Goal: Task Accomplishment & Management: Manage account settings

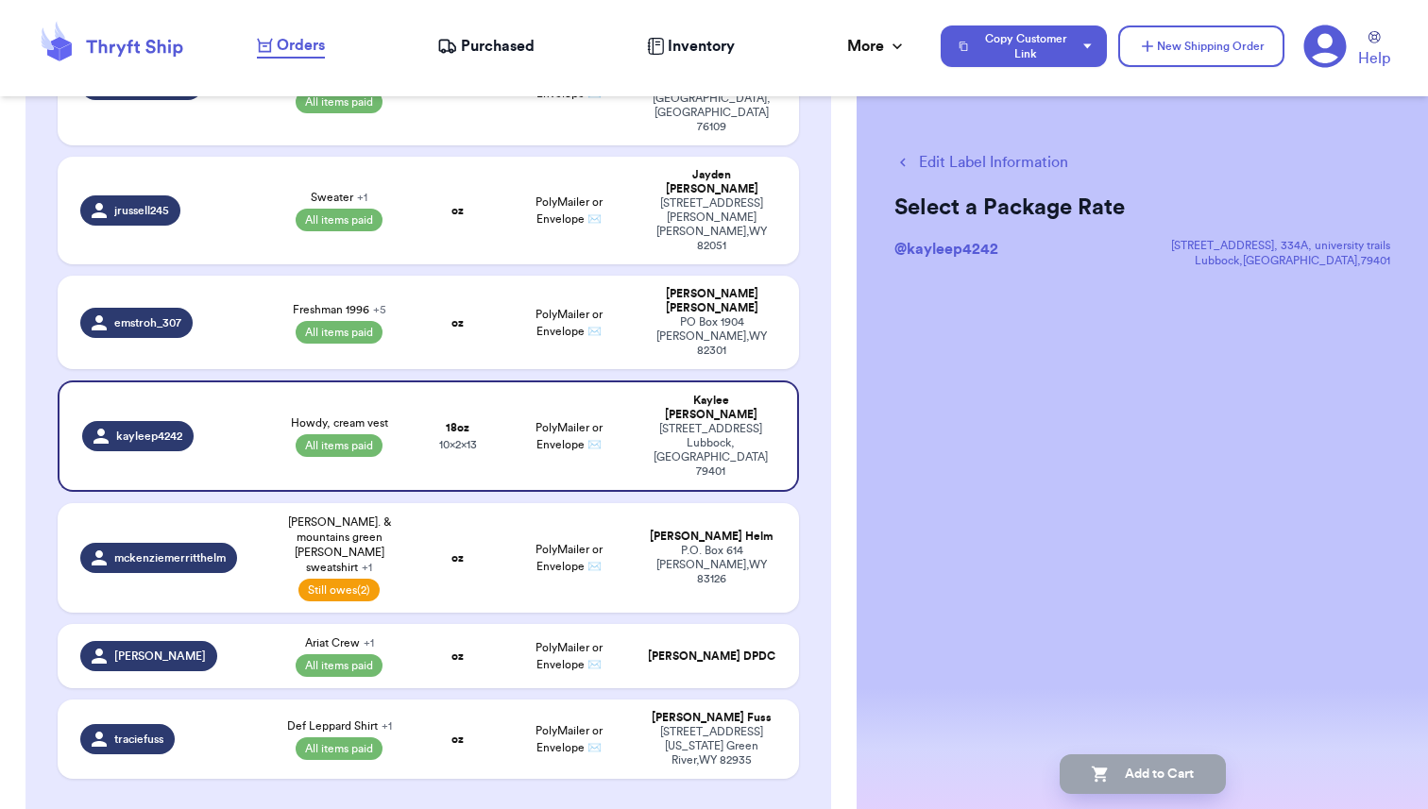
scroll to position [623, 0]
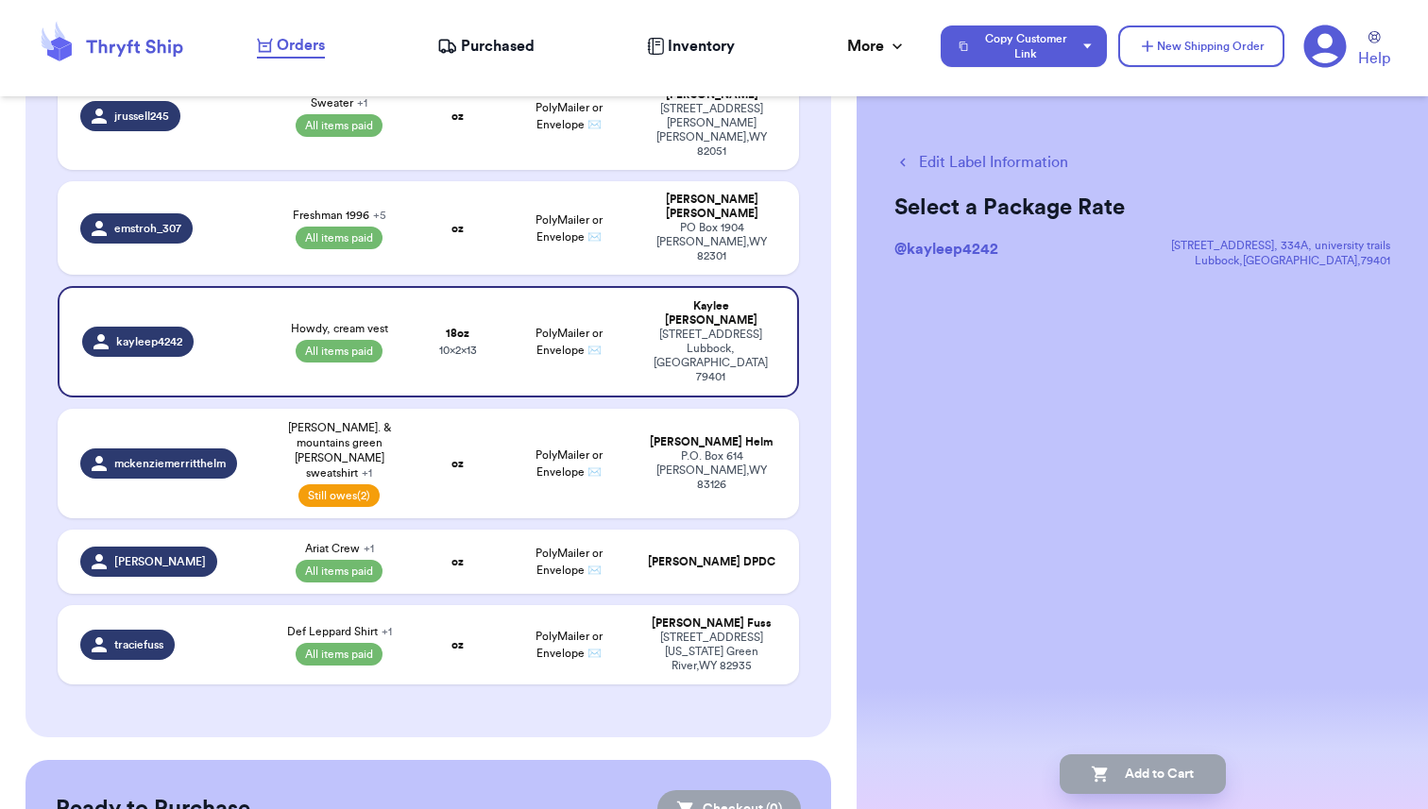
click at [685, 42] on span "Inventory" at bounding box center [701, 46] width 67 height 23
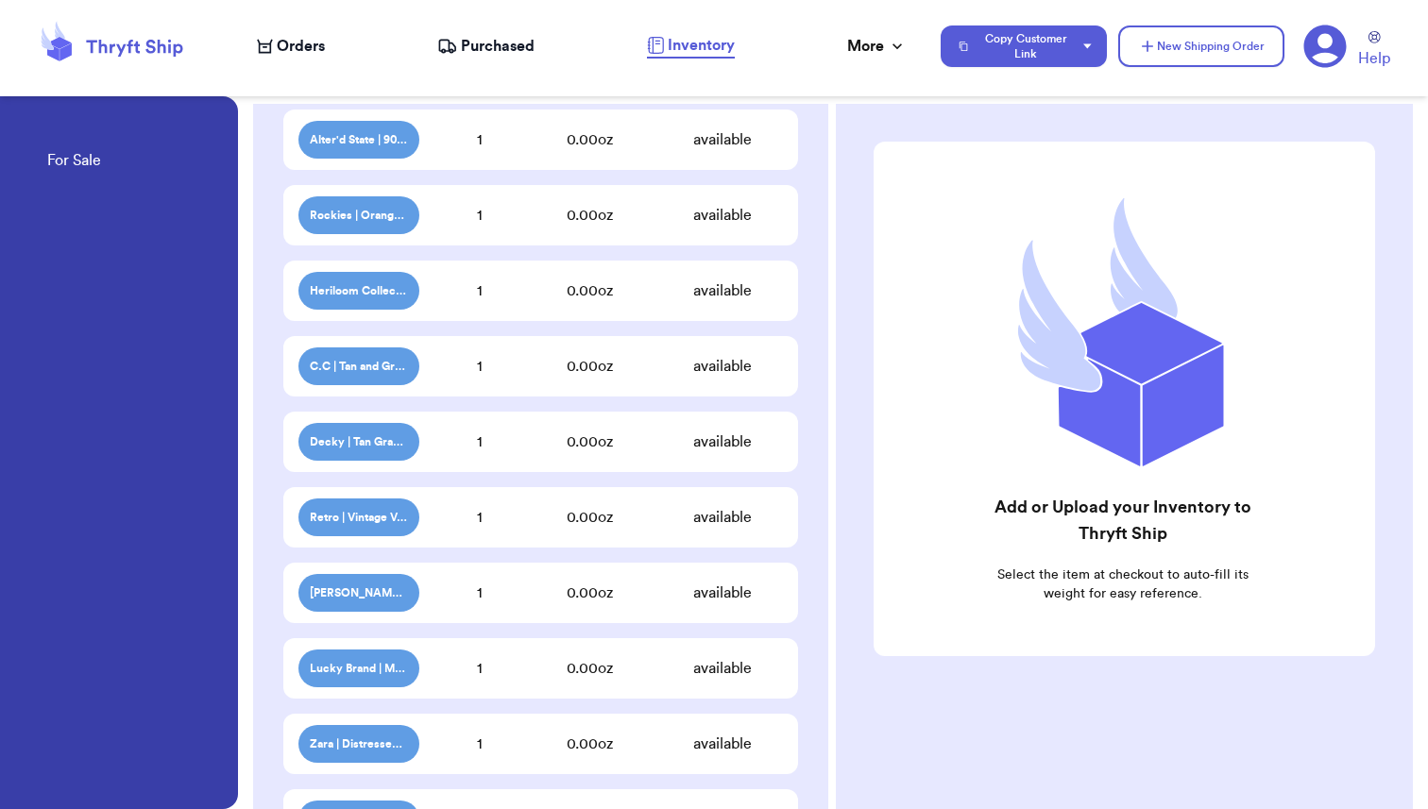
scroll to position [305, 0]
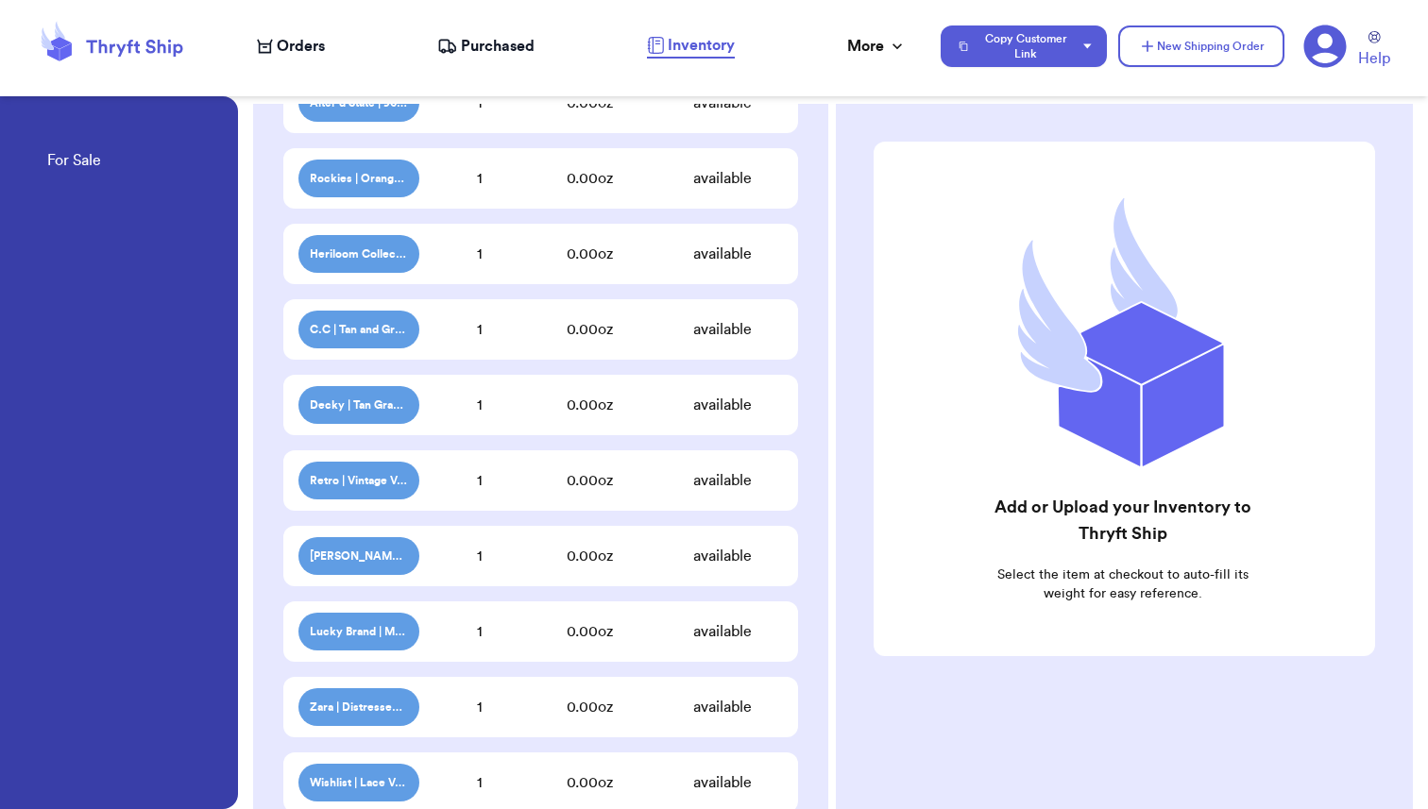
click at [508, 486] on div "1" at bounding box center [479, 480] width 121 height 23
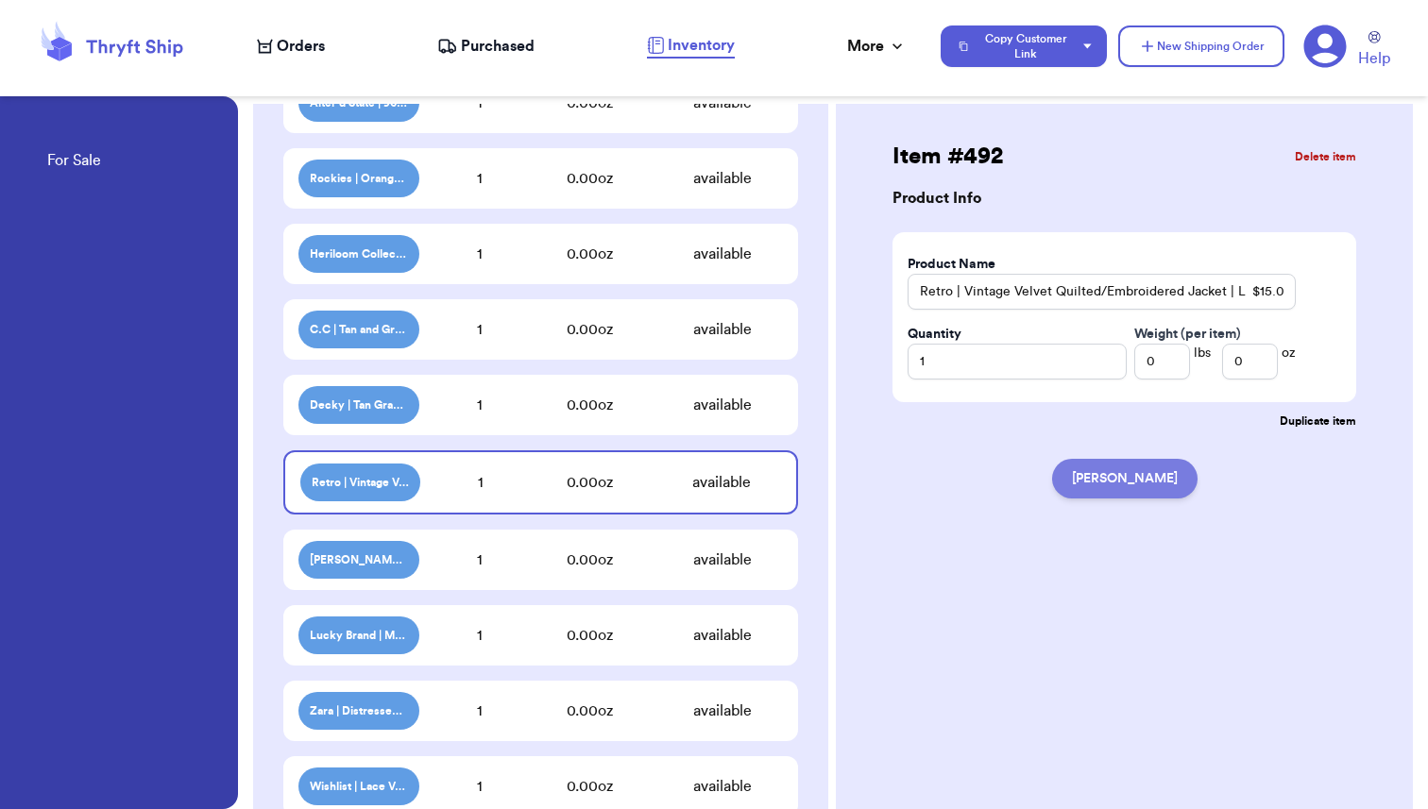
click at [1112, 475] on button "[PERSON_NAME]" at bounding box center [1124, 479] width 145 height 40
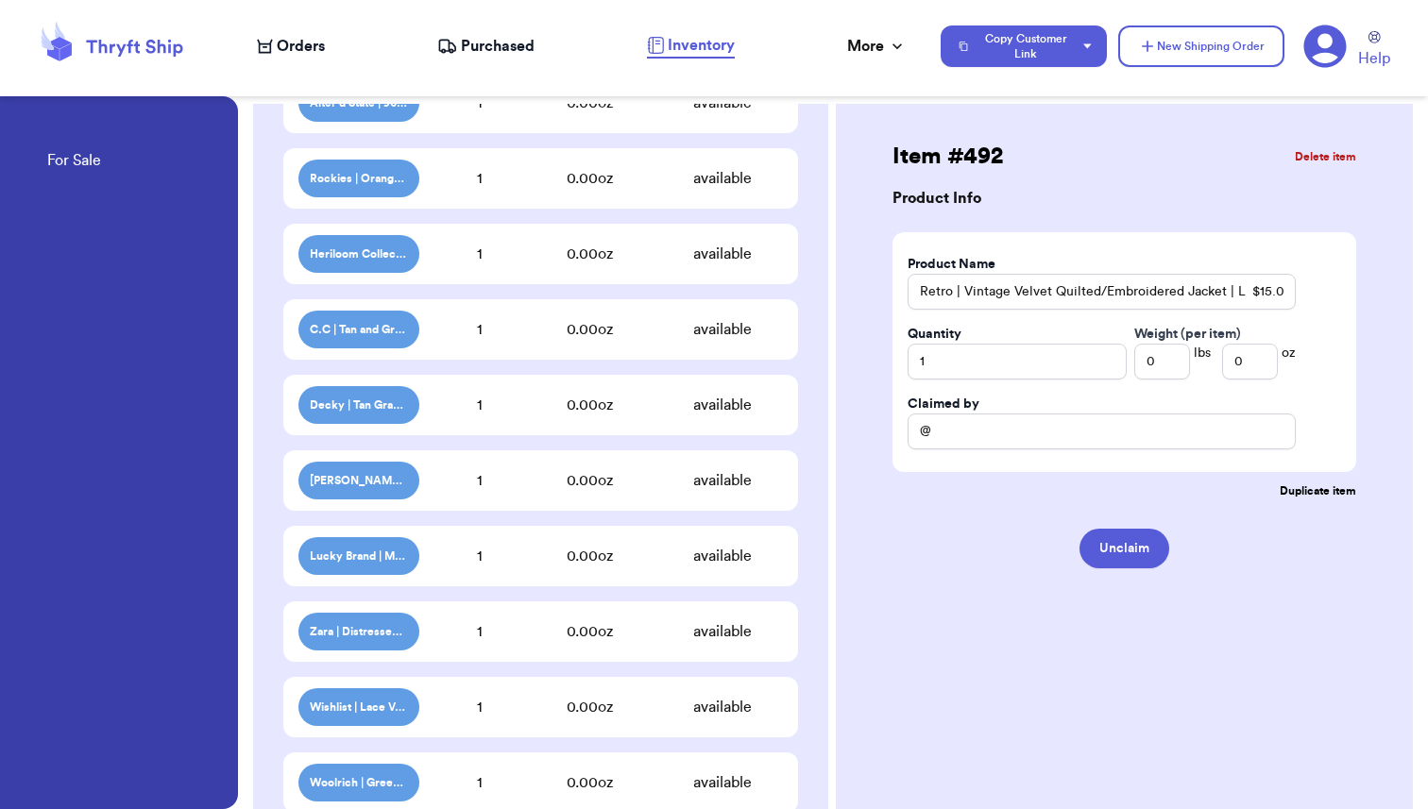
click at [487, 480] on div "1" at bounding box center [479, 480] width 121 height 23
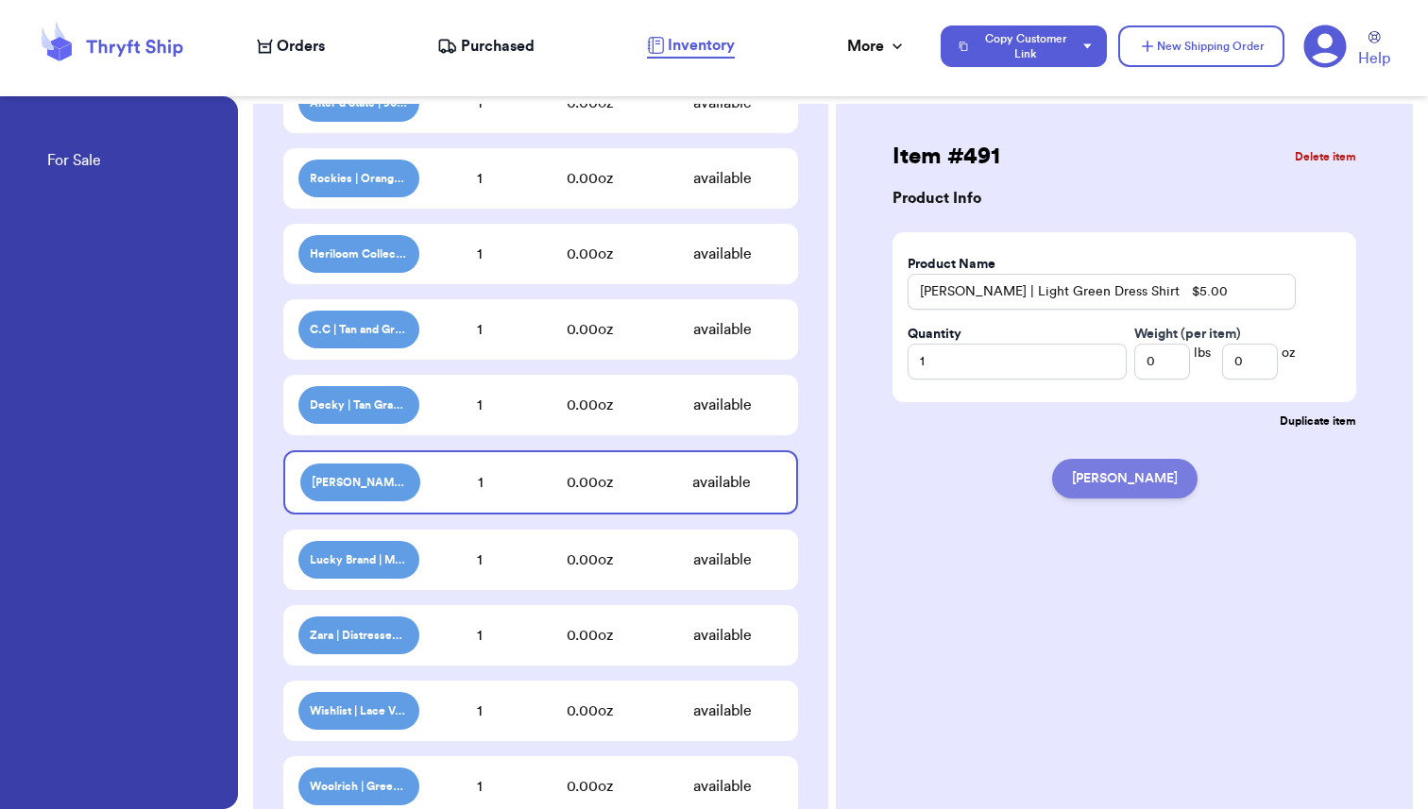
click at [1112, 477] on button "[PERSON_NAME]" at bounding box center [1124, 479] width 145 height 40
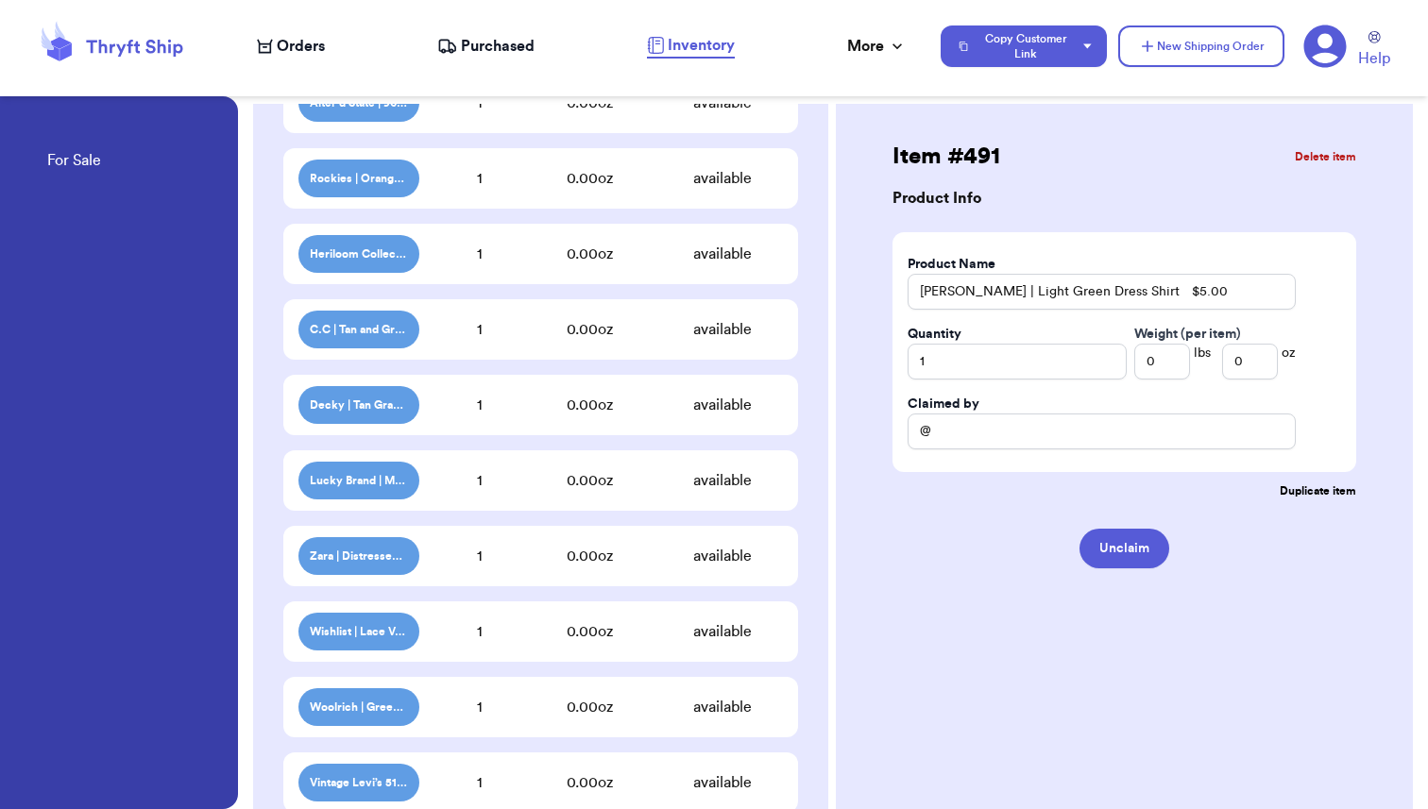
click at [464, 483] on div "1" at bounding box center [479, 480] width 121 height 23
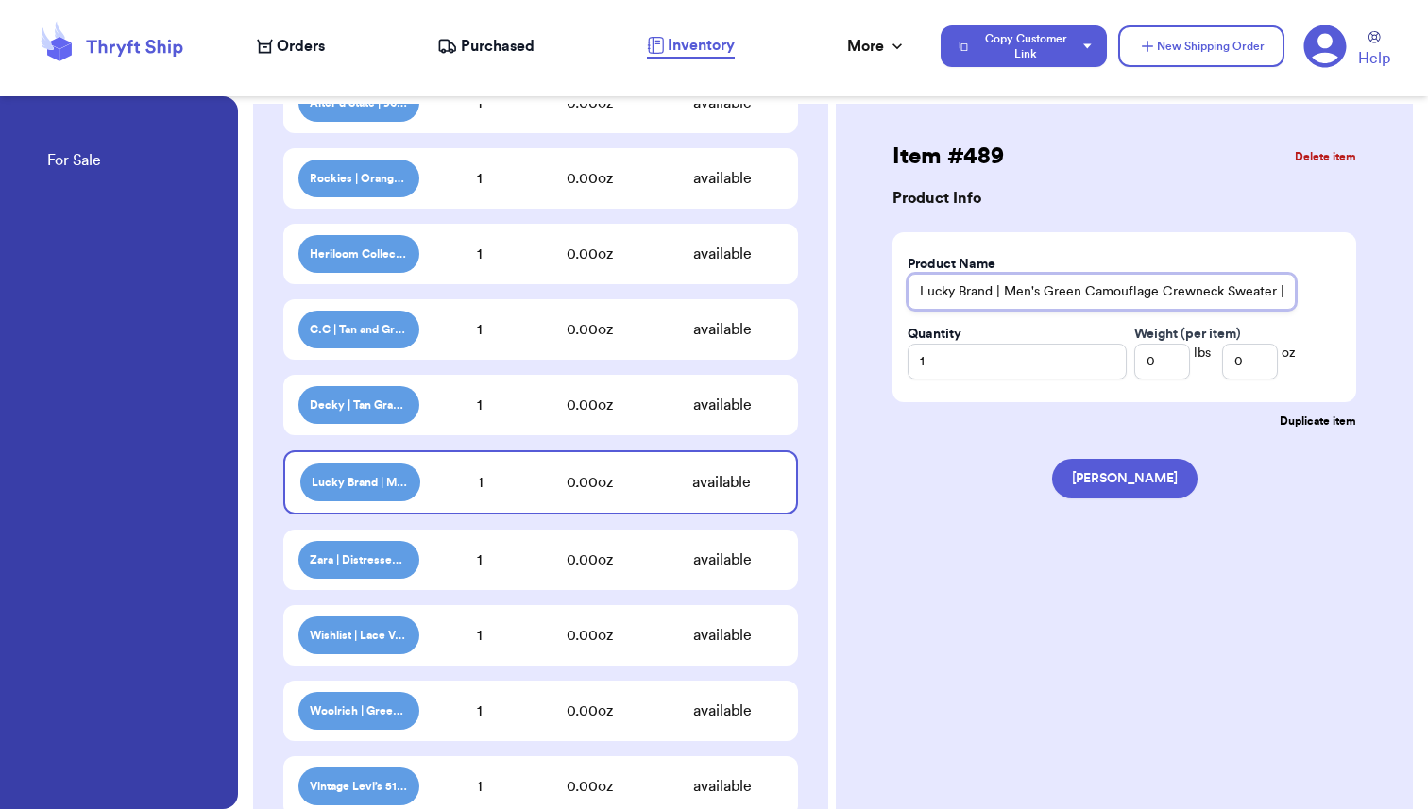
click at [1290, 290] on input "Lucky Brand | Men's Green Camouflage Crewneck Sweater | L $0.00" at bounding box center [1102, 292] width 388 height 36
click at [1112, 483] on button "[PERSON_NAME]" at bounding box center [1124, 479] width 145 height 40
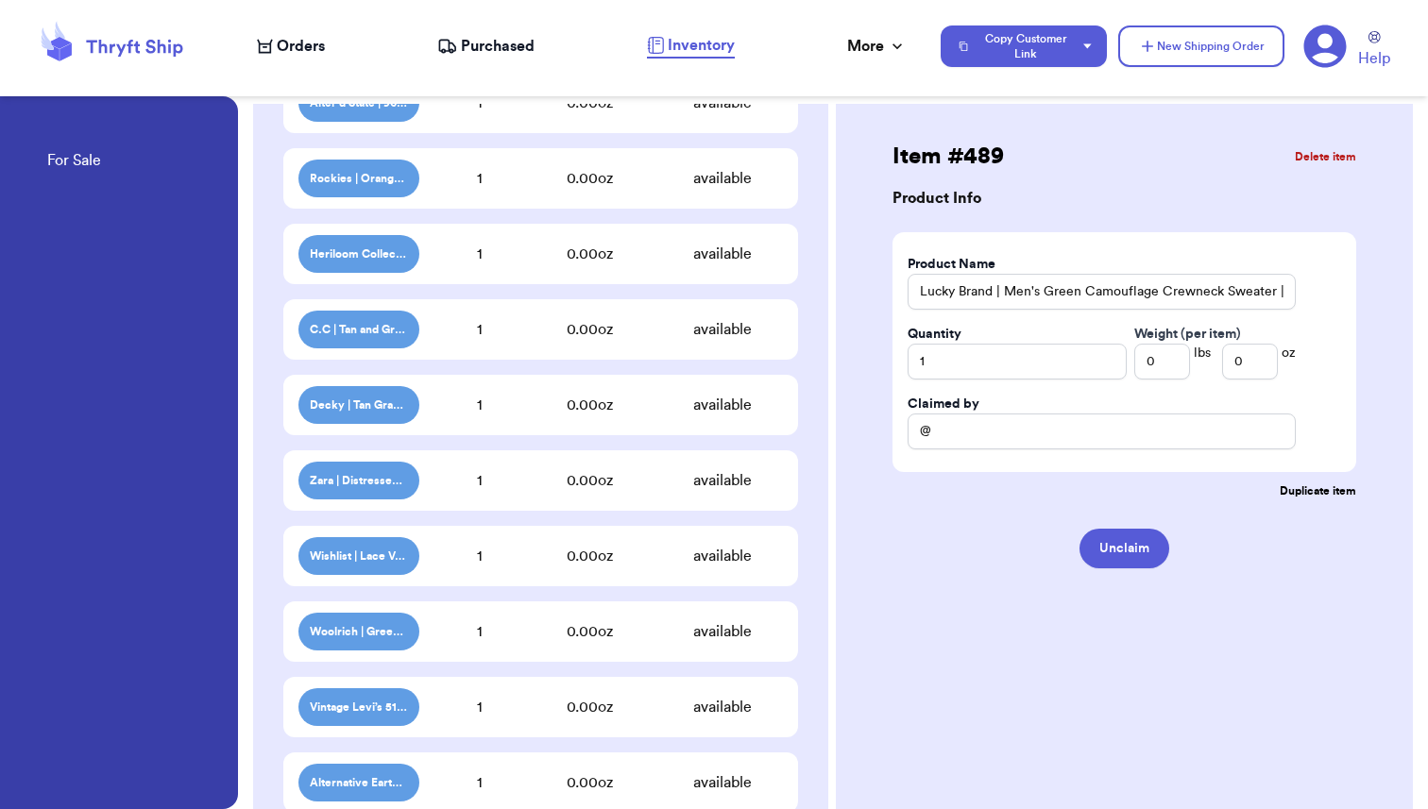
click at [475, 490] on div "1" at bounding box center [479, 480] width 121 height 23
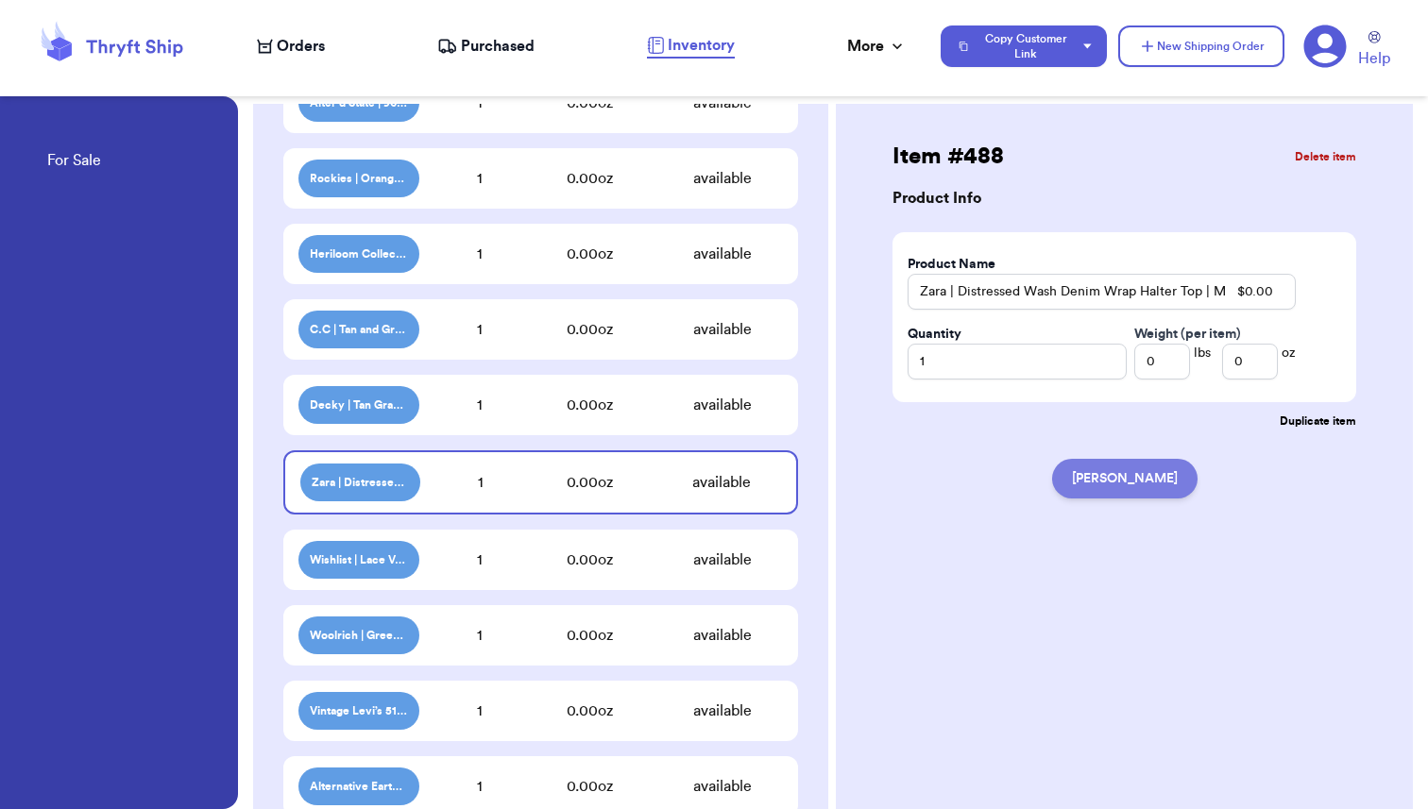
click at [1121, 493] on button "[PERSON_NAME]" at bounding box center [1124, 479] width 145 height 40
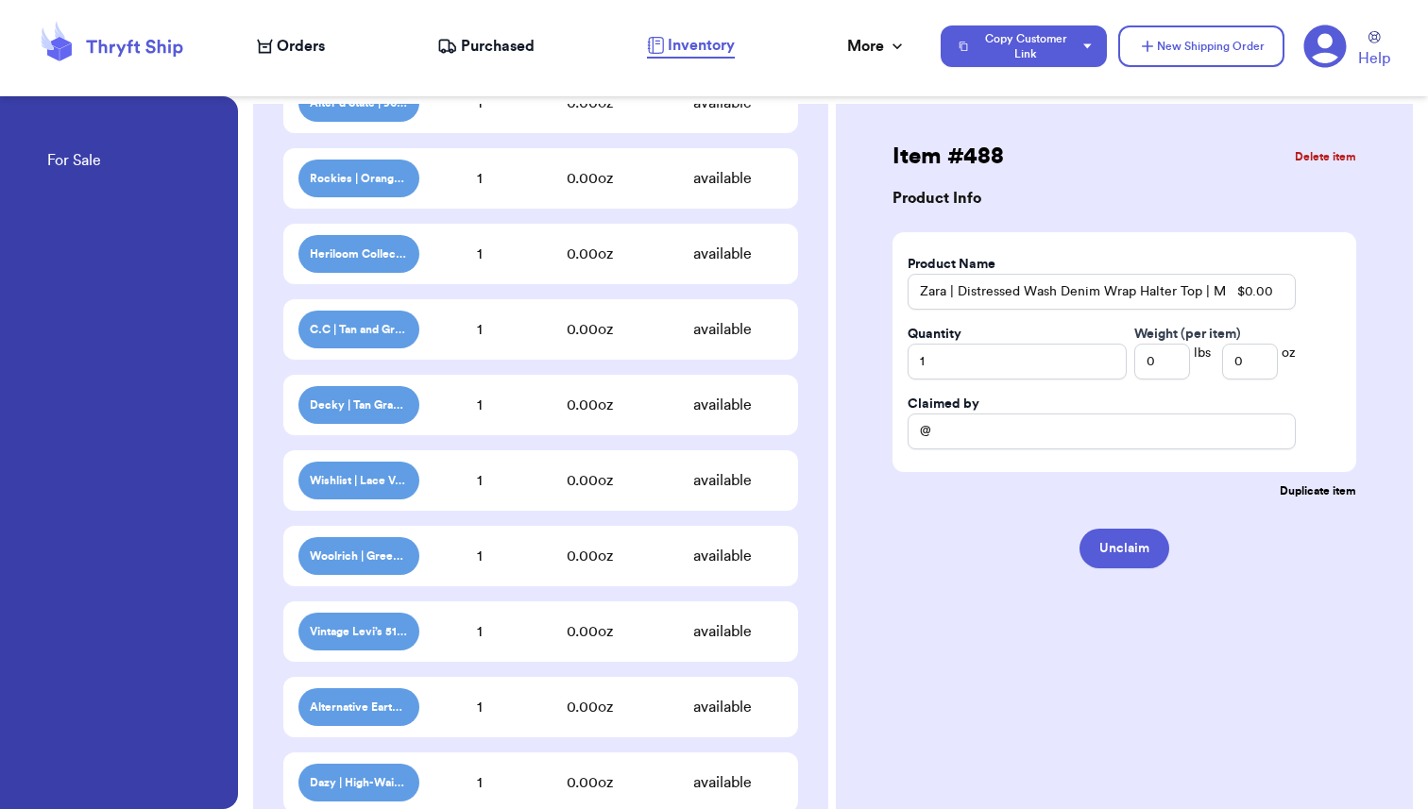
click at [535, 478] on div "0.00 oz" at bounding box center [590, 480] width 144 height 23
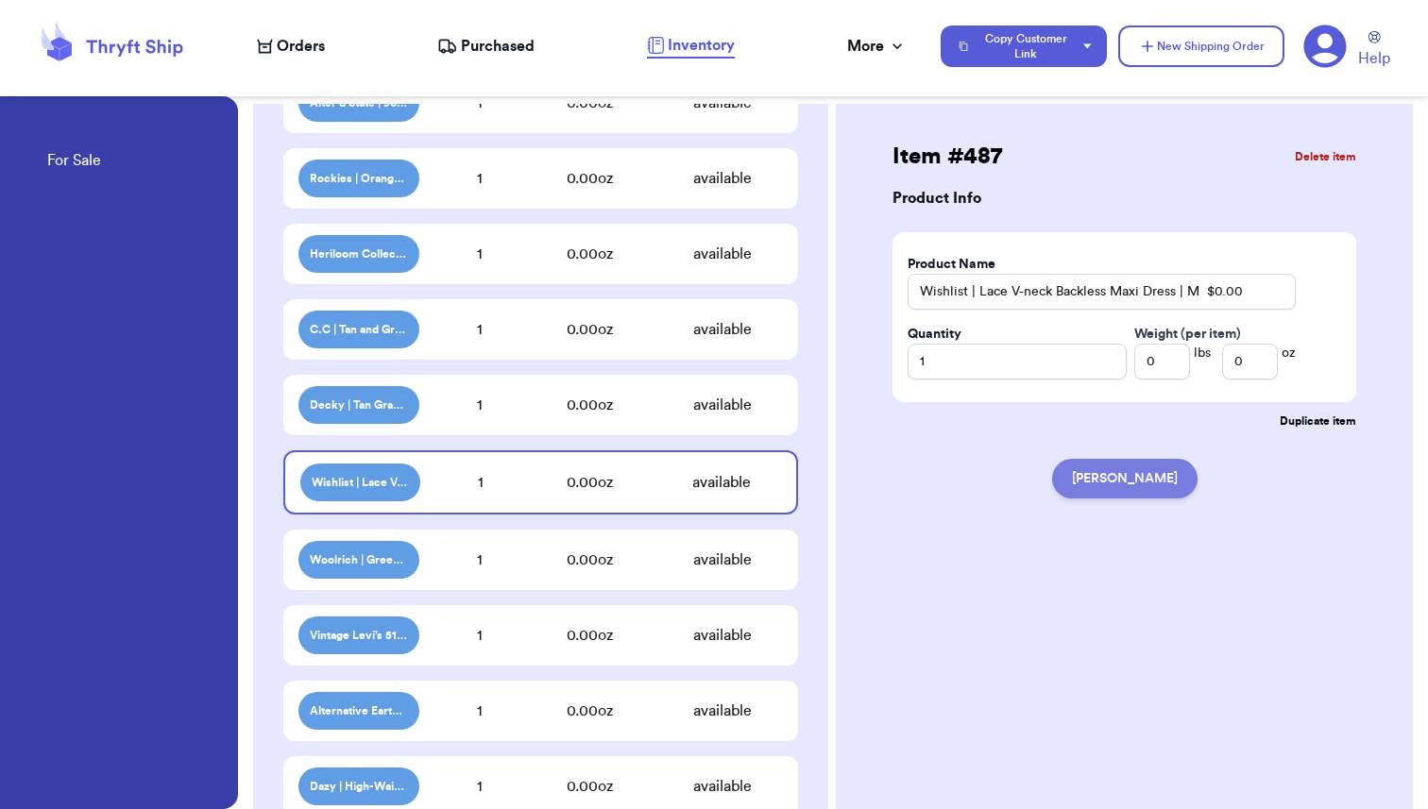
click at [1104, 477] on button "[PERSON_NAME]" at bounding box center [1124, 479] width 145 height 40
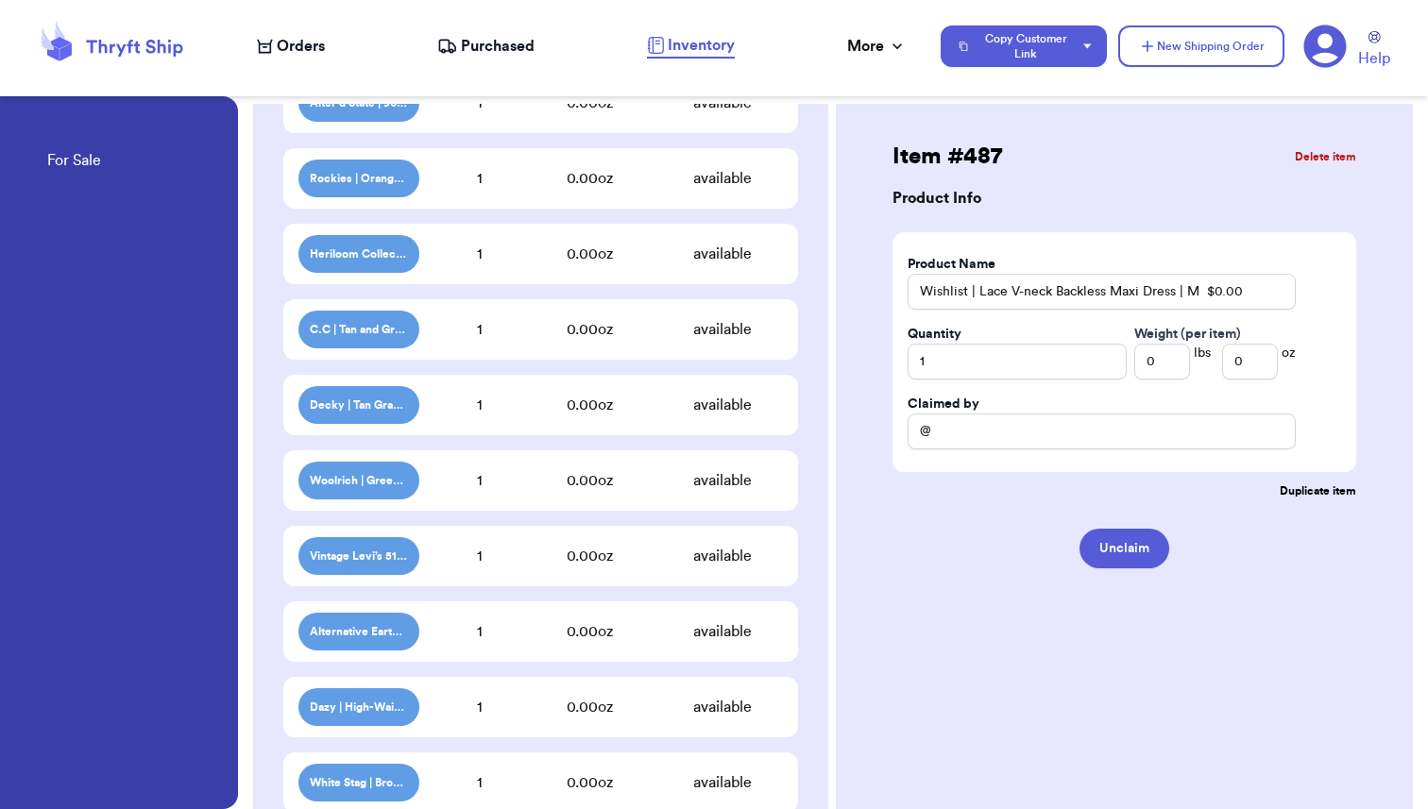
click at [424, 491] on div "1" at bounding box center [479, 480] width 121 height 23
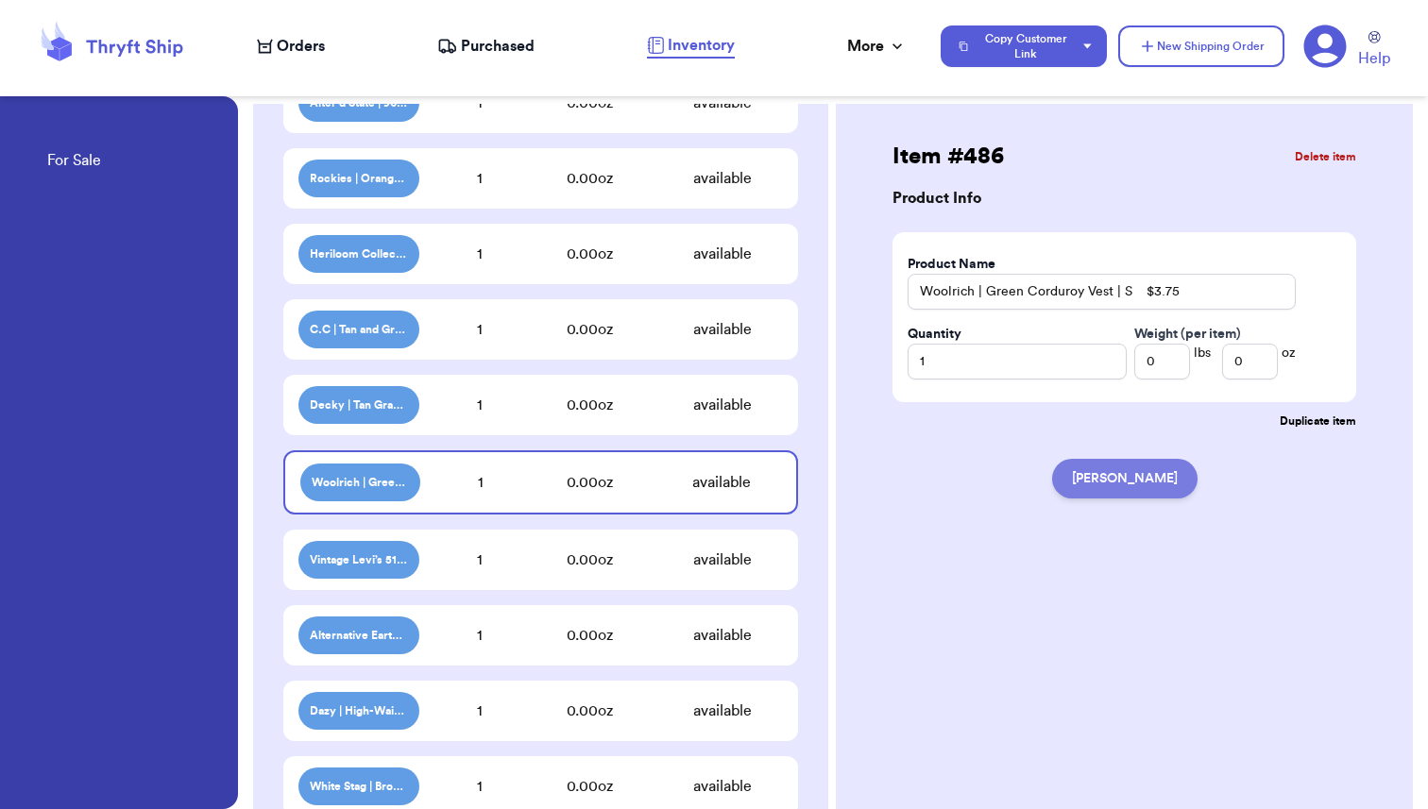
click at [1126, 483] on button "[PERSON_NAME]" at bounding box center [1124, 479] width 145 height 40
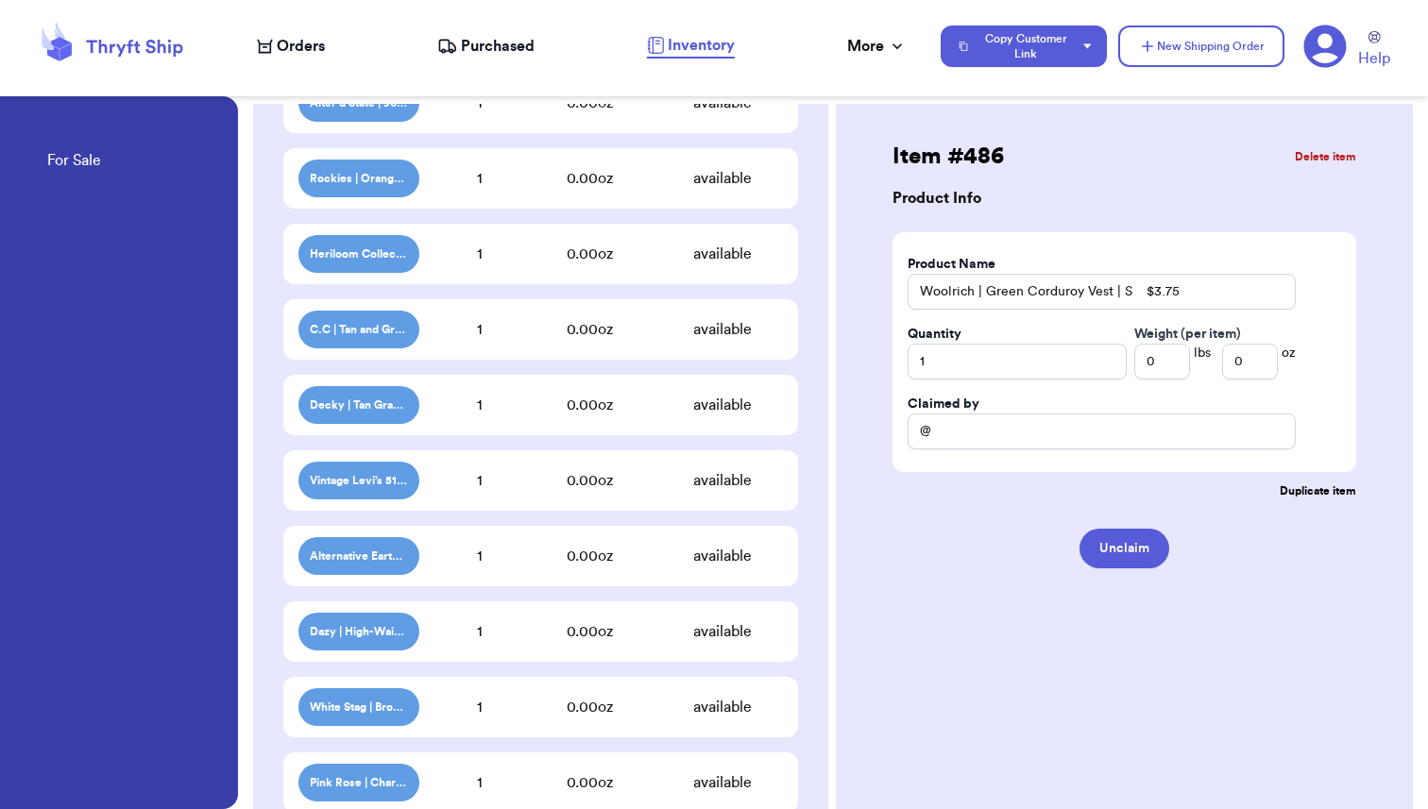
click at [542, 499] on div "Vintage Levi’s 519 Deadstock | Brown Corduroy Jeans | 31x33 $0.00 1 0.00 oz ava…" at bounding box center [540, 480] width 515 height 60
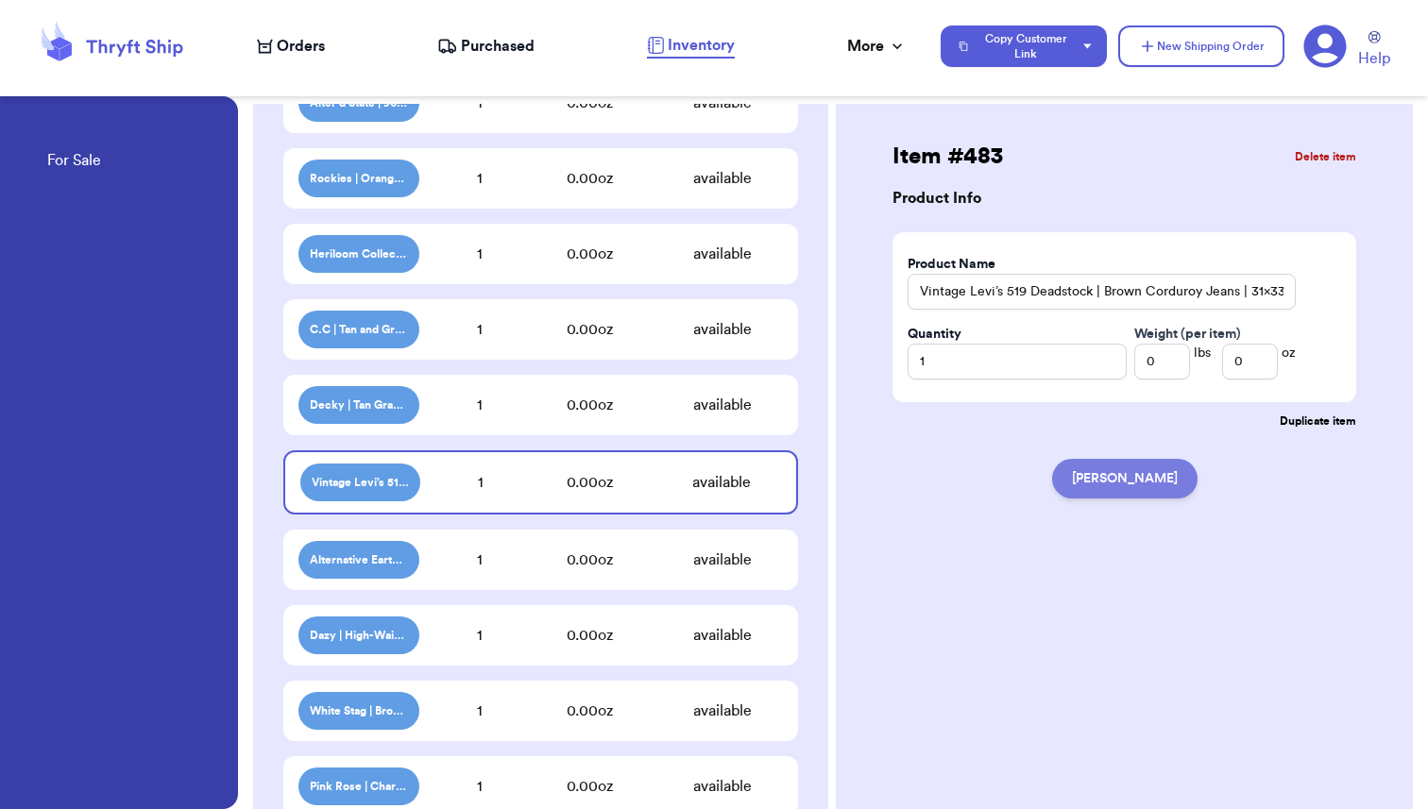
click at [1140, 467] on button "[PERSON_NAME]" at bounding box center [1124, 479] width 145 height 40
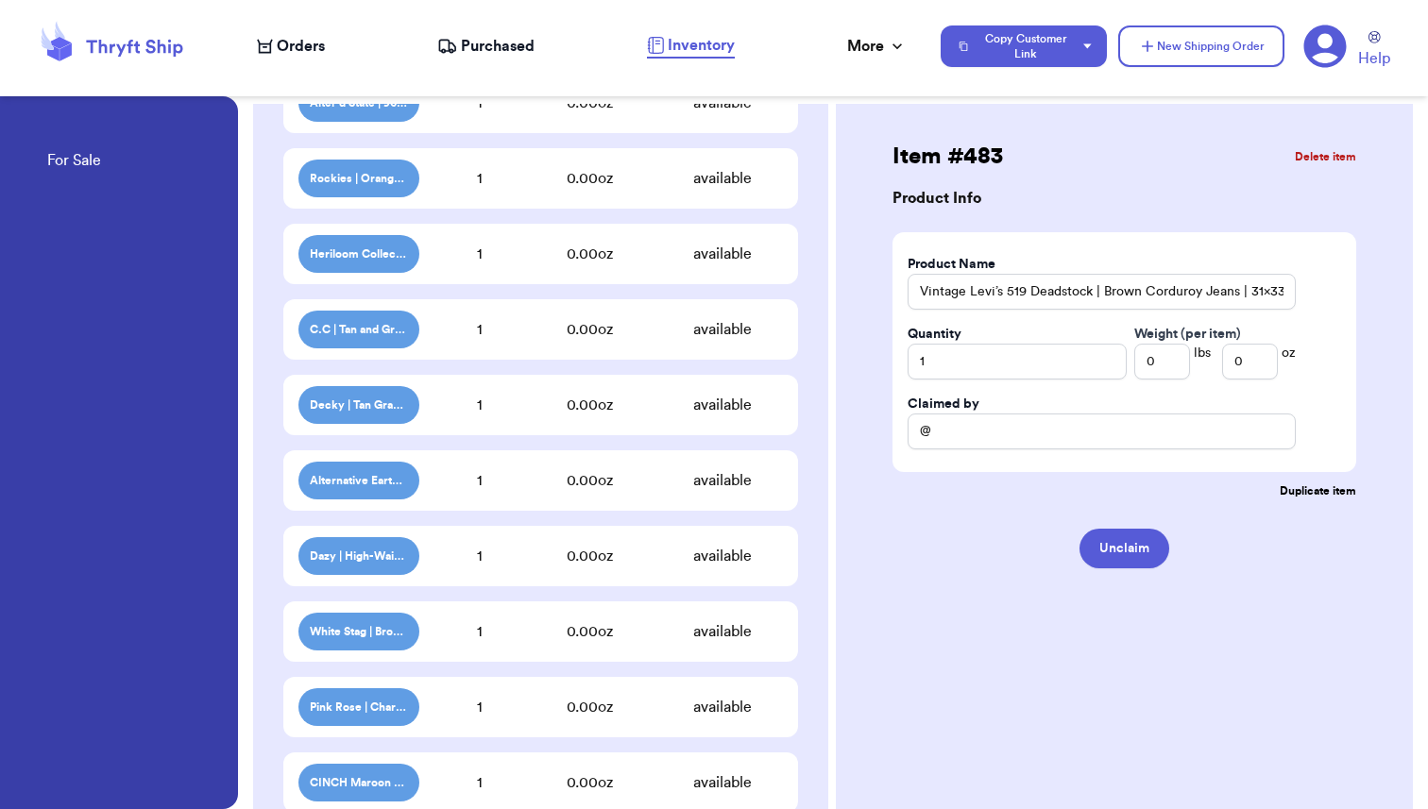
click at [496, 493] on div "Alternative Earth | Cream Layering Sweatshirt/Hoodie | L $0.00 1 0.00 oz availa…" at bounding box center [540, 480] width 515 height 60
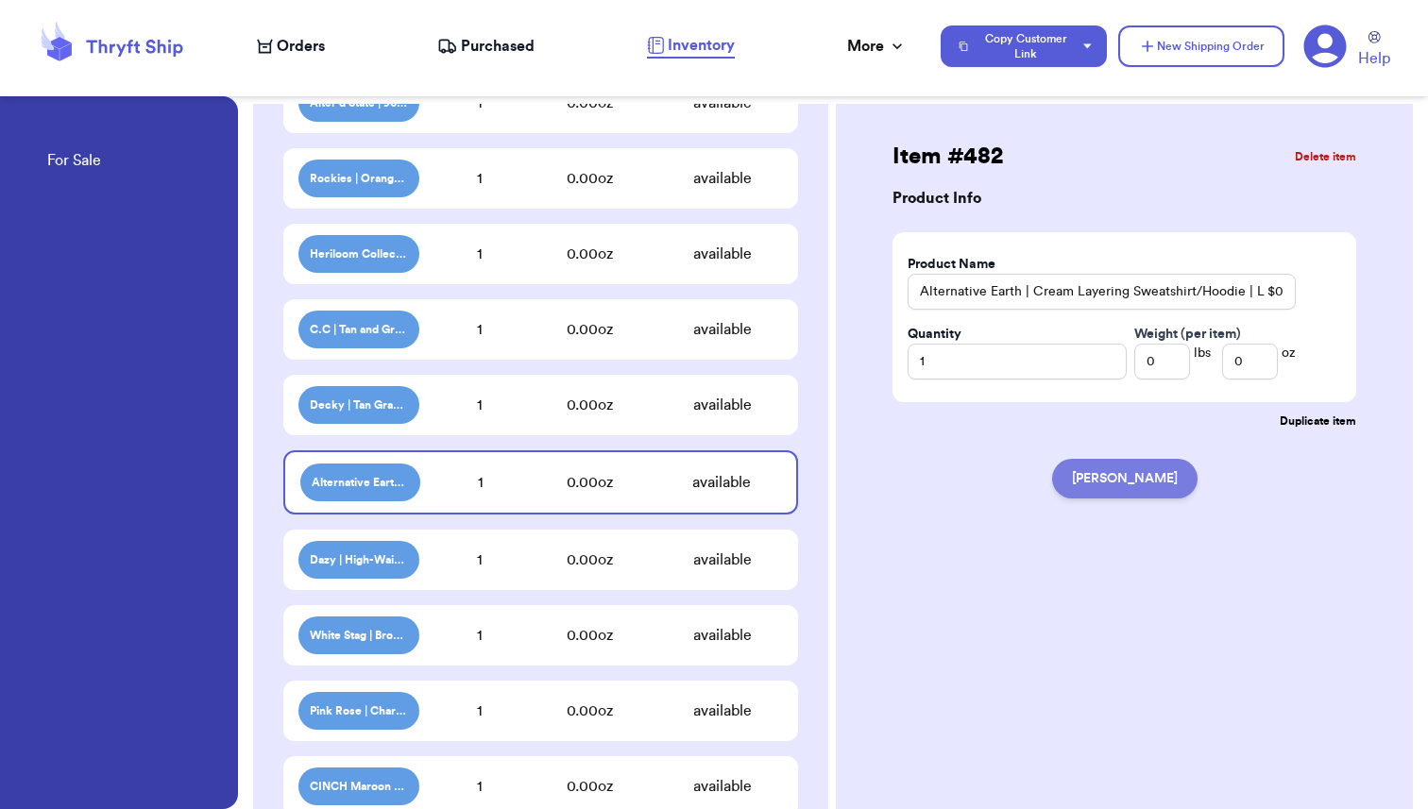
click at [1154, 488] on button "[PERSON_NAME]" at bounding box center [1124, 479] width 145 height 40
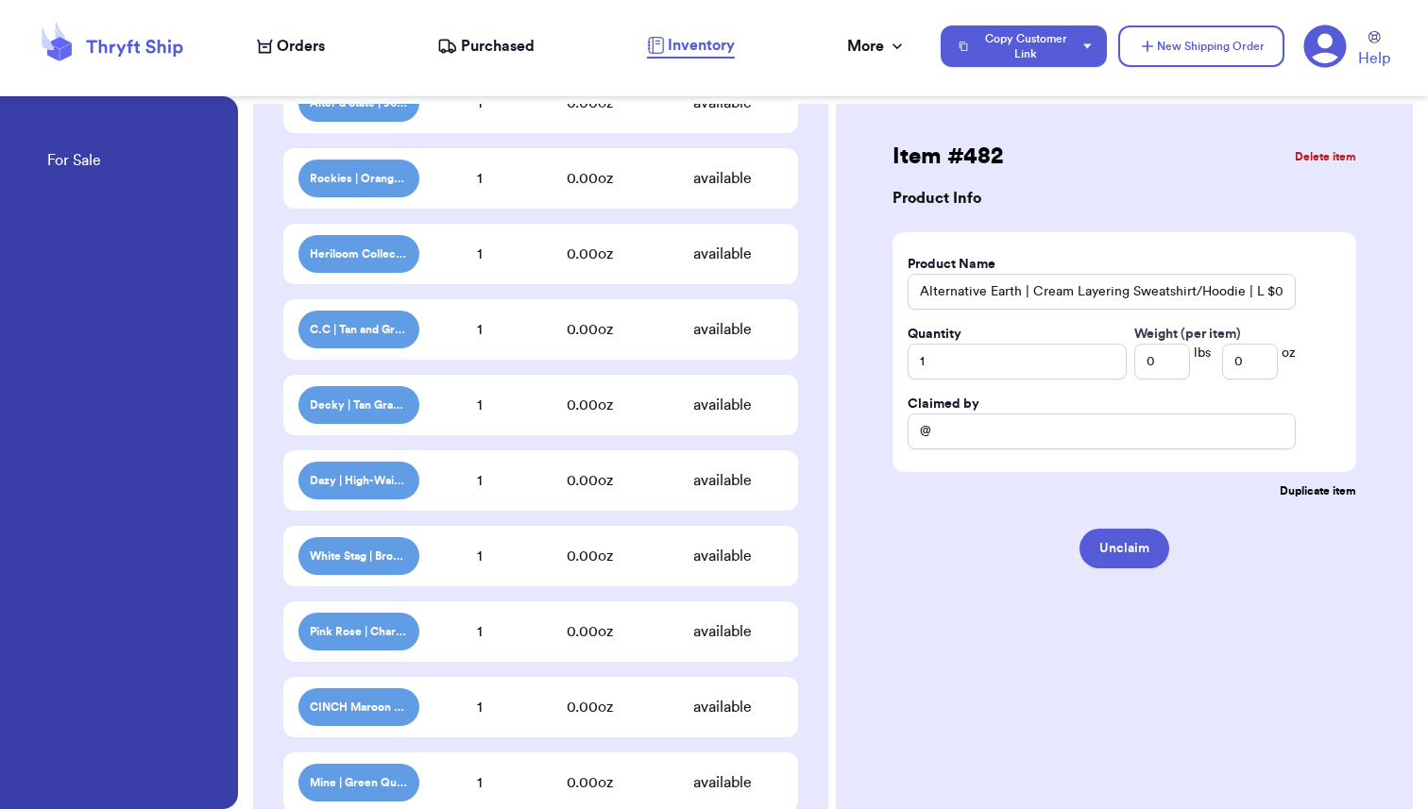
click at [520, 497] on div "Dazy | High-Waisted Khaki Shorts | S $6.00 1 0.00 oz available" at bounding box center [540, 480] width 515 height 60
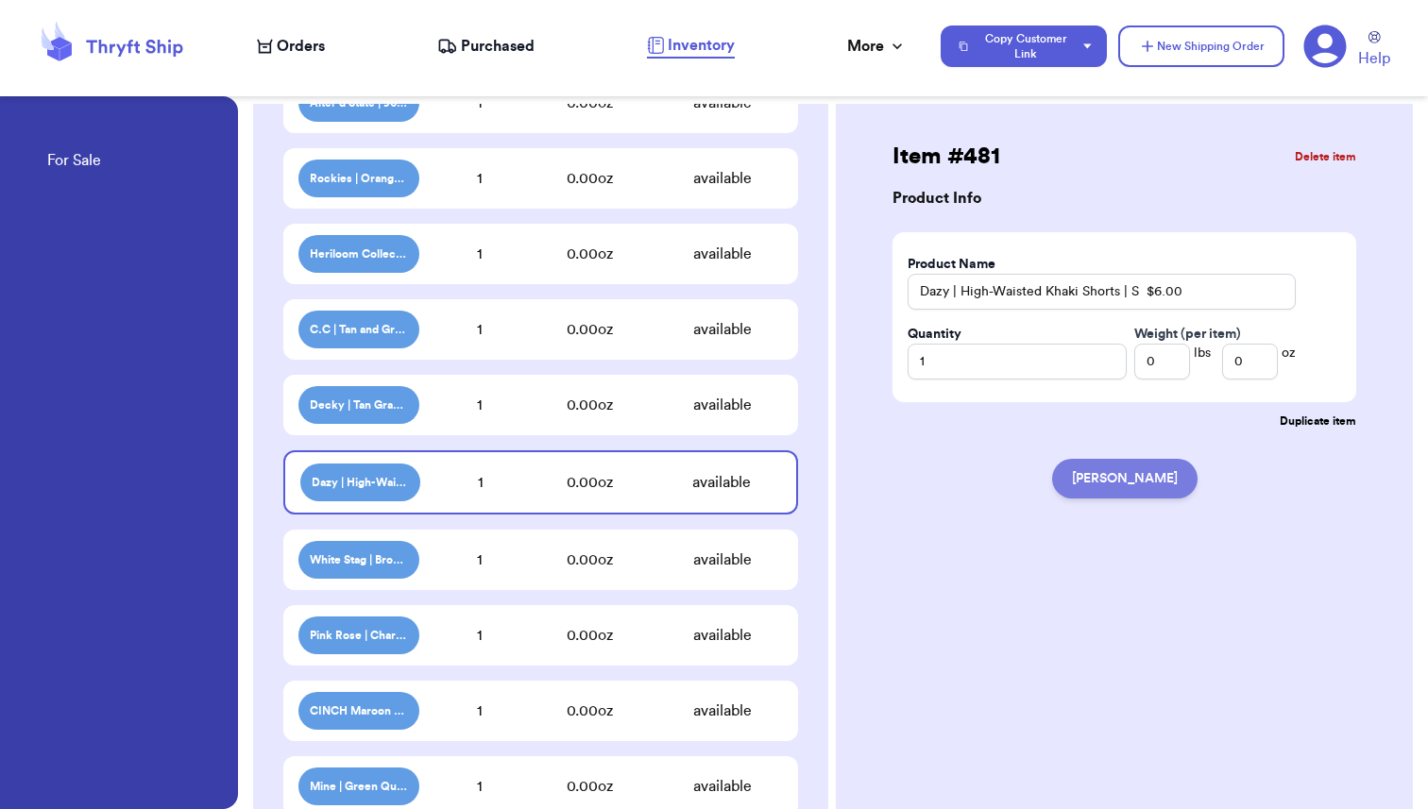
click at [1121, 479] on button "[PERSON_NAME]" at bounding box center [1124, 479] width 145 height 40
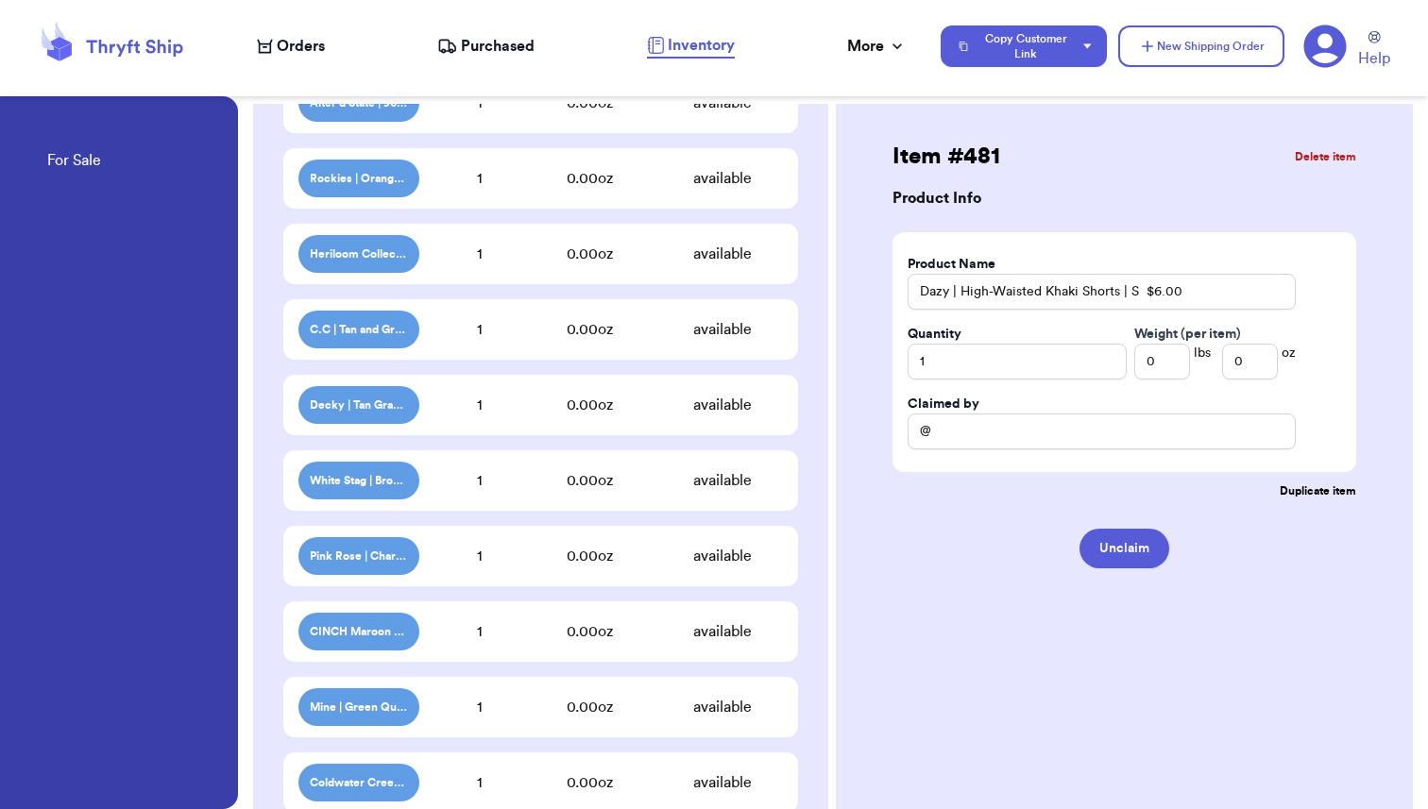
click at [531, 493] on div "White Stag | Brown Button-up Blazer | L $3.75 1 0.00 oz available" at bounding box center [540, 480] width 515 height 60
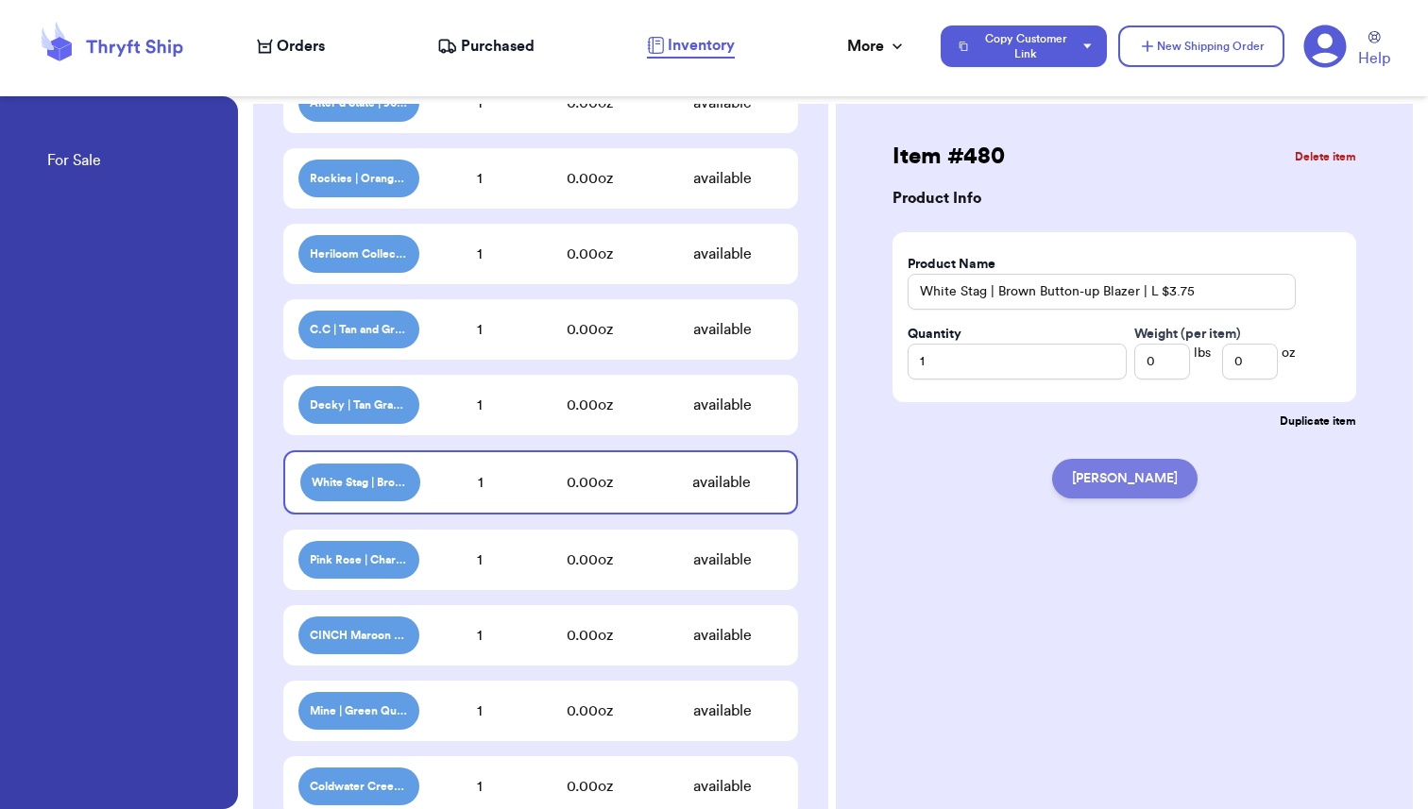
click at [1103, 493] on button "[PERSON_NAME]" at bounding box center [1124, 479] width 145 height 40
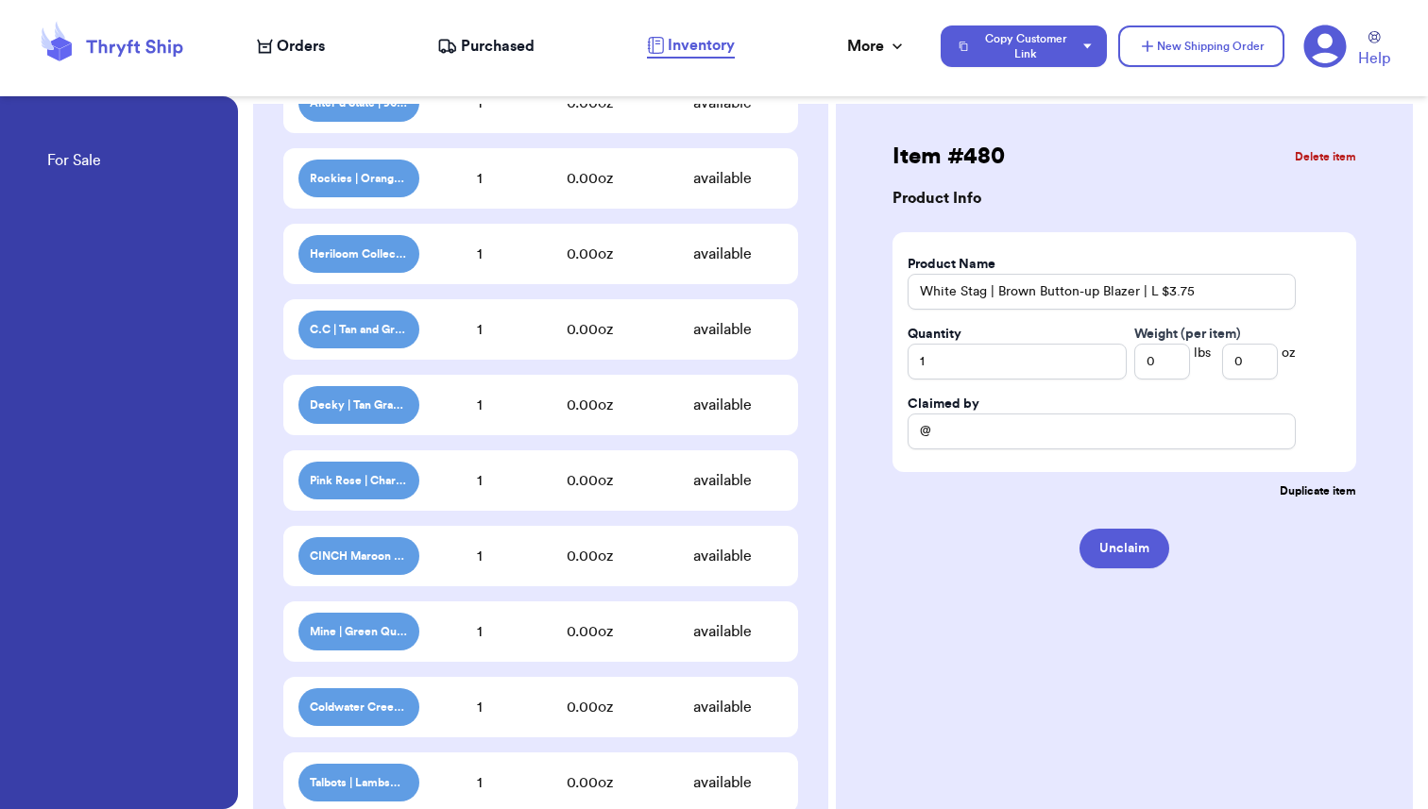
click at [505, 488] on div "1" at bounding box center [479, 480] width 121 height 23
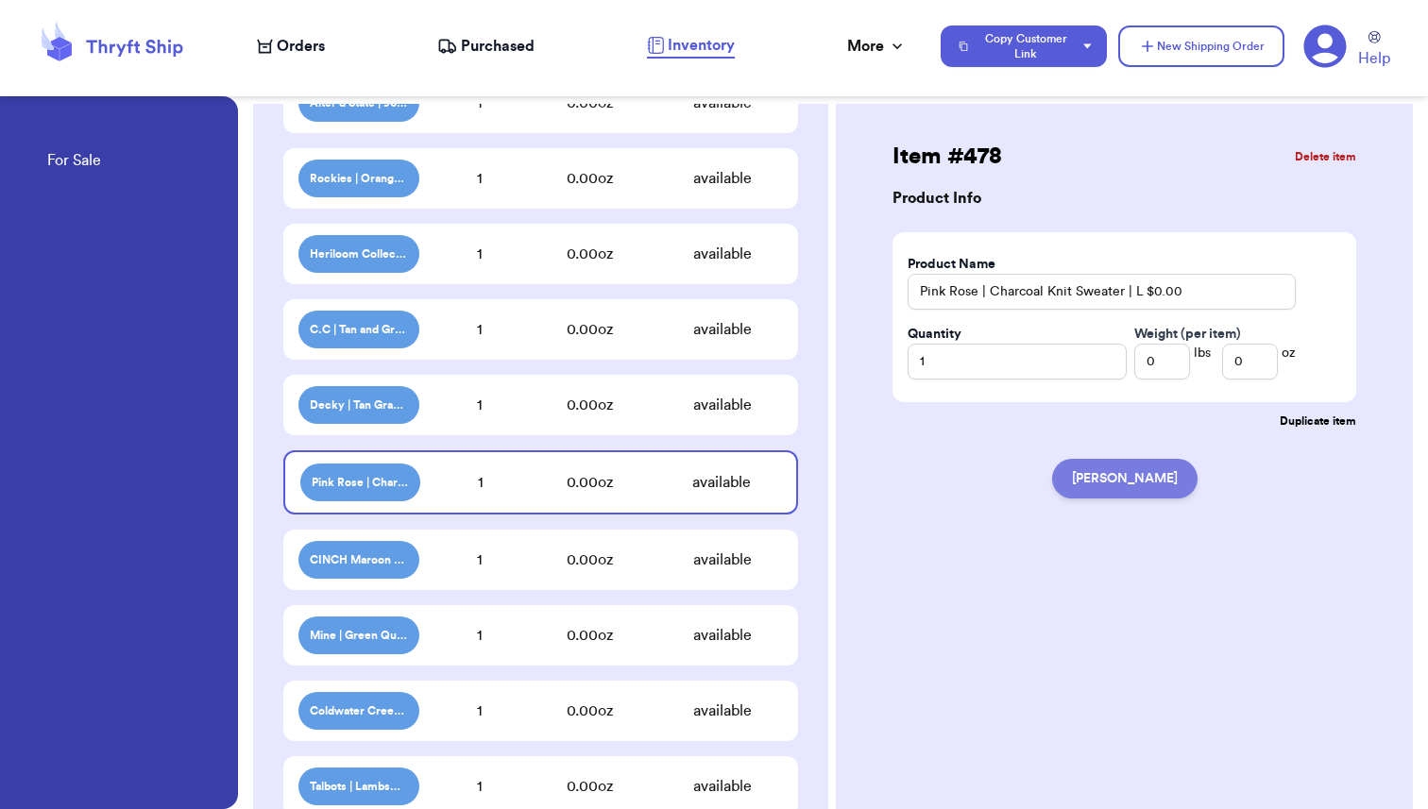
click at [1137, 484] on button "[PERSON_NAME]" at bounding box center [1124, 479] width 145 height 40
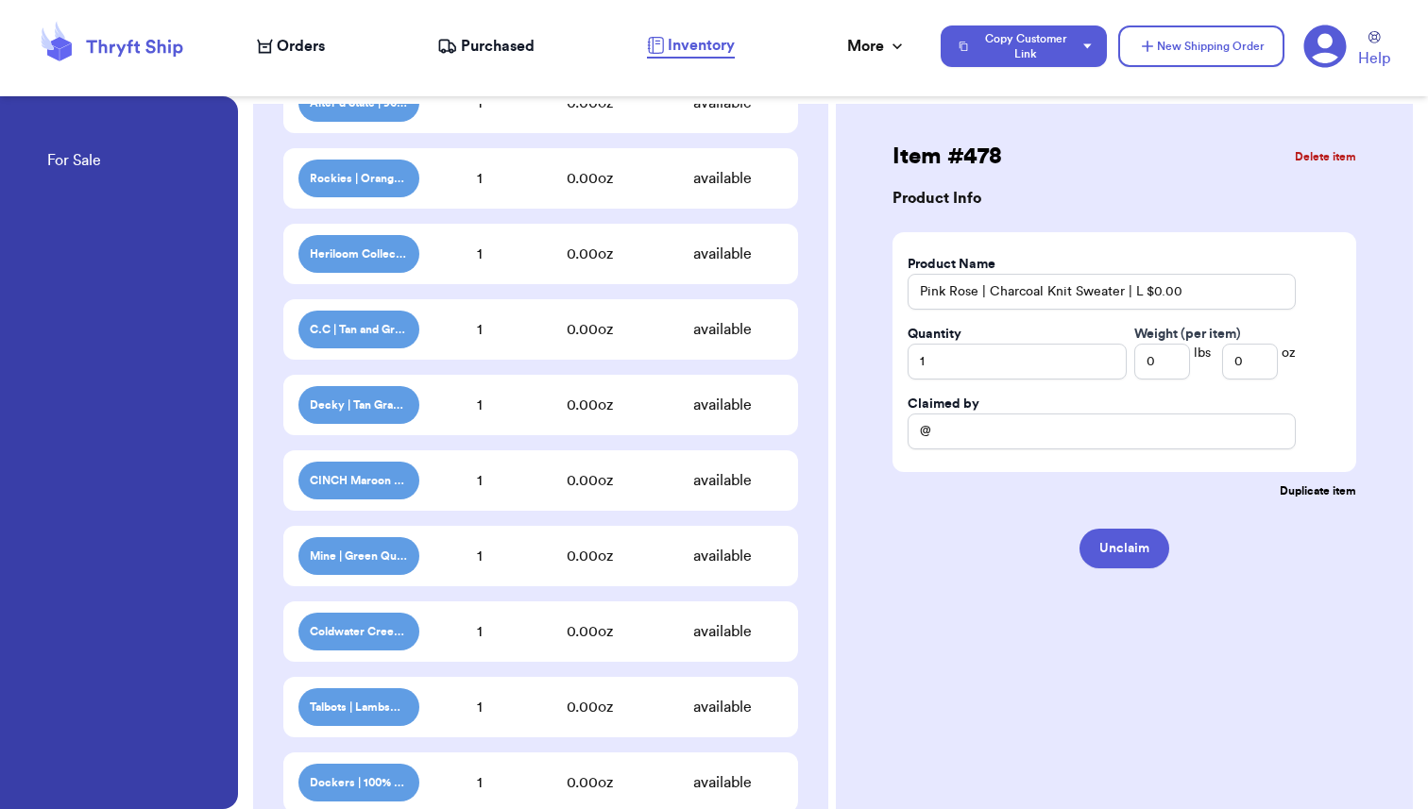
click at [466, 490] on div "1" at bounding box center [479, 480] width 121 height 23
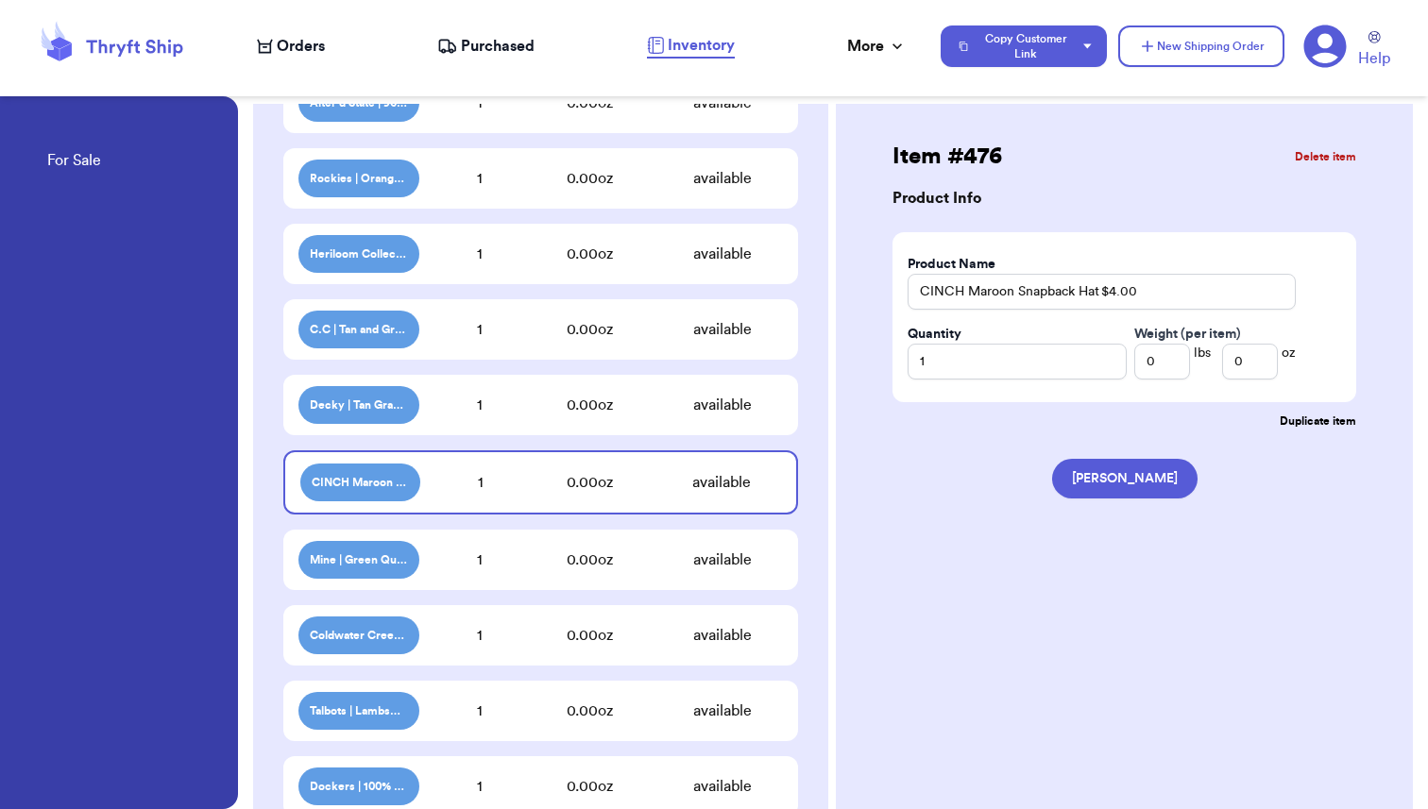
click at [471, 555] on div "1" at bounding box center [479, 560] width 121 height 23
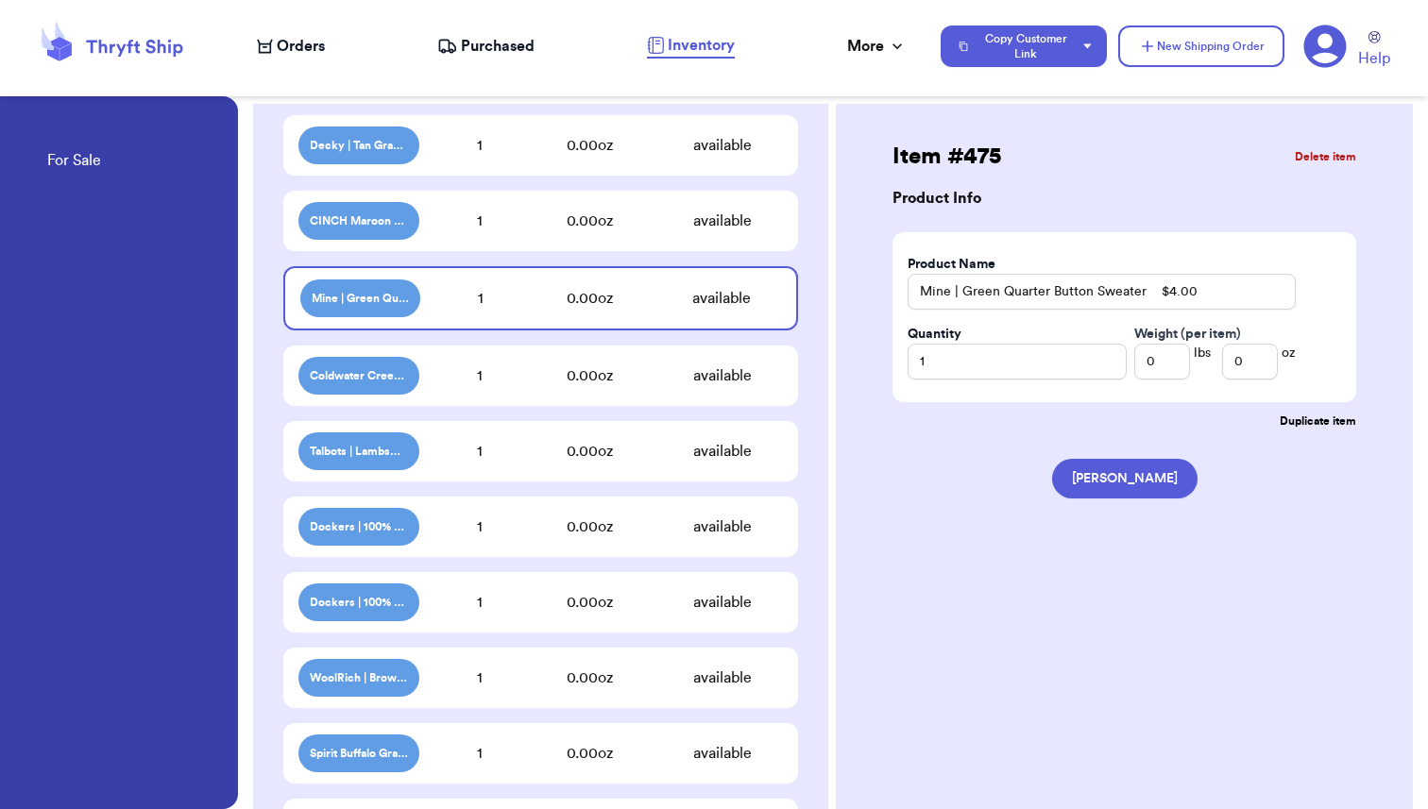
scroll to position [567, 0]
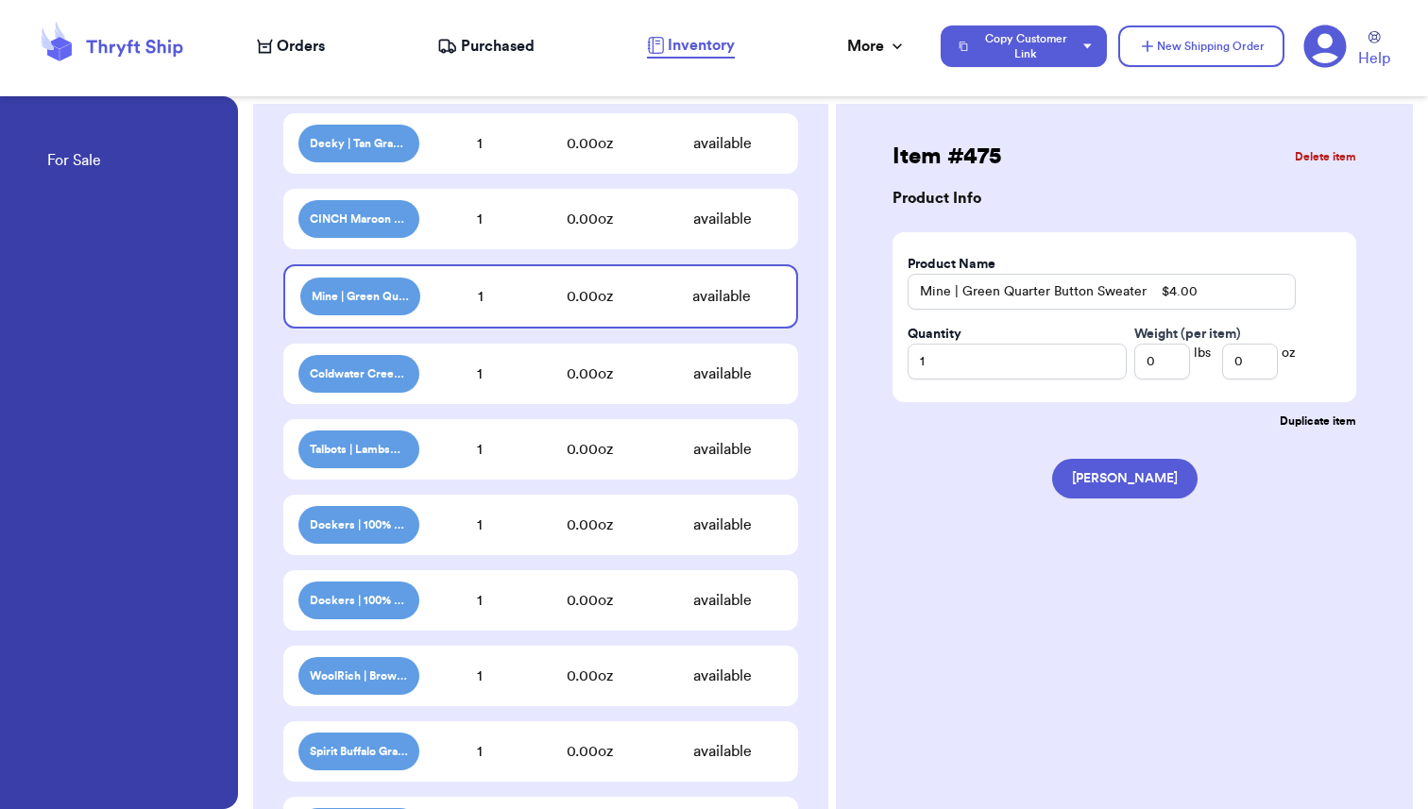
click at [525, 392] on div "Coldwater Creek | Red Horse Cardigan $4.00 1 0.00 oz available" at bounding box center [540, 374] width 515 height 60
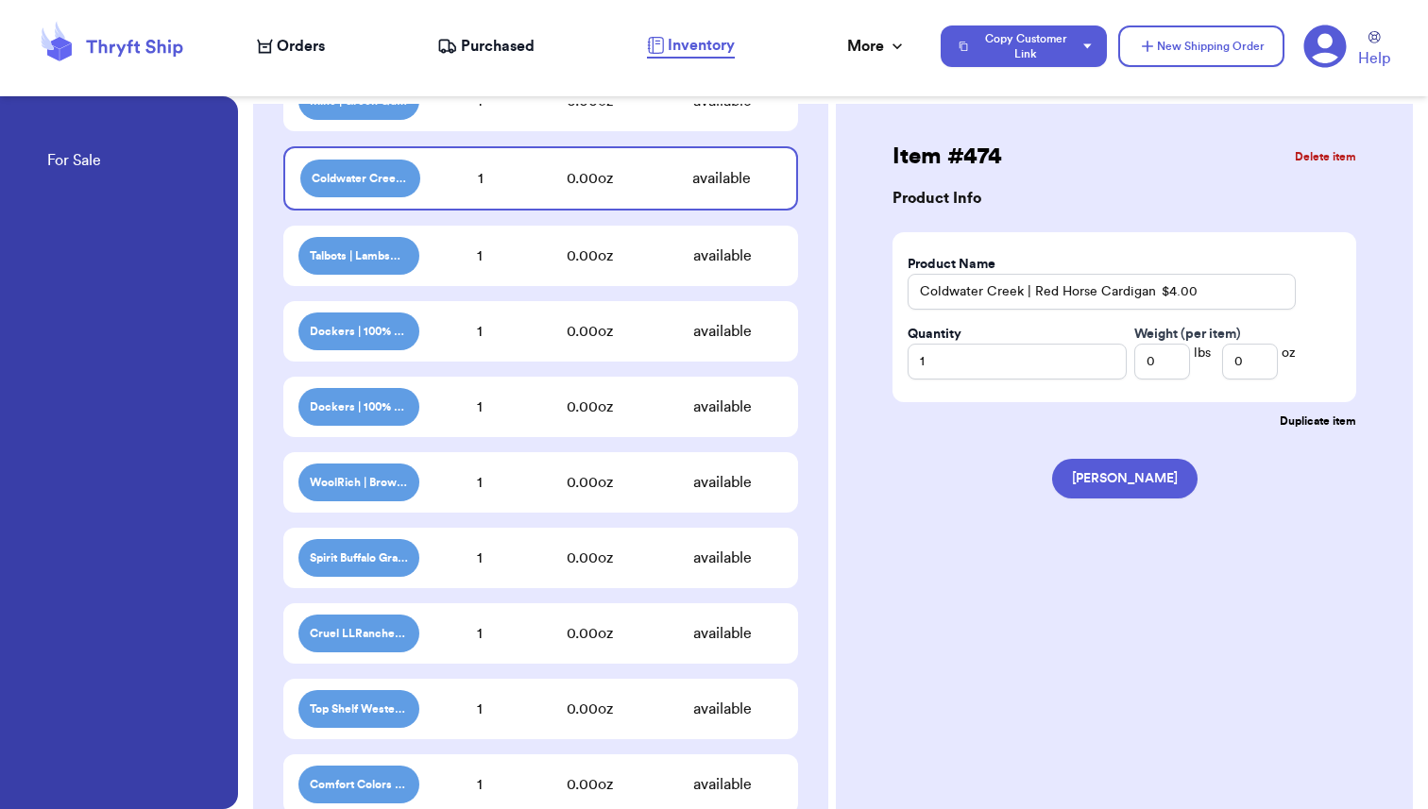
scroll to position [762, 0]
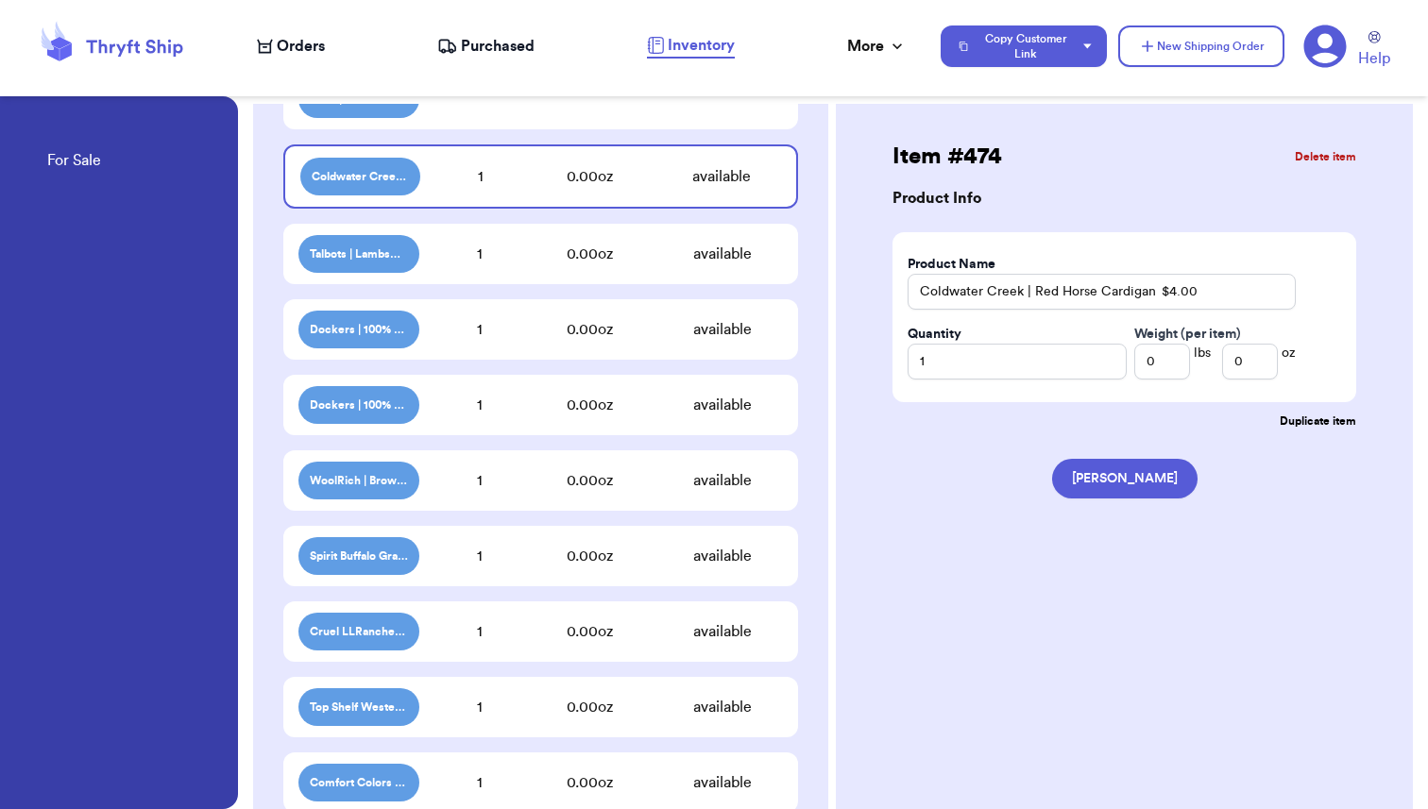
click at [504, 350] on div "Dockers | 100% Cotton Plaid Button Down $4.00 1 0.00 oz available" at bounding box center [540, 329] width 515 height 60
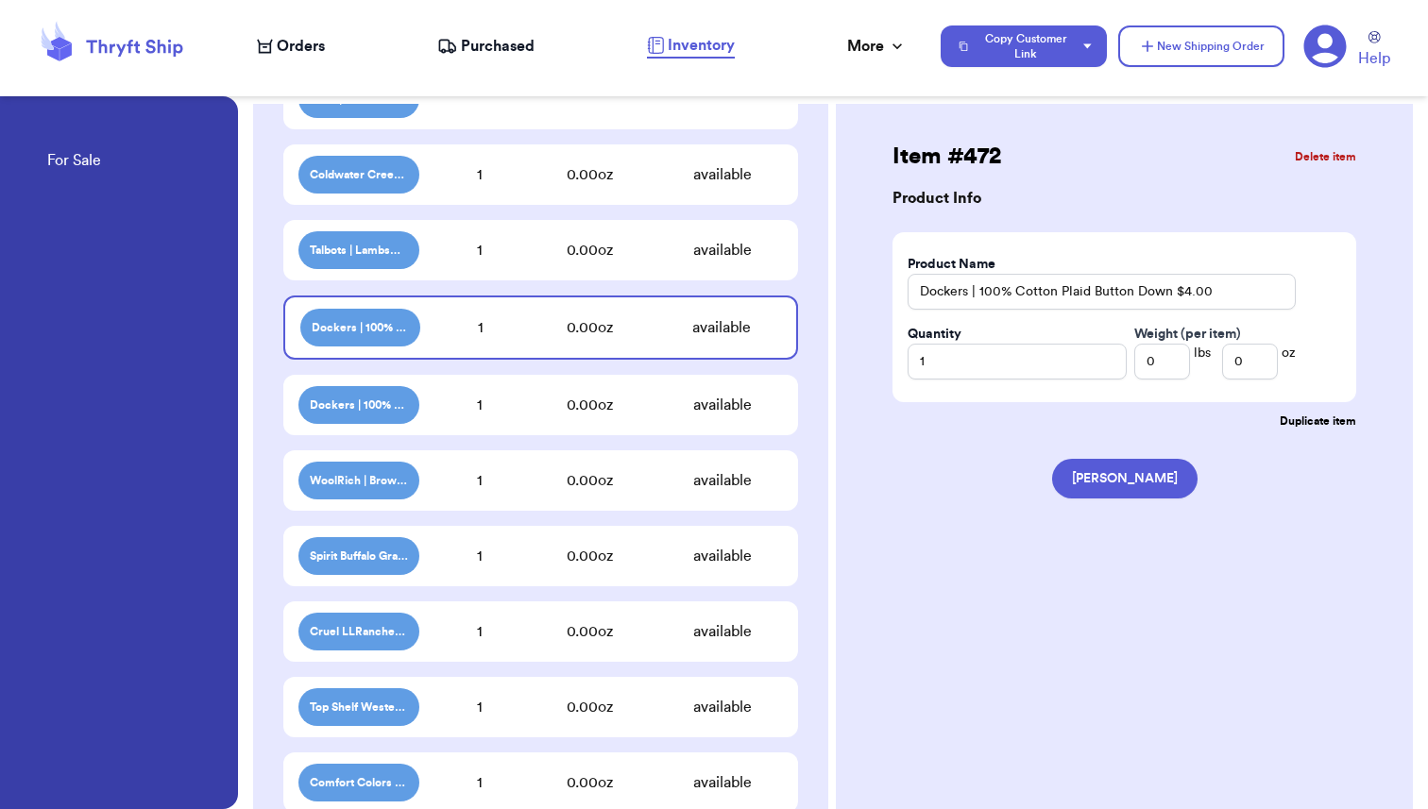
click at [505, 402] on div "1" at bounding box center [479, 405] width 121 height 23
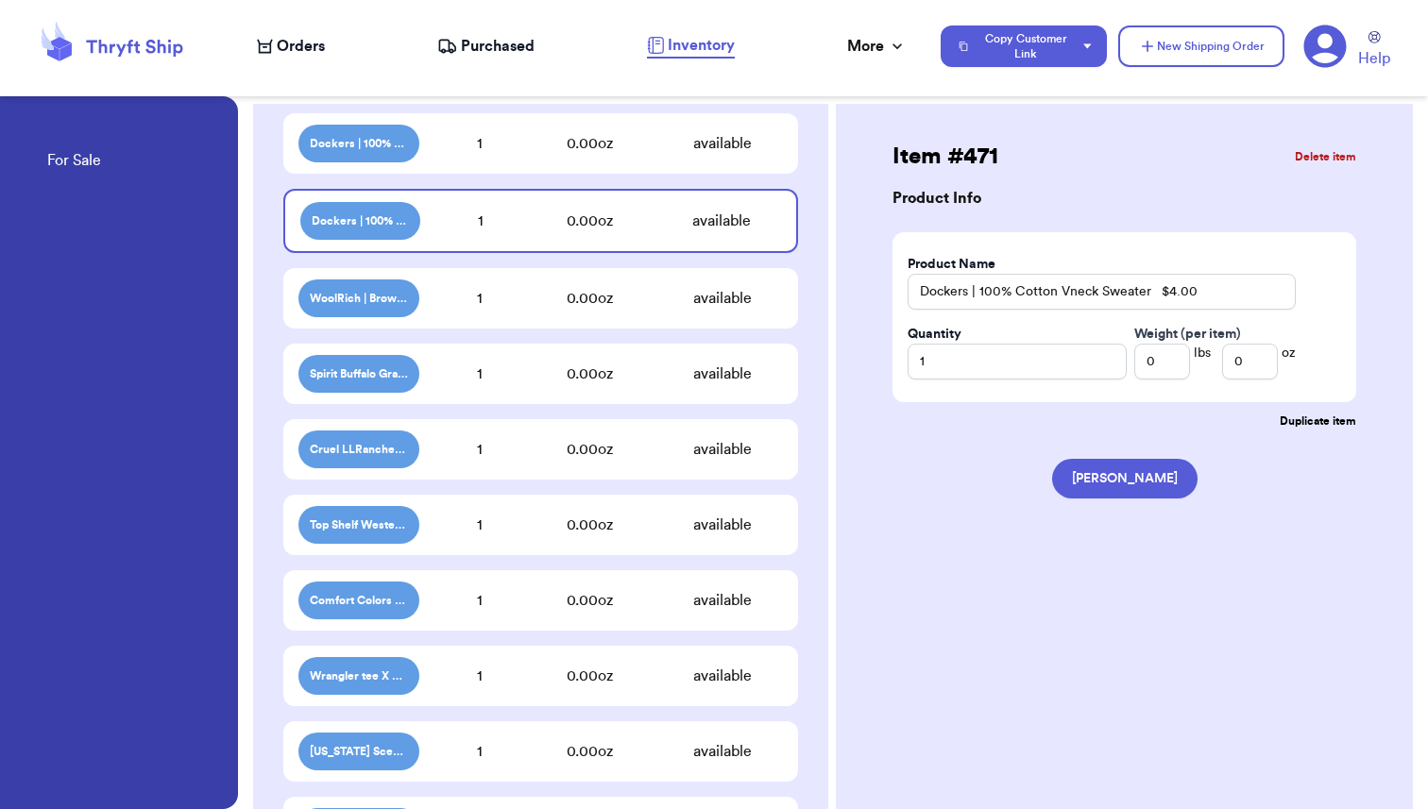
scroll to position [952, 0]
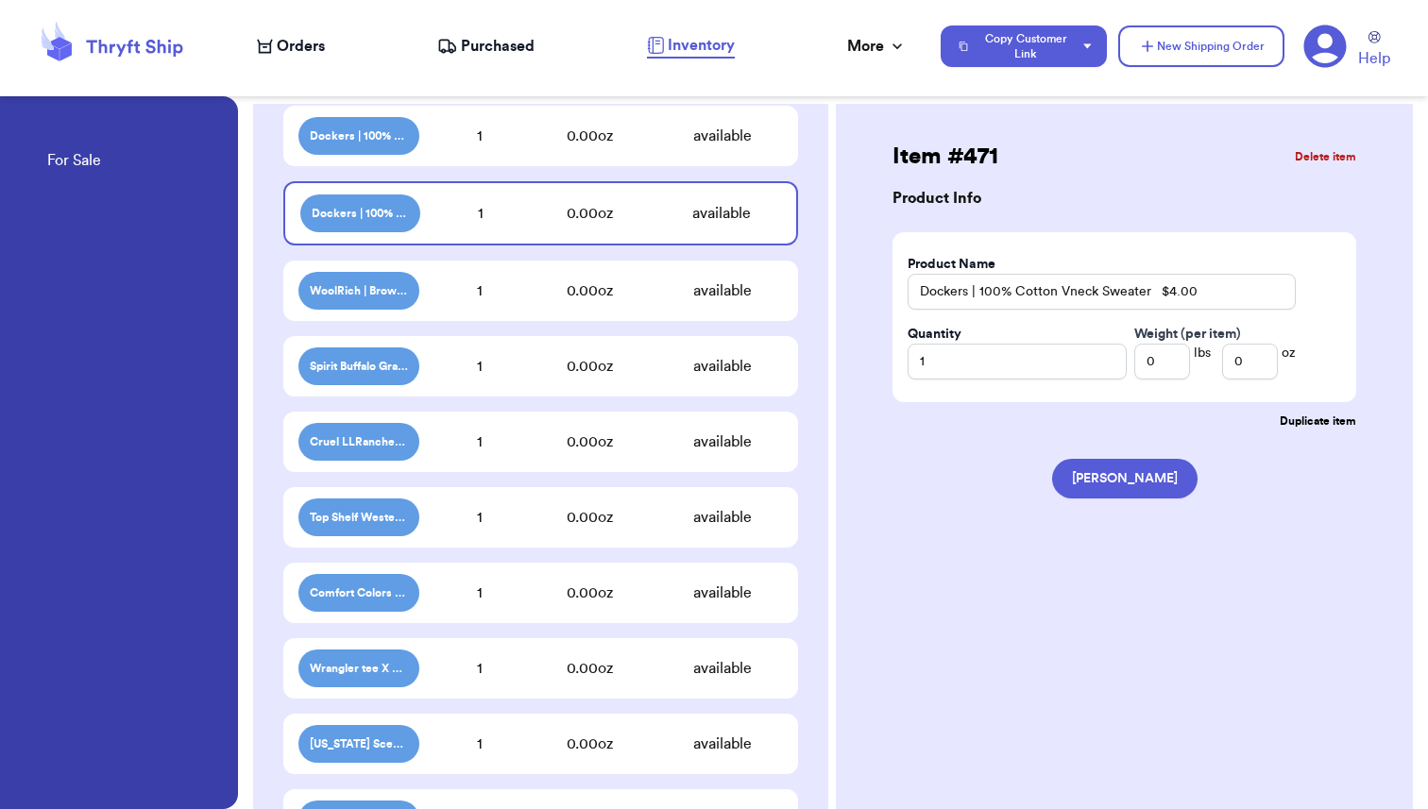
click at [501, 297] on div "1" at bounding box center [479, 291] width 121 height 23
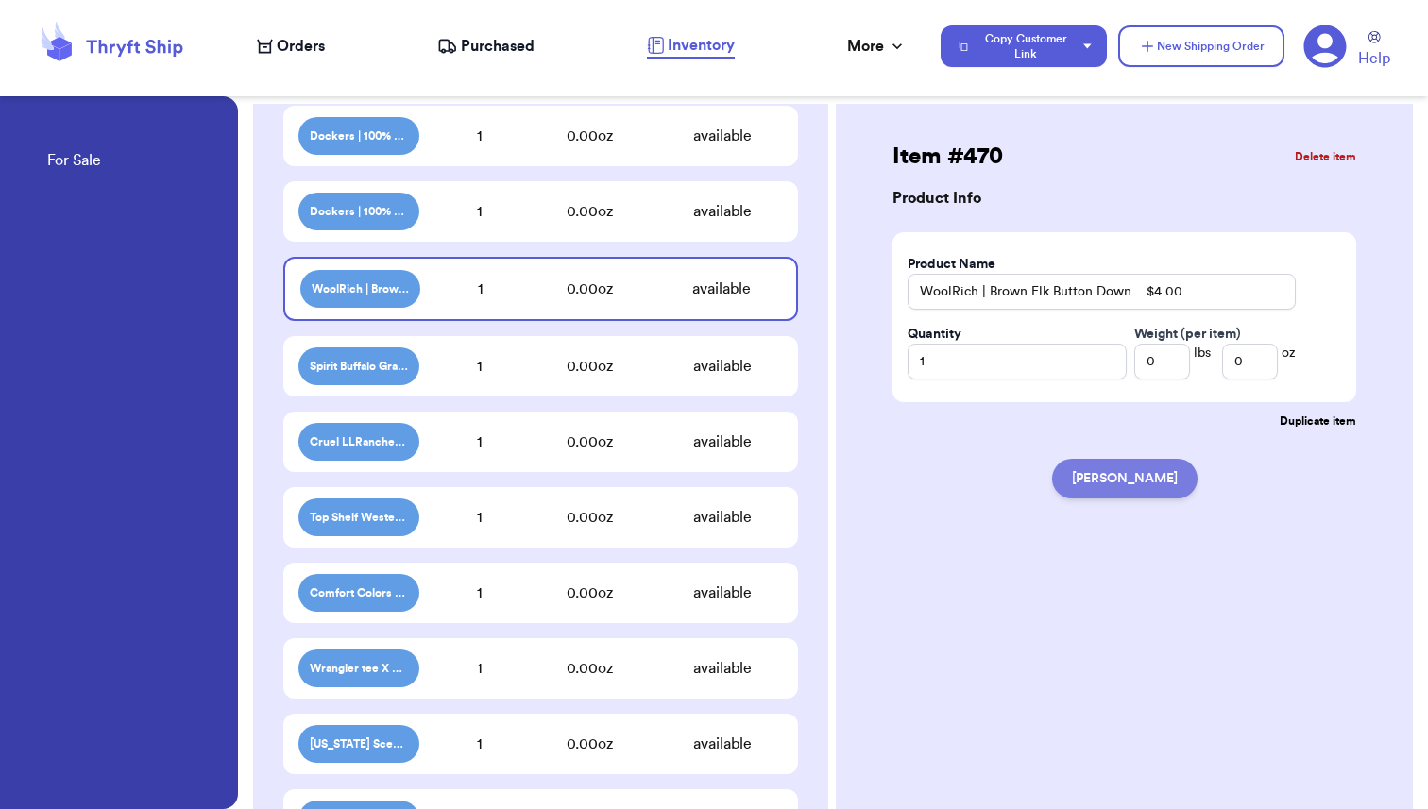
click at [1117, 489] on button "[PERSON_NAME]" at bounding box center [1124, 479] width 145 height 40
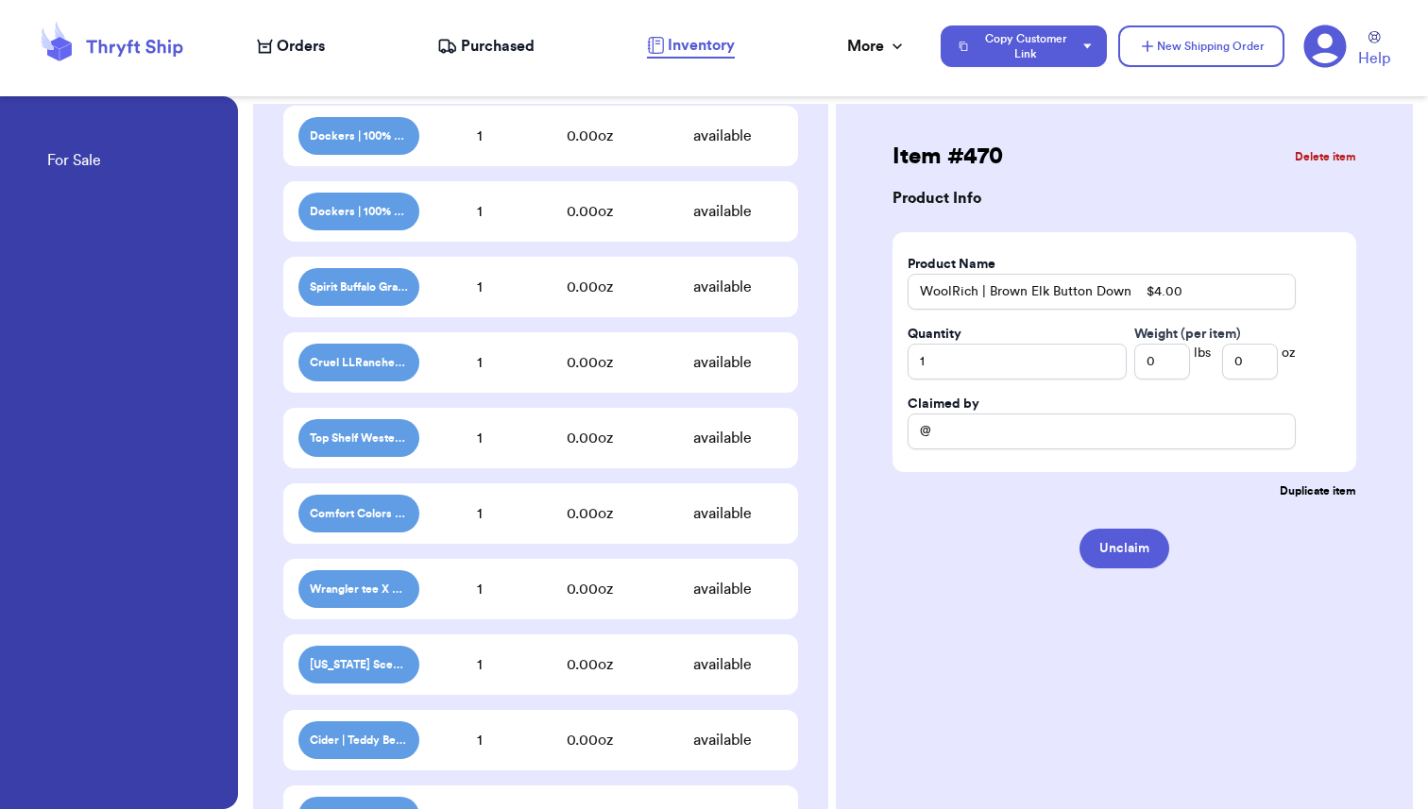
click at [561, 301] on div "Spirit Buffalo Graphic Tee X [US_STATE] True Shacket $8.00 1 0.00 oz available" at bounding box center [540, 287] width 515 height 60
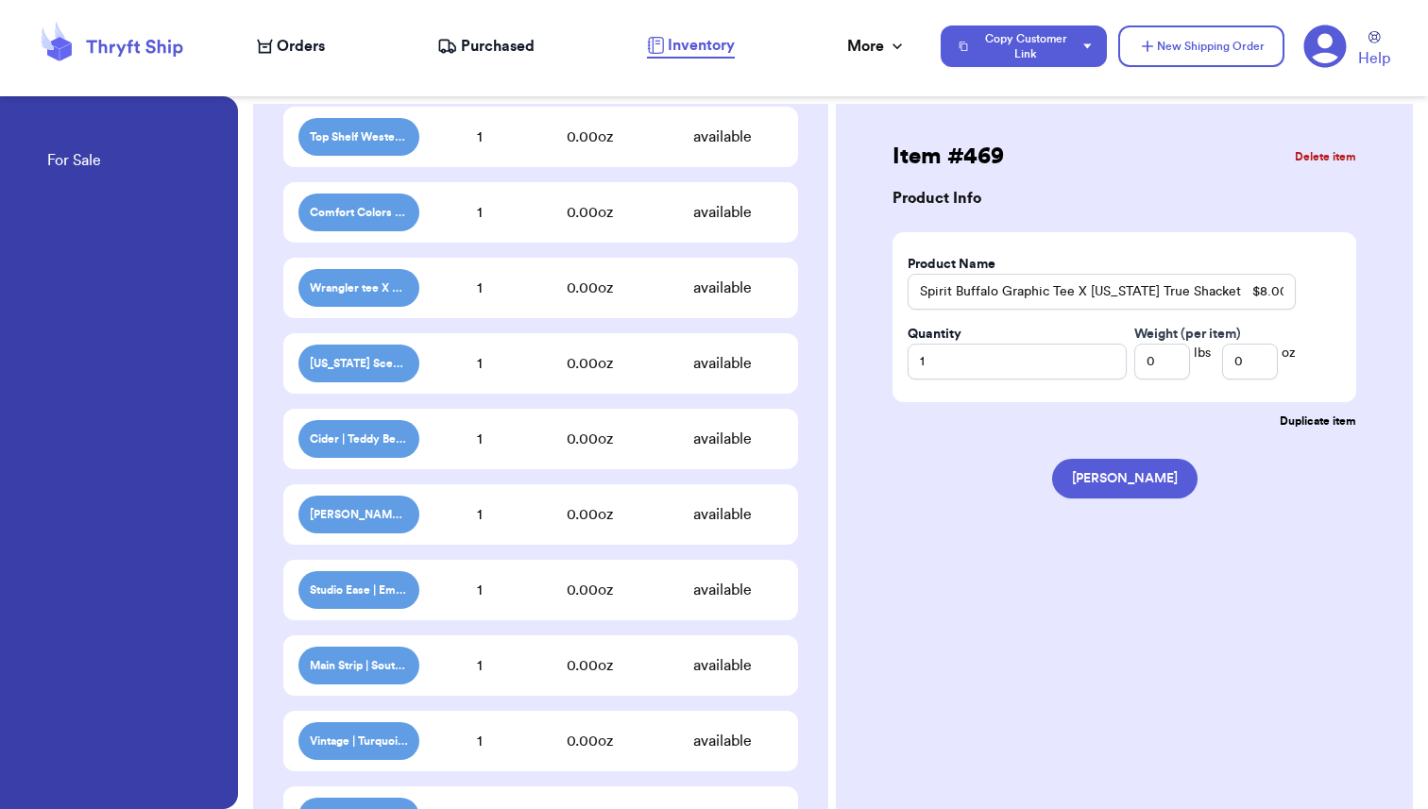
click at [515, 442] on div "1" at bounding box center [479, 439] width 121 height 23
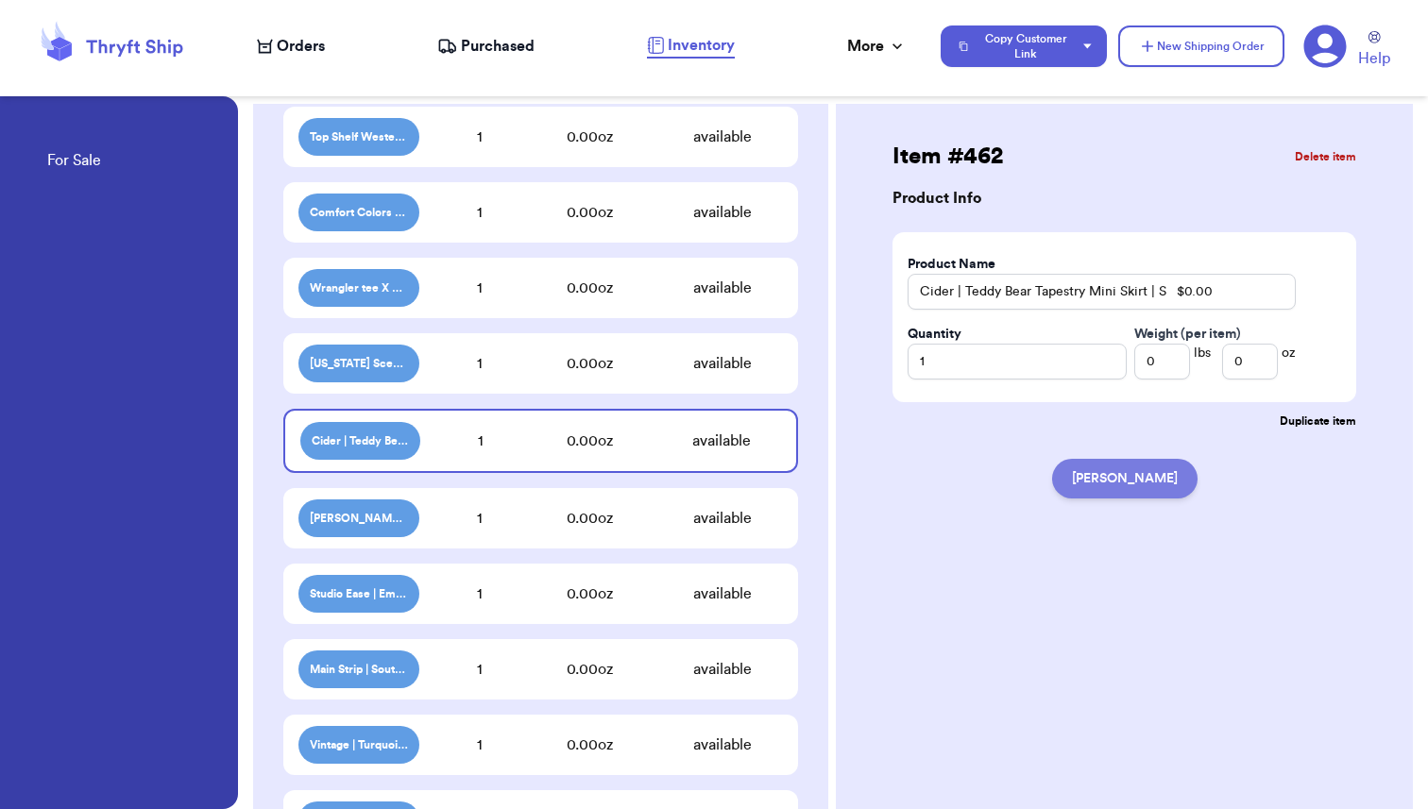
click at [1145, 484] on button "[PERSON_NAME]" at bounding box center [1124, 479] width 145 height 40
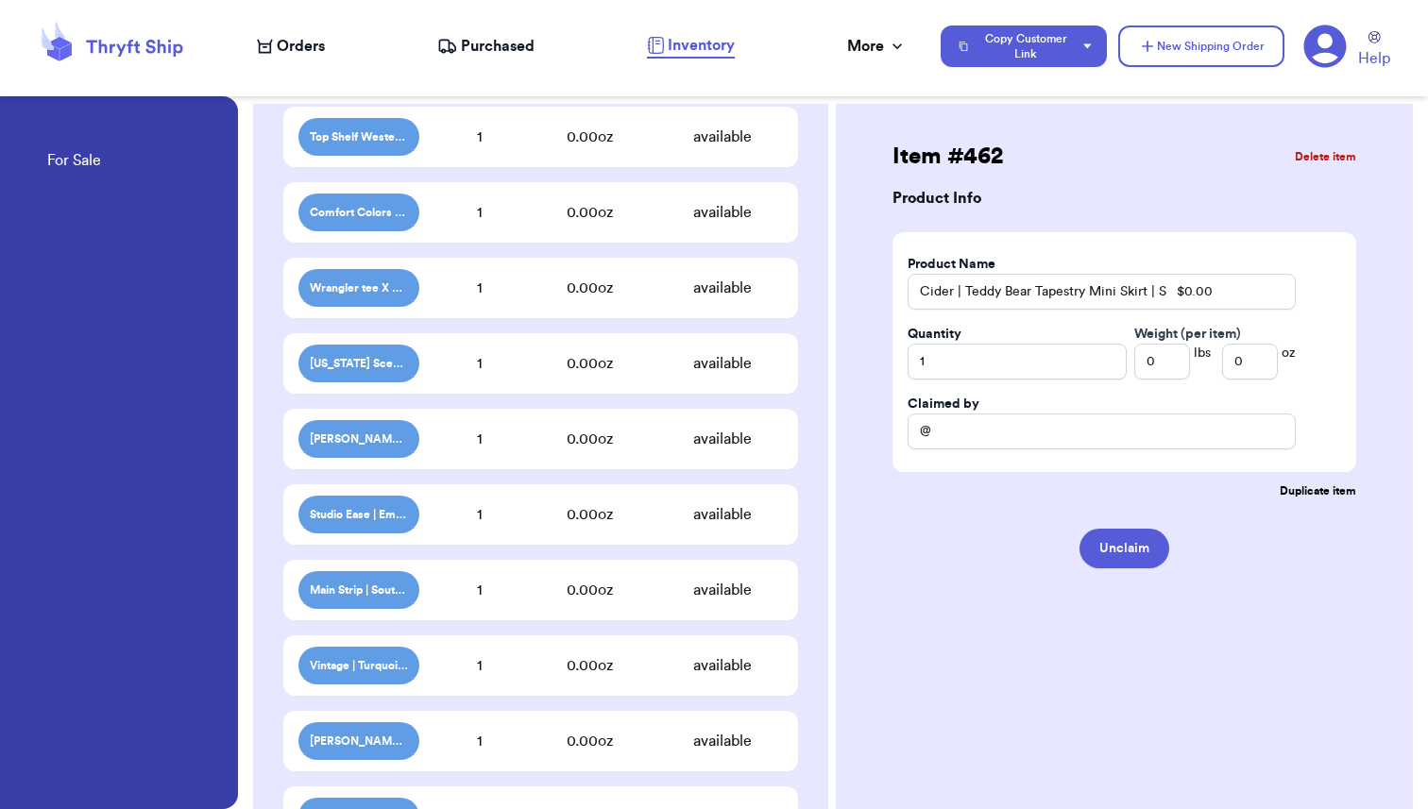
click at [545, 440] on div "0.00 oz" at bounding box center [590, 439] width 144 height 23
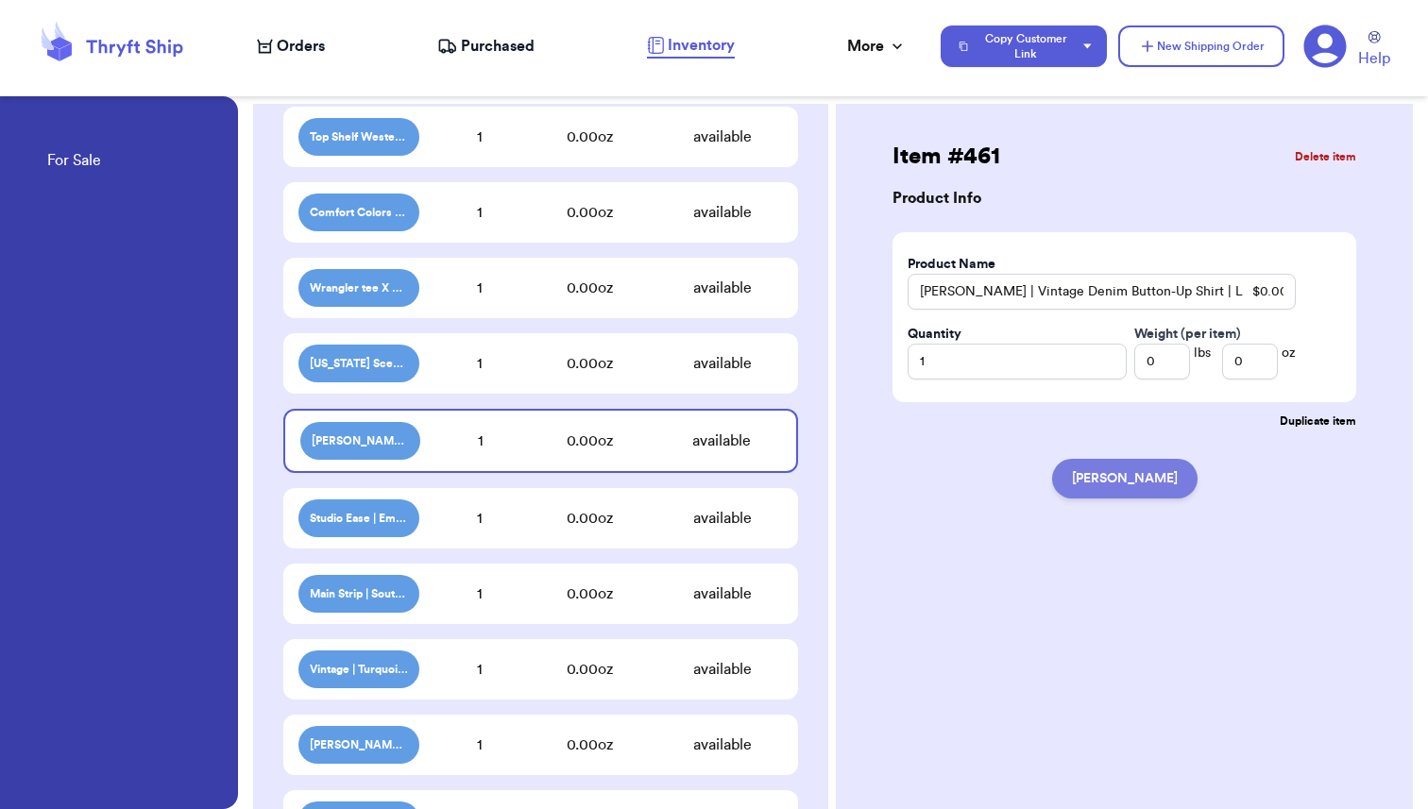
click at [1127, 481] on button "[PERSON_NAME]" at bounding box center [1124, 479] width 145 height 40
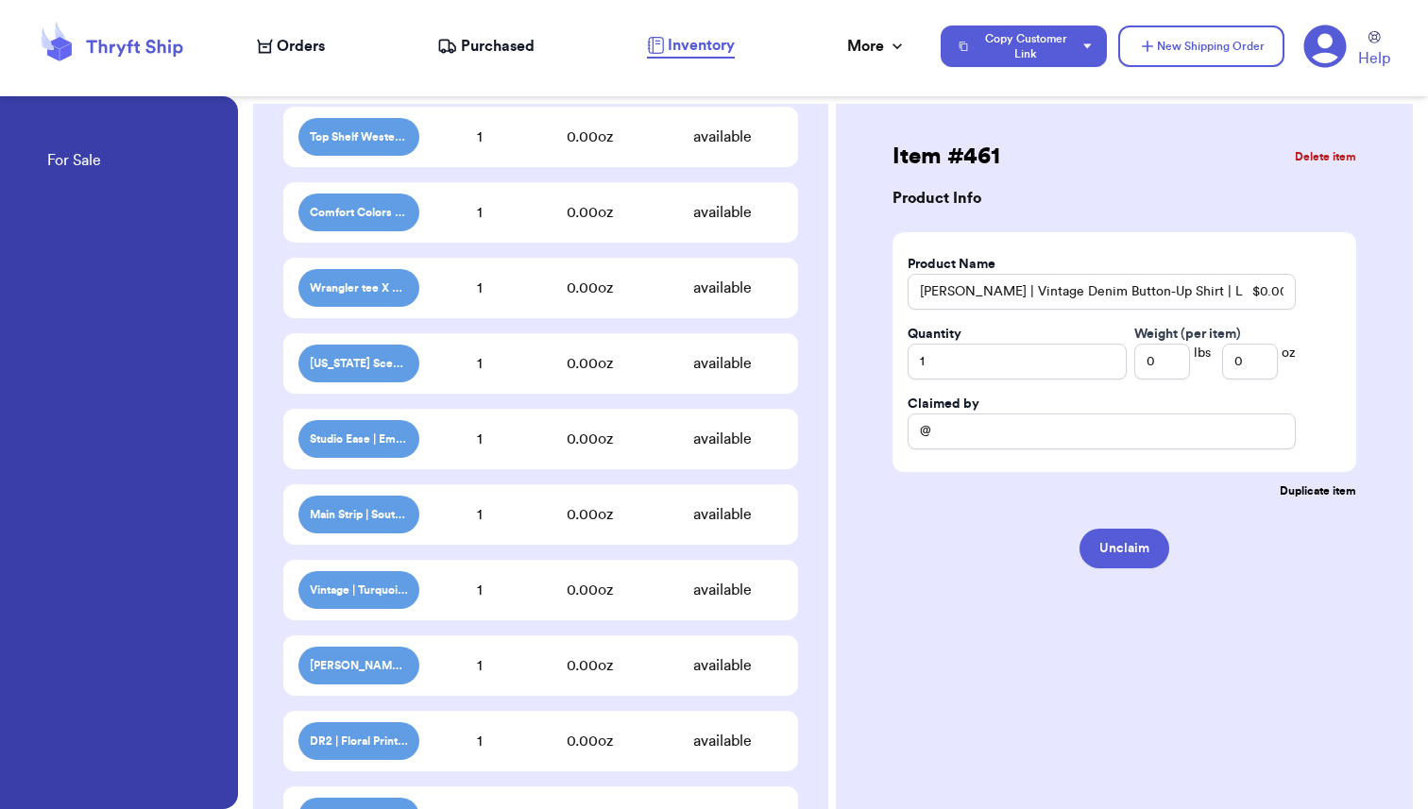
click at [466, 433] on div "1" at bounding box center [479, 439] width 121 height 23
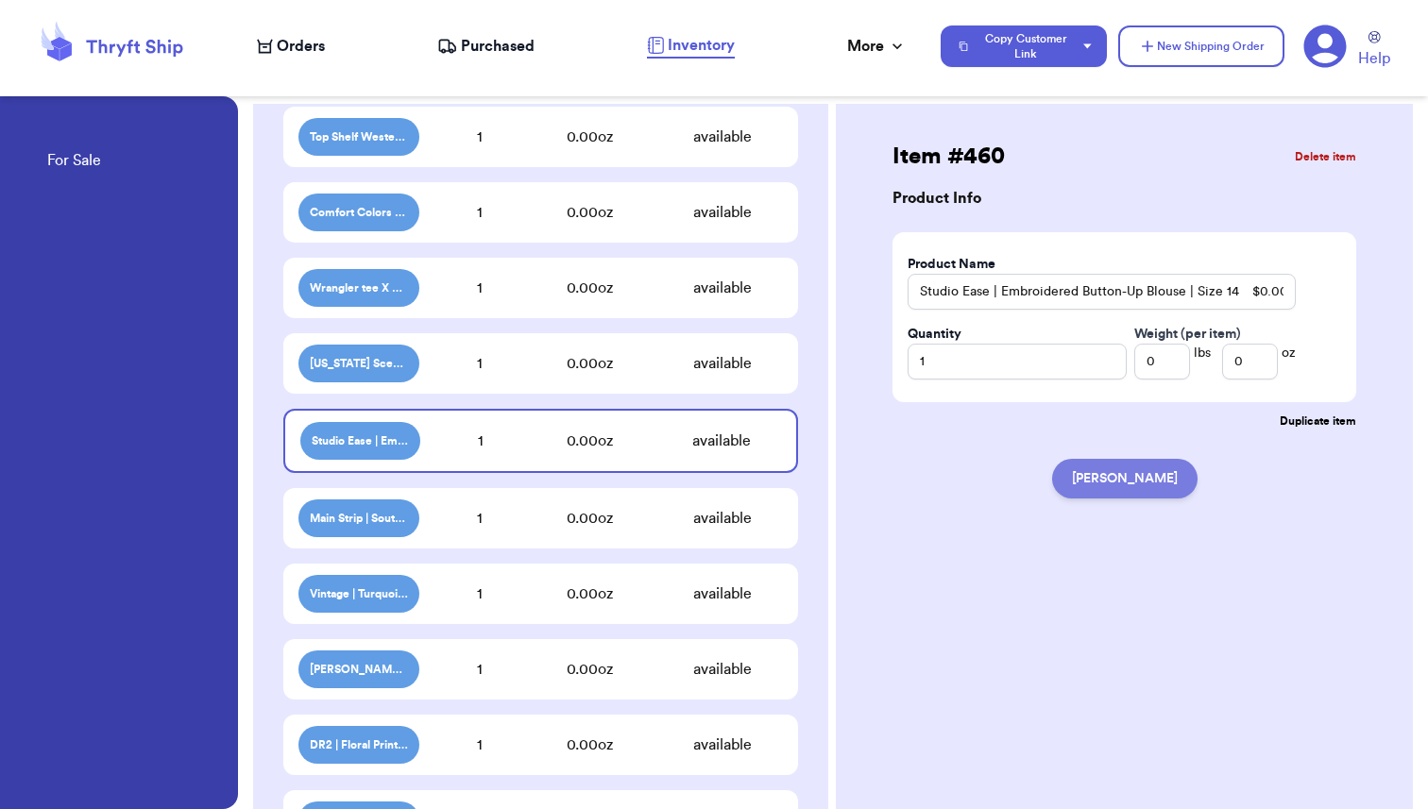
click at [1111, 488] on button "[PERSON_NAME]" at bounding box center [1124, 479] width 145 height 40
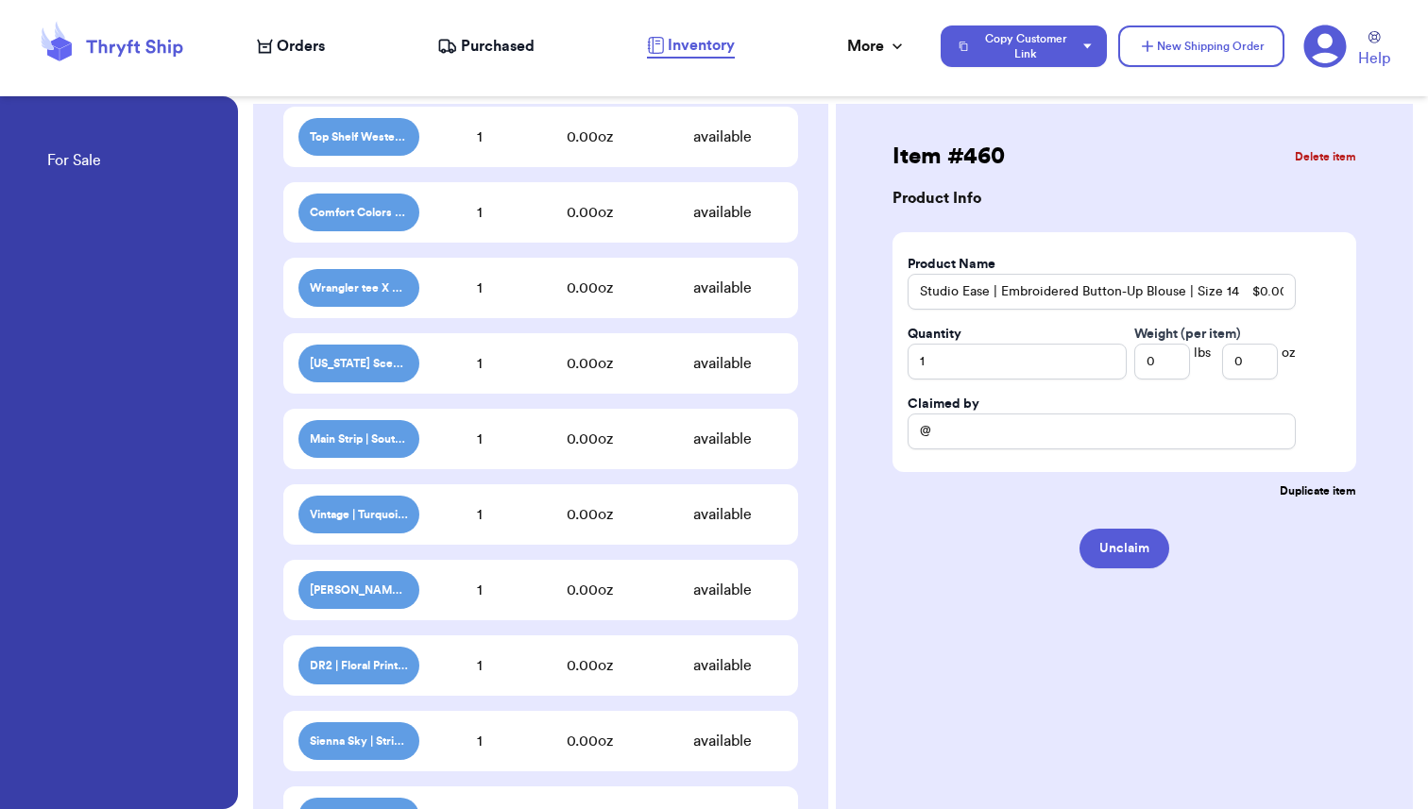
click at [473, 448] on div "1" at bounding box center [479, 439] width 121 height 23
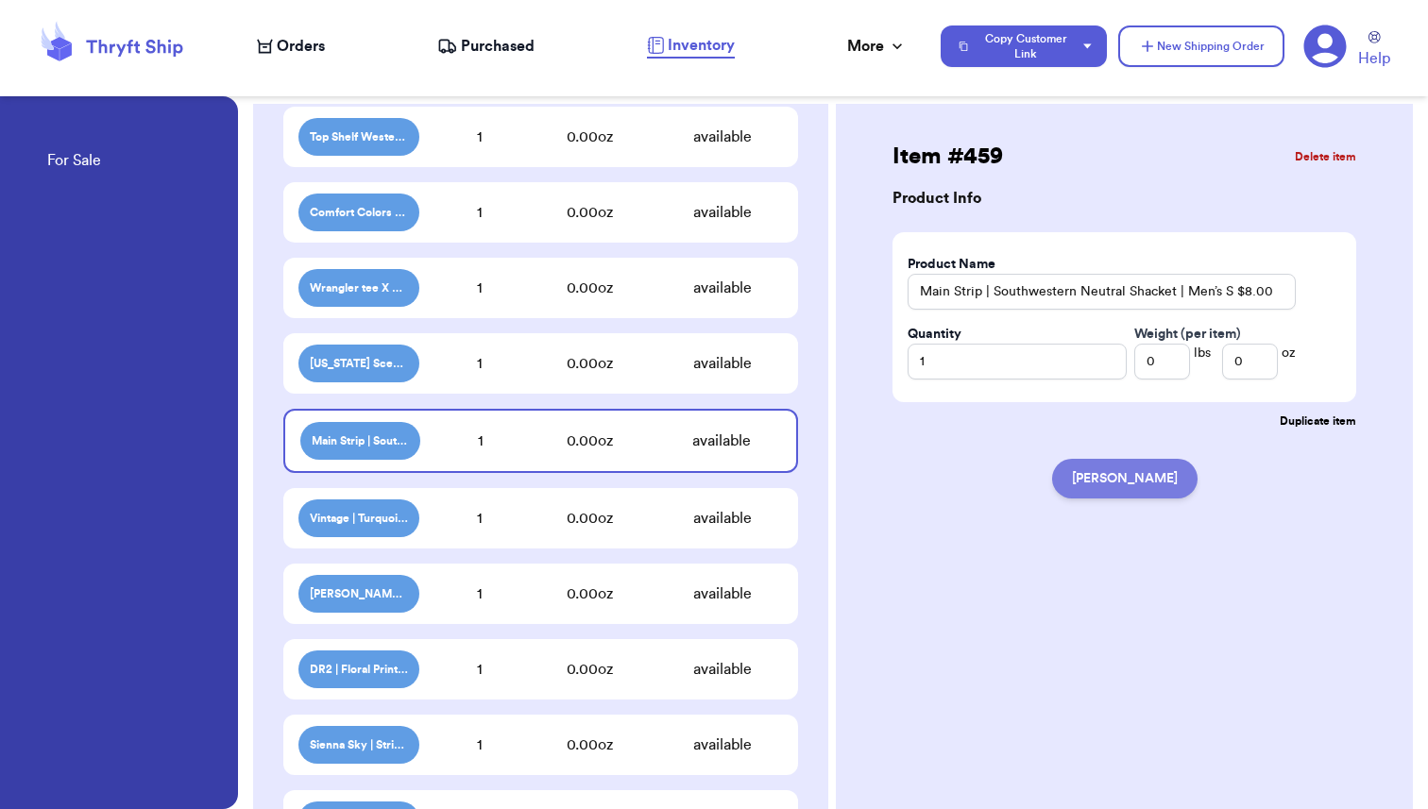
click at [1137, 489] on button "[PERSON_NAME]" at bounding box center [1124, 479] width 145 height 40
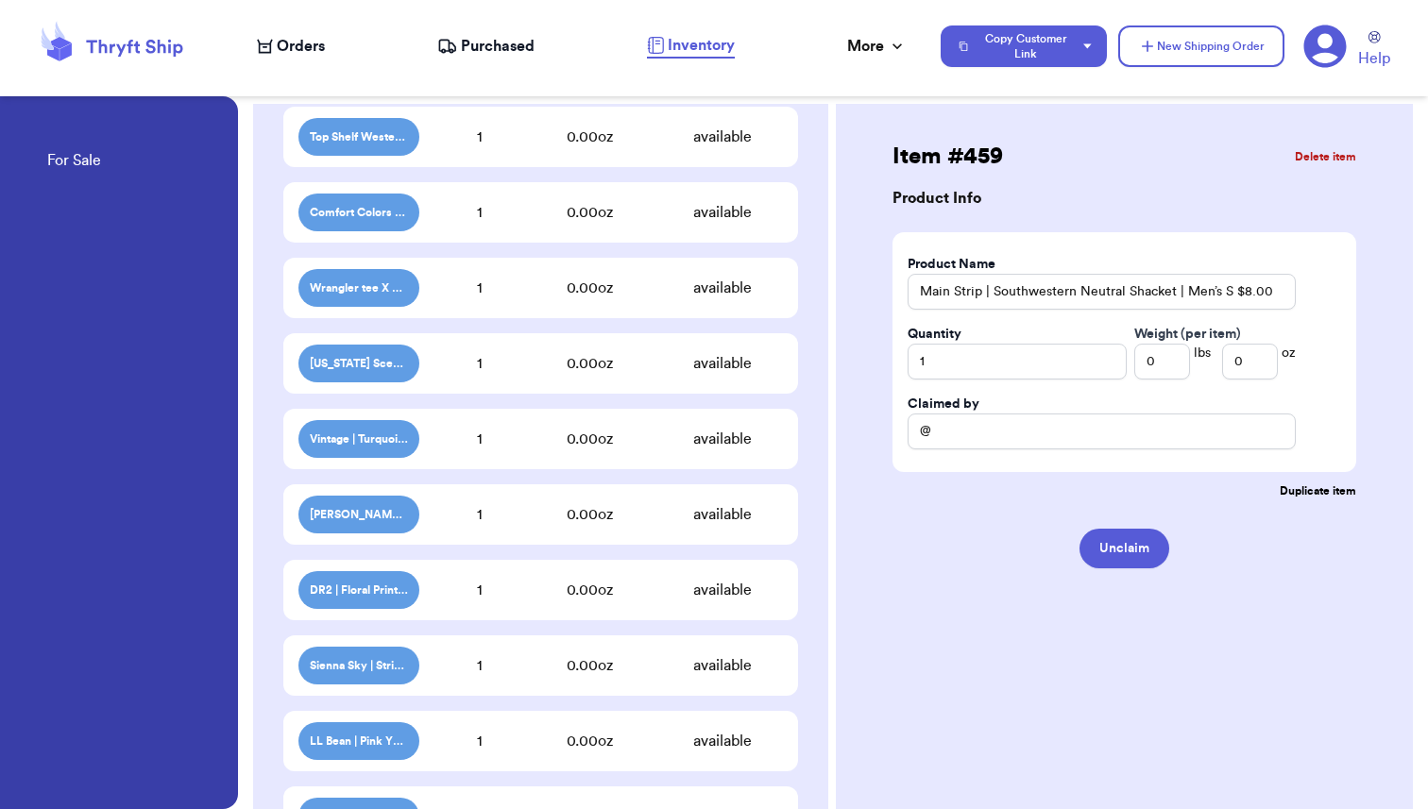
click at [568, 434] on div "0.00 oz" at bounding box center [590, 439] width 144 height 23
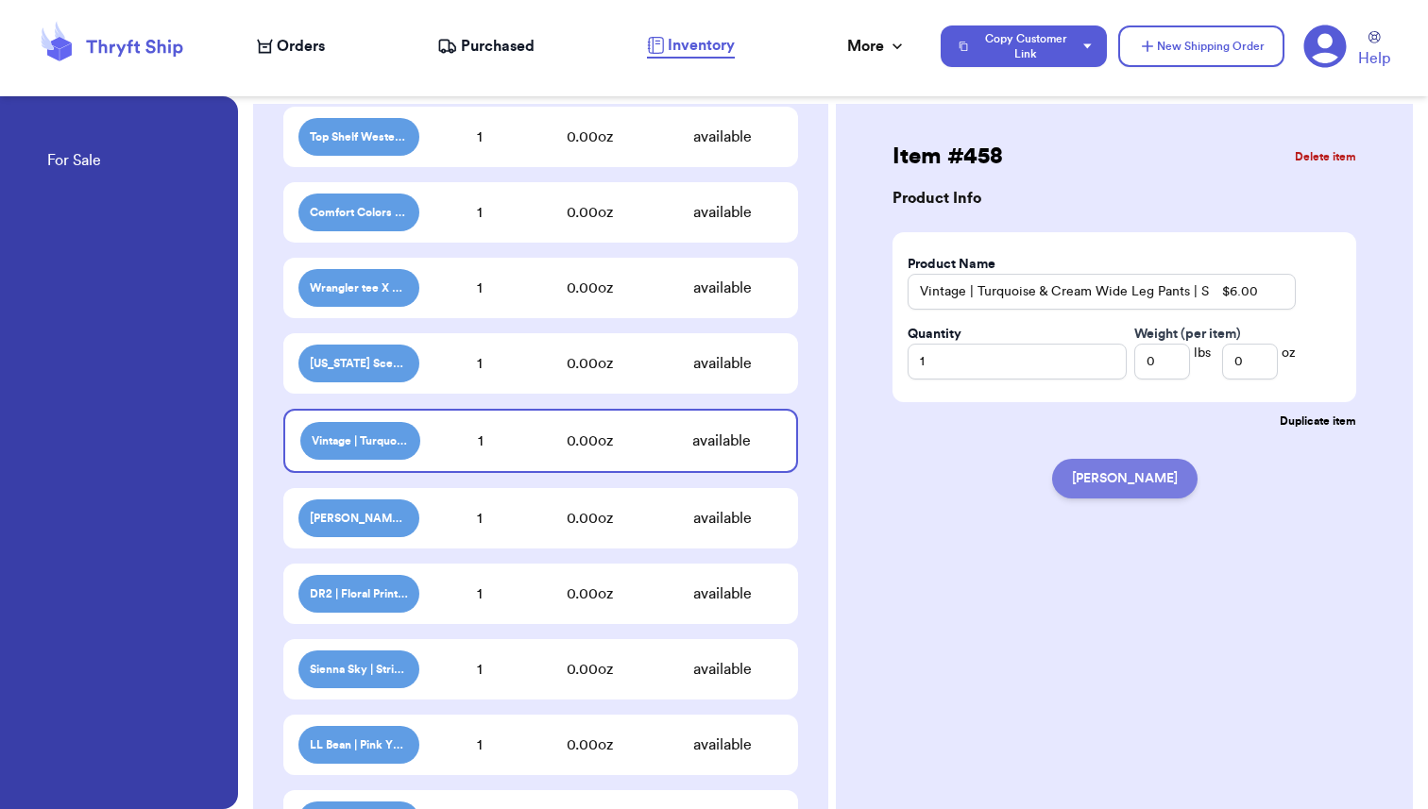
click at [1128, 485] on button "[PERSON_NAME]" at bounding box center [1124, 479] width 145 height 40
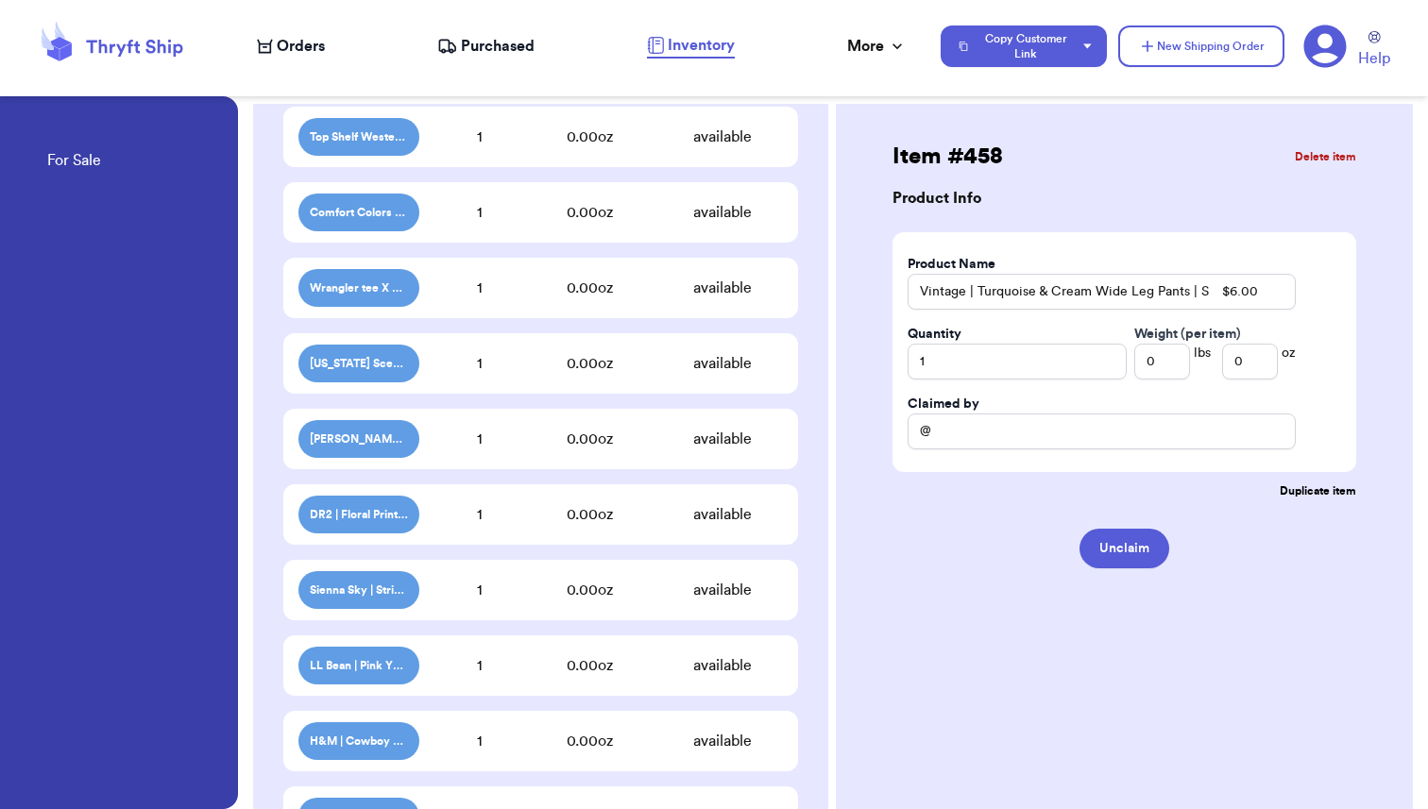
click at [541, 454] on div "[PERSON_NAME] | Brown Cargo Shorts | Size 2 $0.00 1 0.00 oz available" at bounding box center [540, 439] width 515 height 60
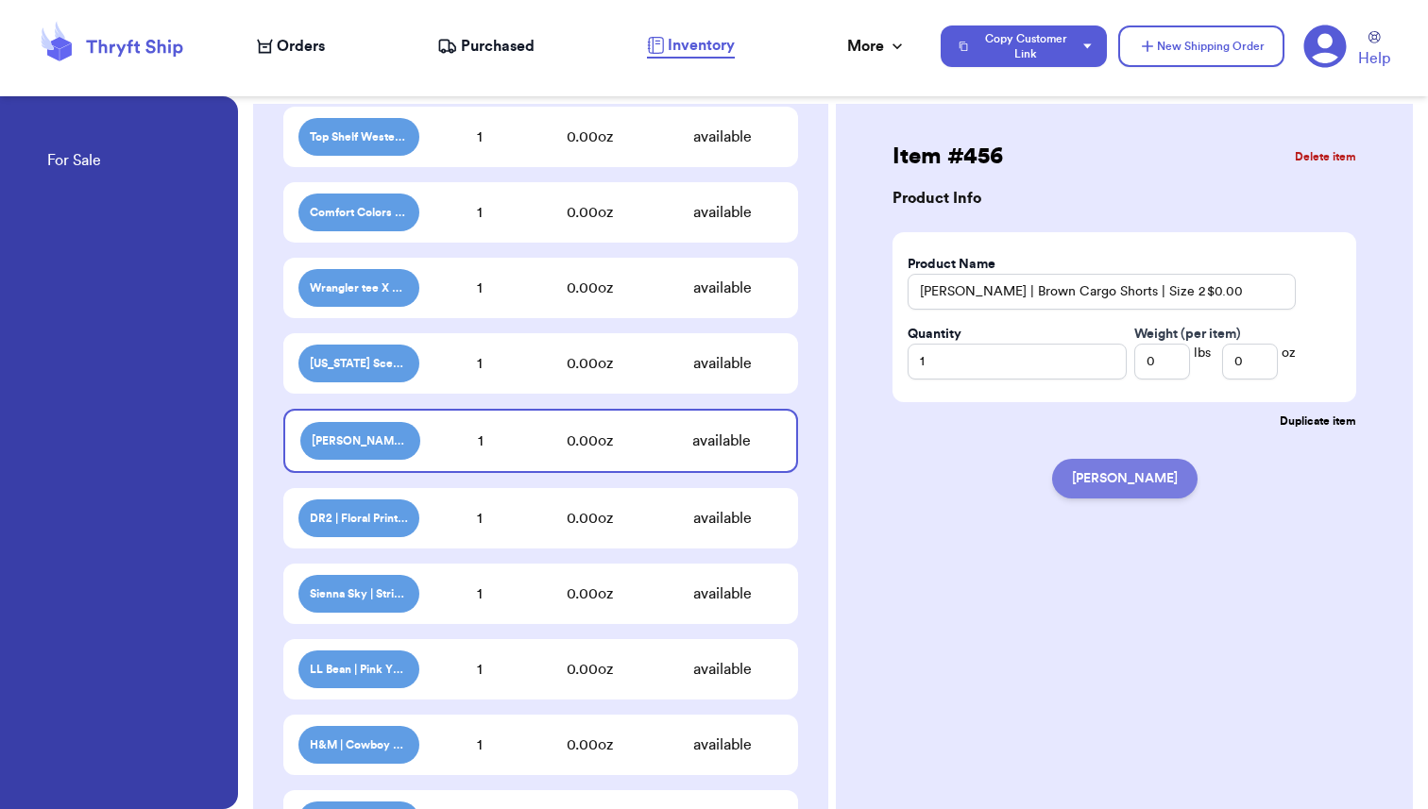
click at [1132, 490] on button "[PERSON_NAME]" at bounding box center [1124, 479] width 145 height 40
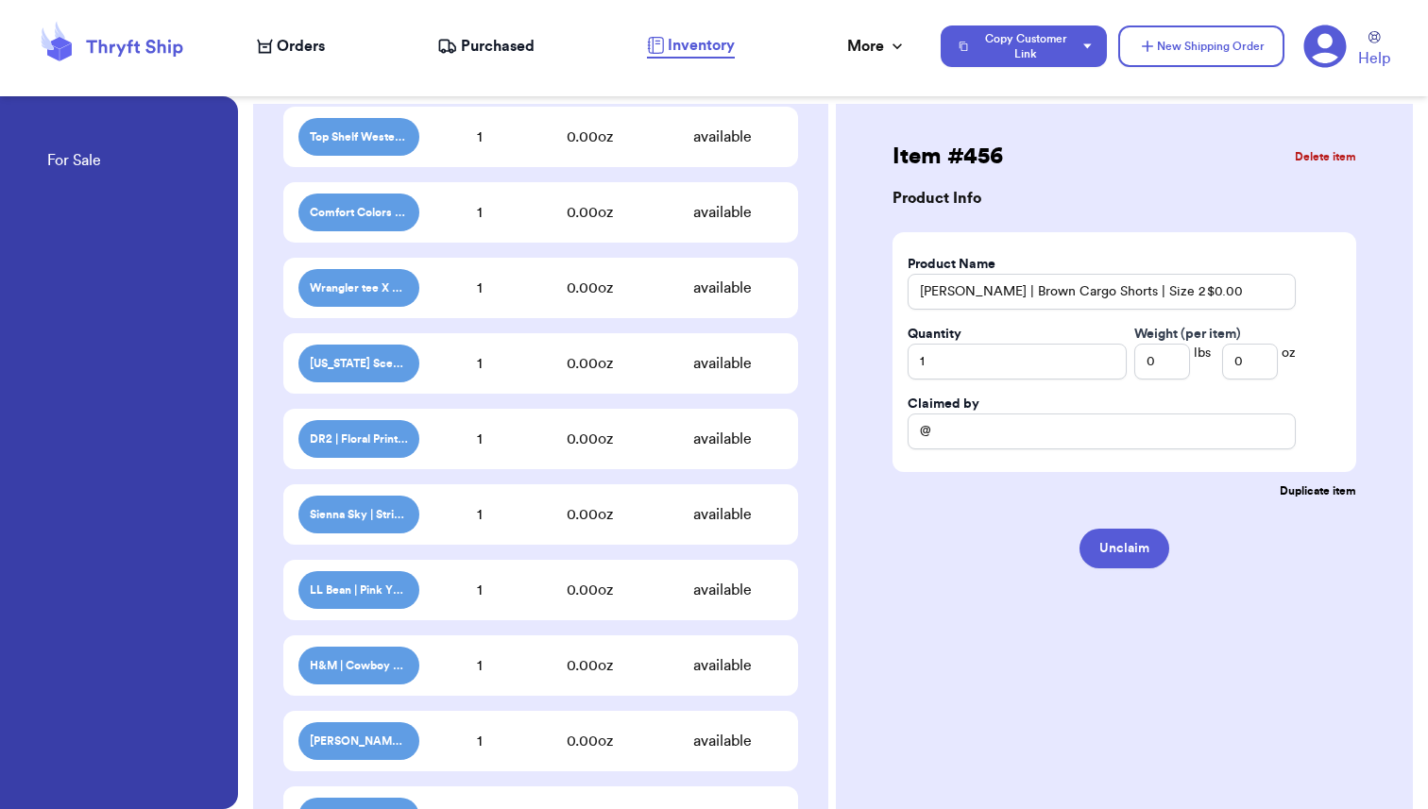
click at [517, 444] on div "1" at bounding box center [479, 439] width 121 height 23
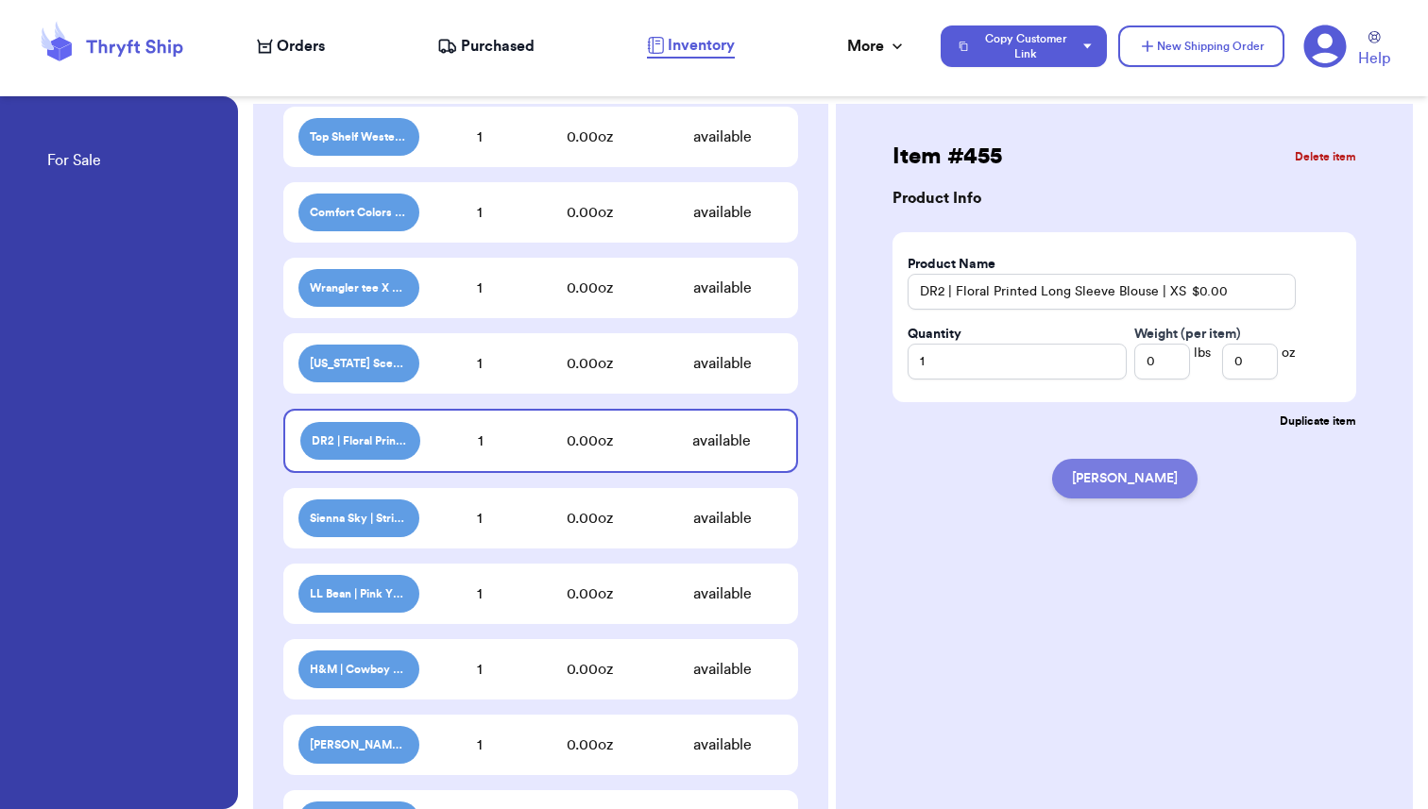
click at [1118, 494] on button "[PERSON_NAME]" at bounding box center [1124, 479] width 145 height 40
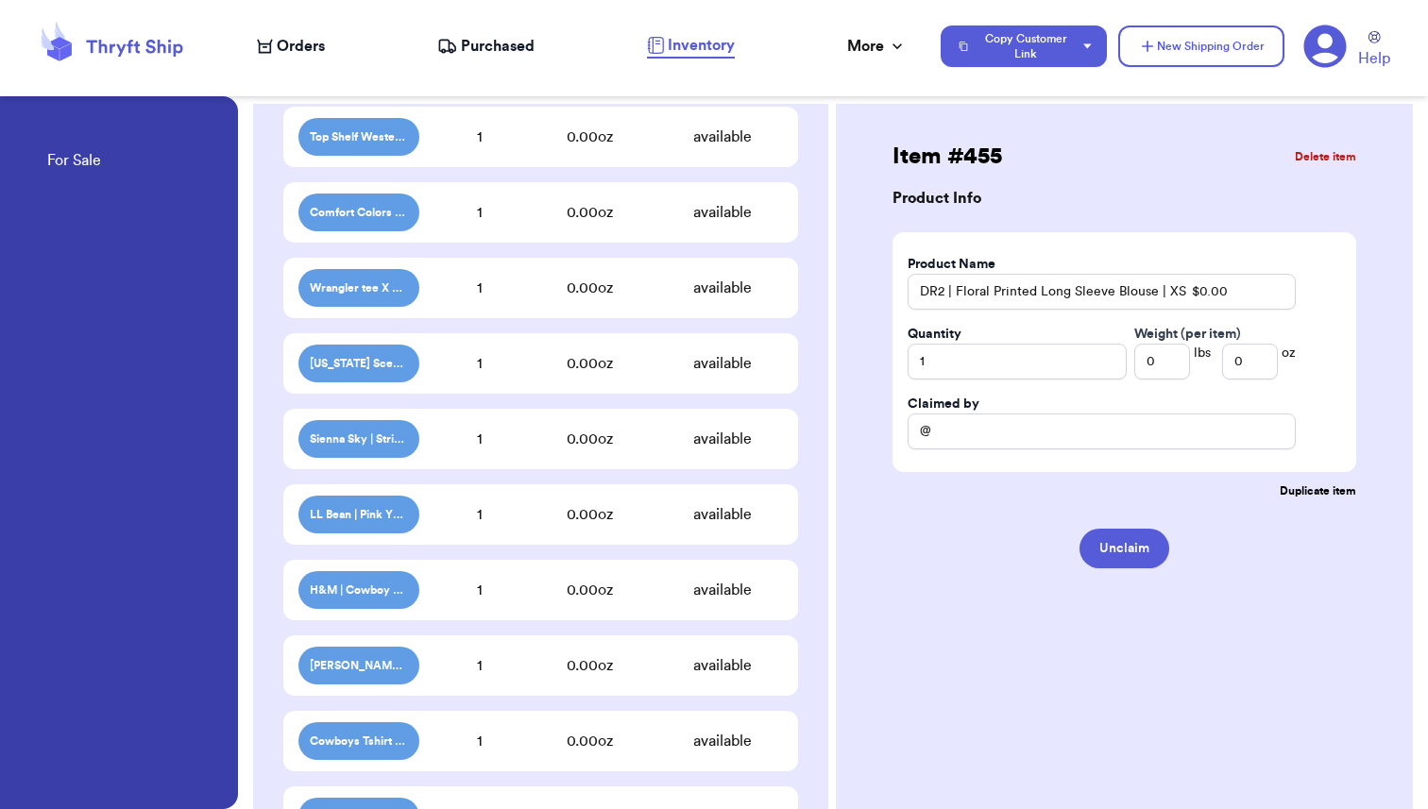
click at [572, 433] on div "0.00 oz" at bounding box center [590, 439] width 144 height 23
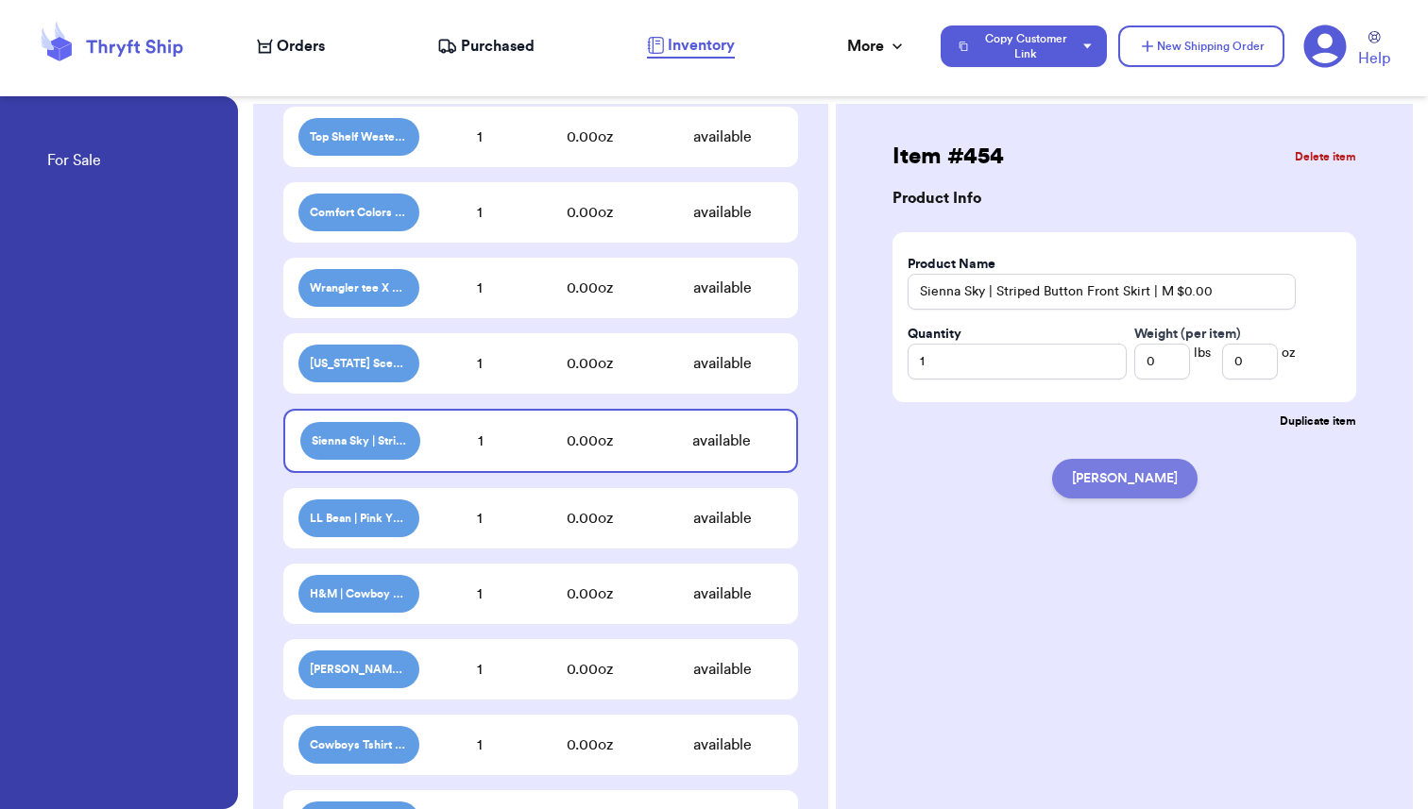
click at [1145, 483] on button "[PERSON_NAME]" at bounding box center [1124, 479] width 145 height 40
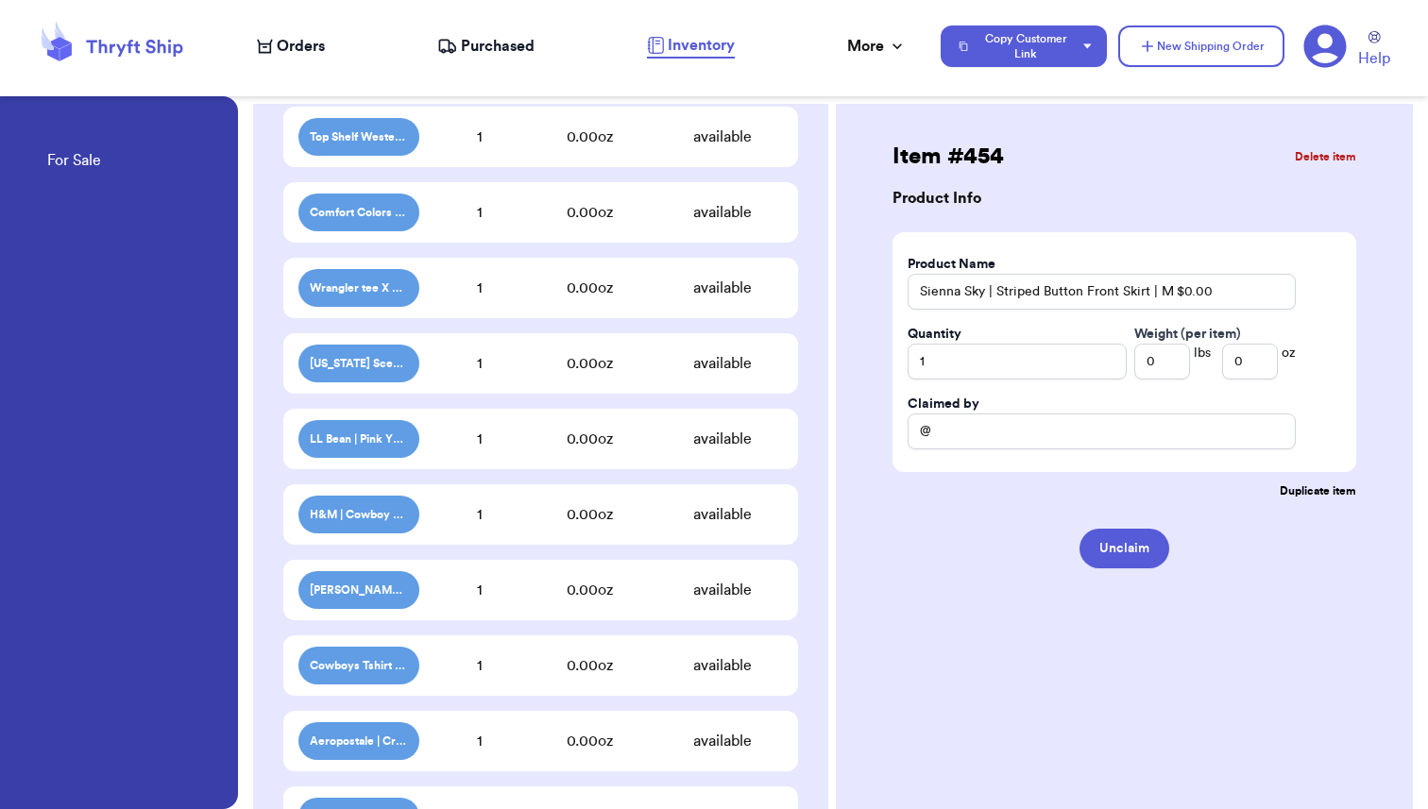
click at [515, 437] on div "1" at bounding box center [479, 439] width 121 height 23
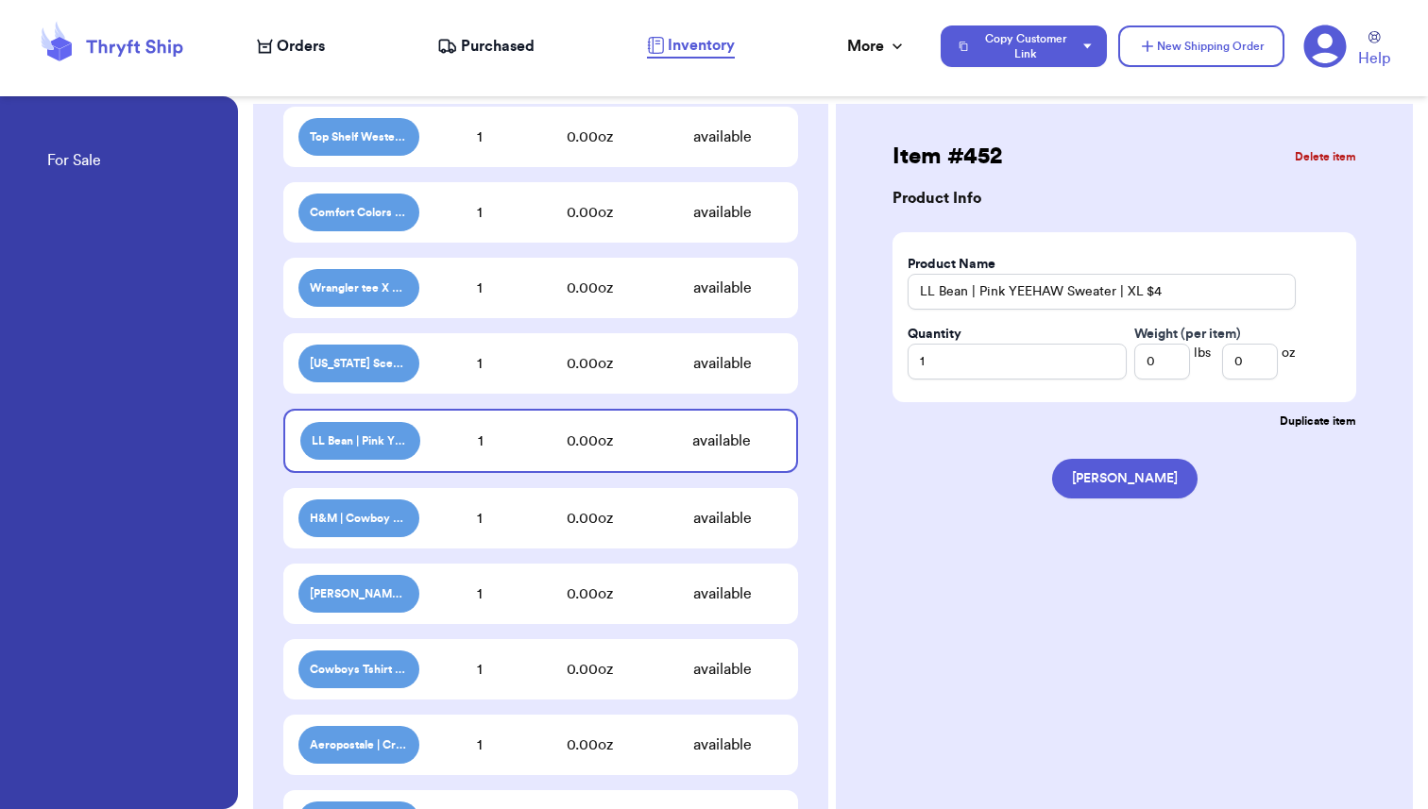
click at [481, 523] on div "1" at bounding box center [479, 518] width 121 height 23
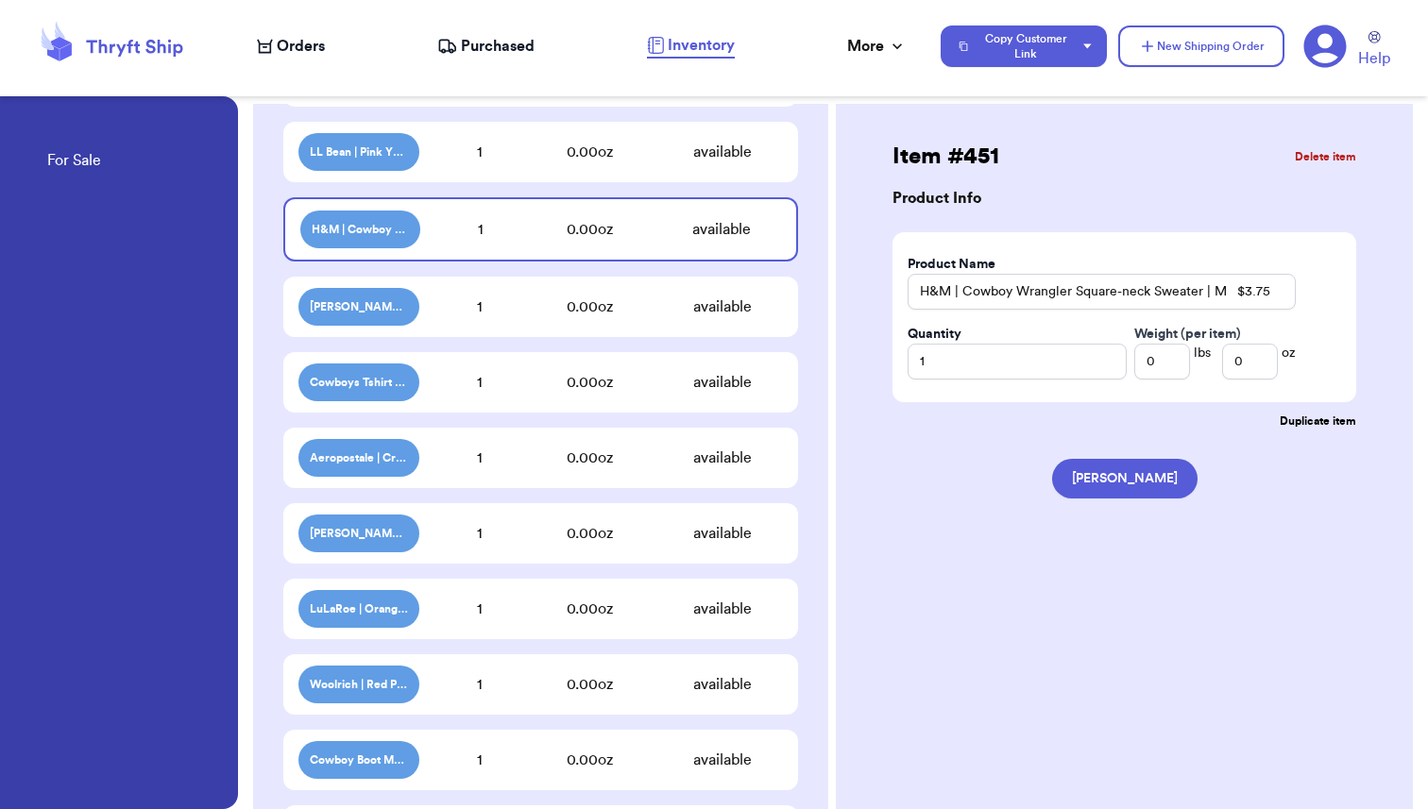
scroll to position [1574, 0]
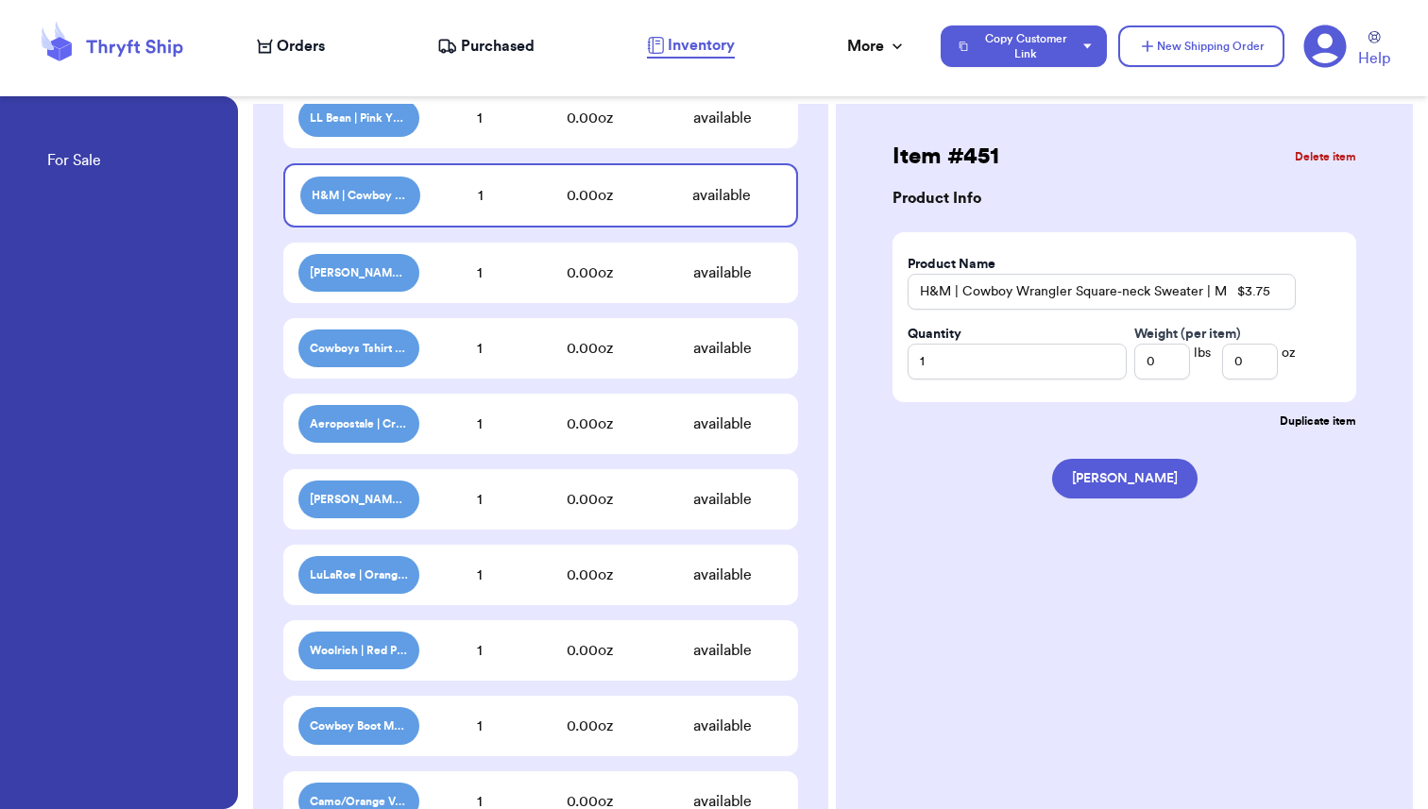
click at [518, 282] on div "0.00 oz" at bounding box center [590, 273] width 144 height 23
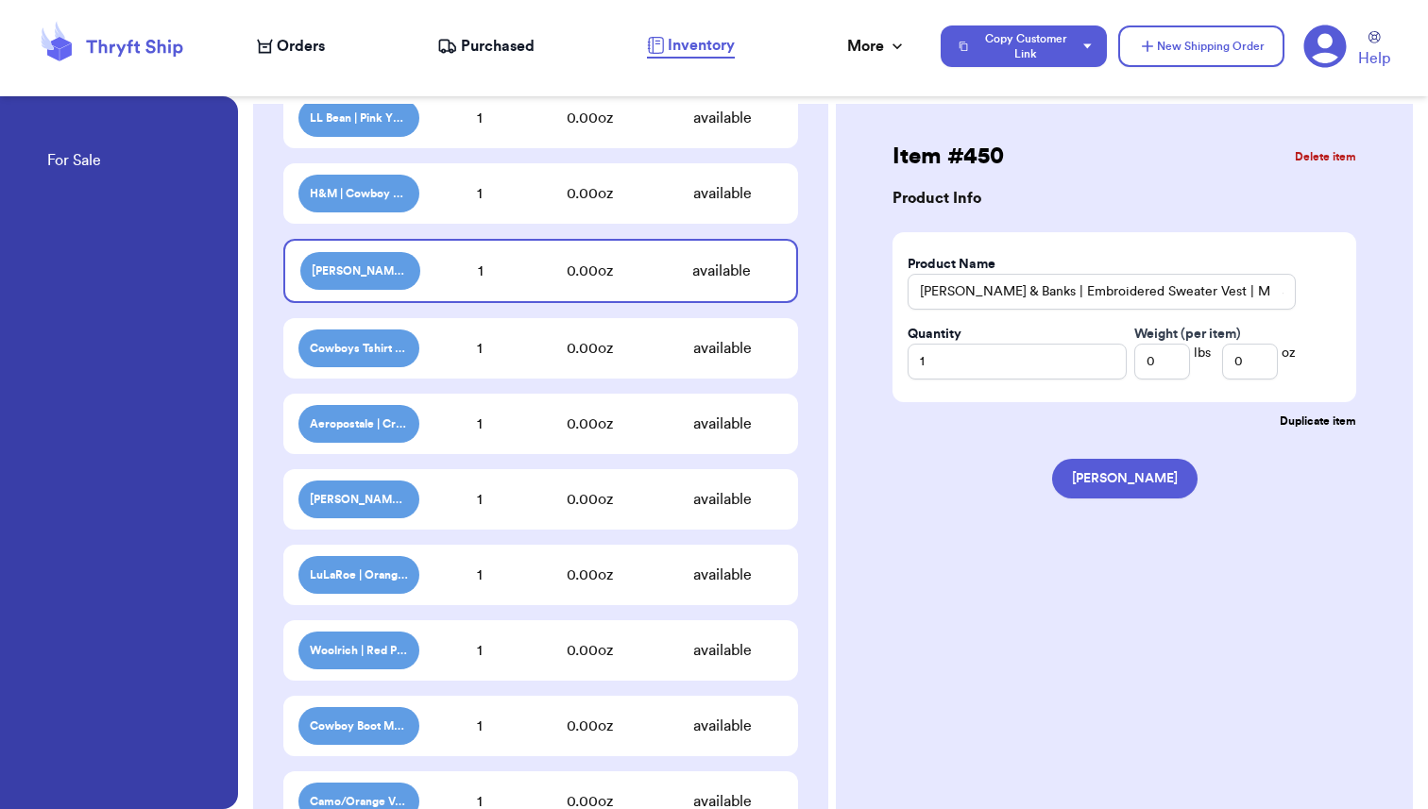
click at [496, 356] on div "1" at bounding box center [479, 348] width 121 height 23
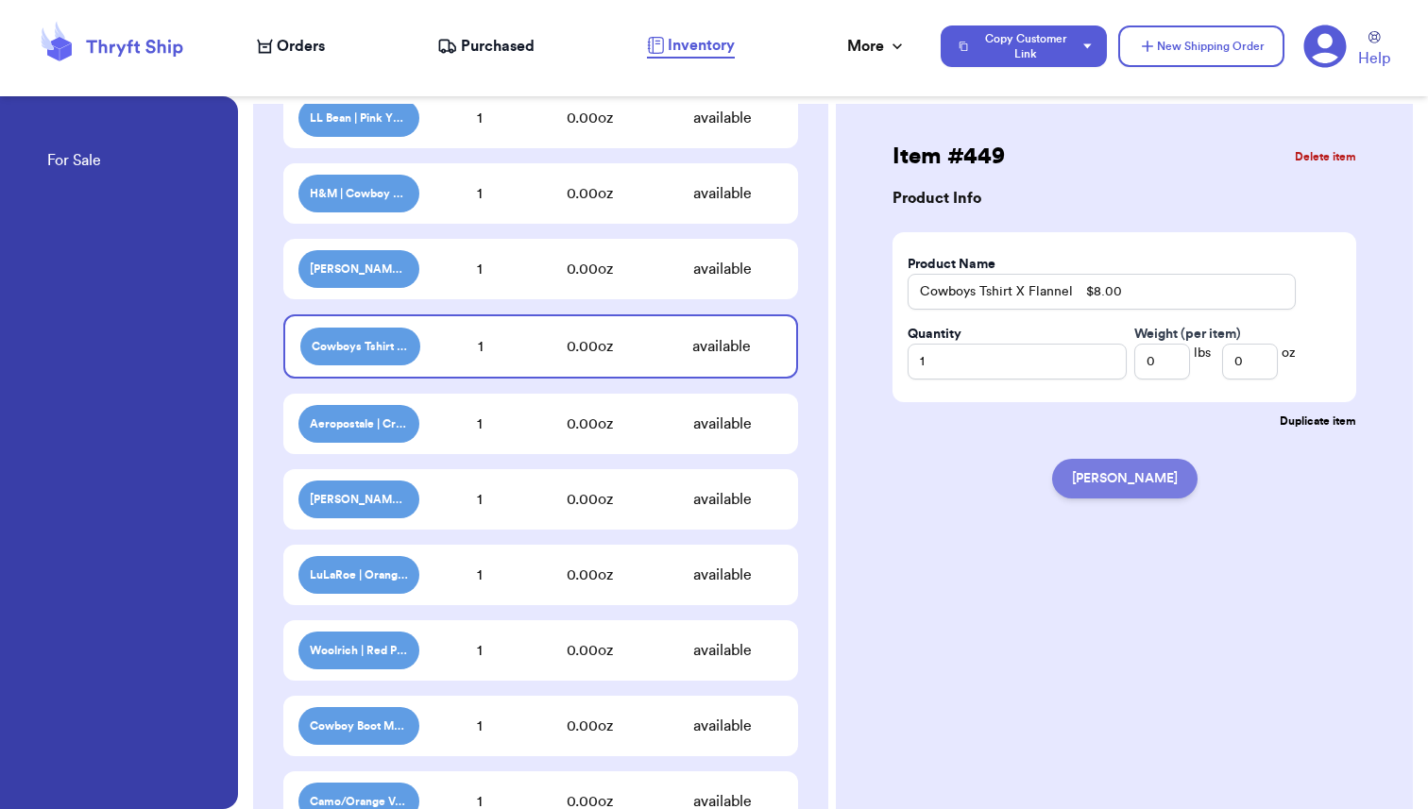
click at [1120, 486] on button "[PERSON_NAME]" at bounding box center [1124, 479] width 145 height 40
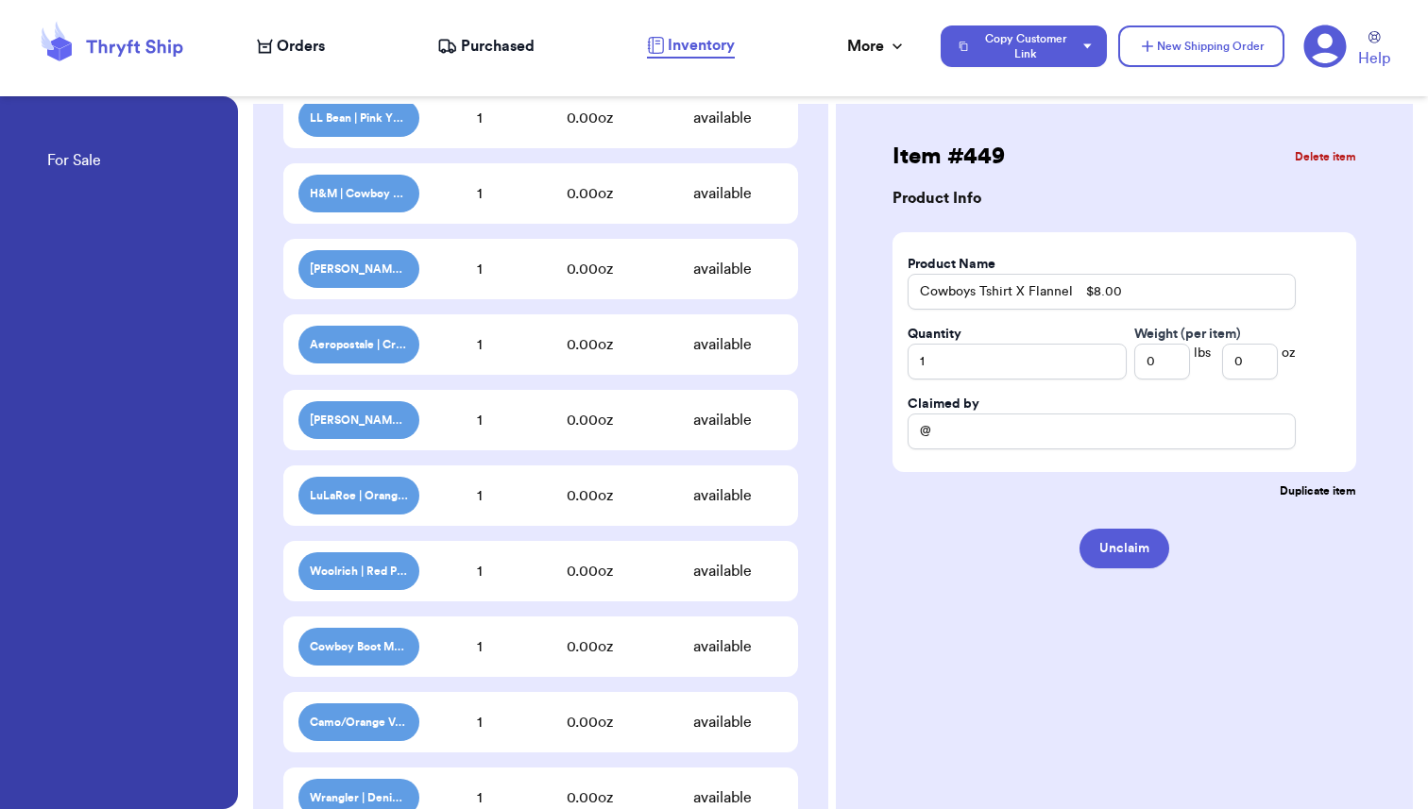
click at [541, 343] on div "0.00 oz" at bounding box center [590, 344] width 144 height 23
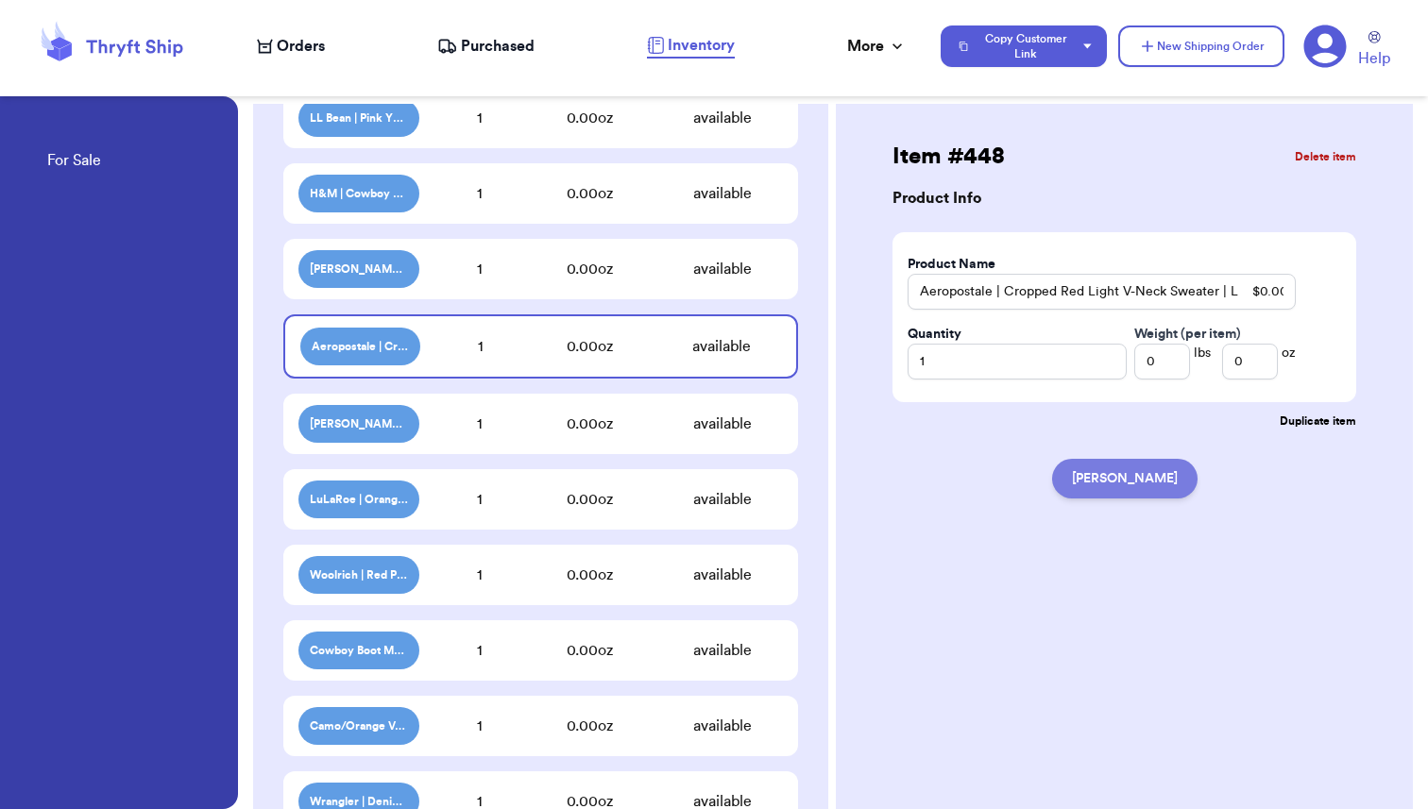
click at [1110, 482] on button "[PERSON_NAME]" at bounding box center [1124, 479] width 145 height 40
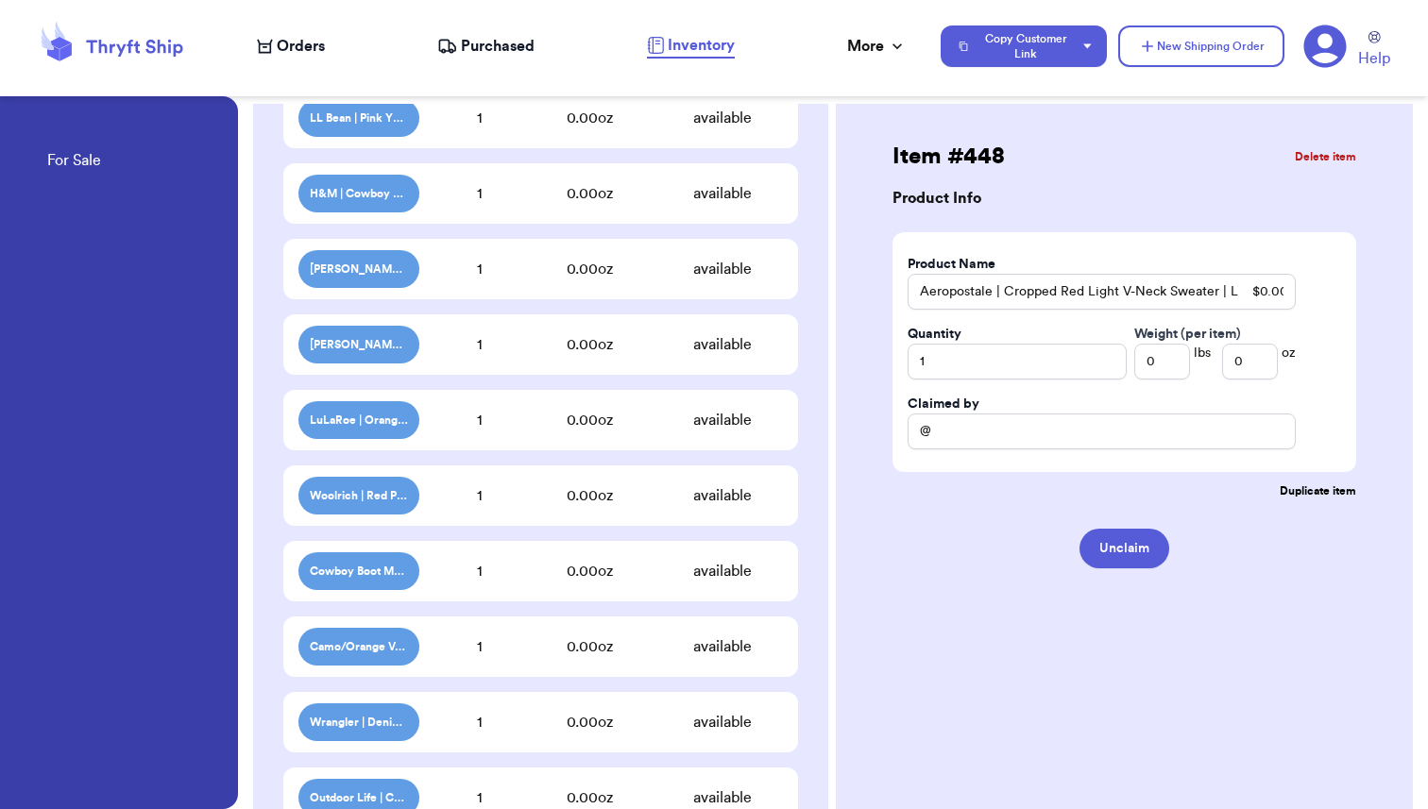
click at [472, 333] on div "1" at bounding box center [479, 344] width 121 height 23
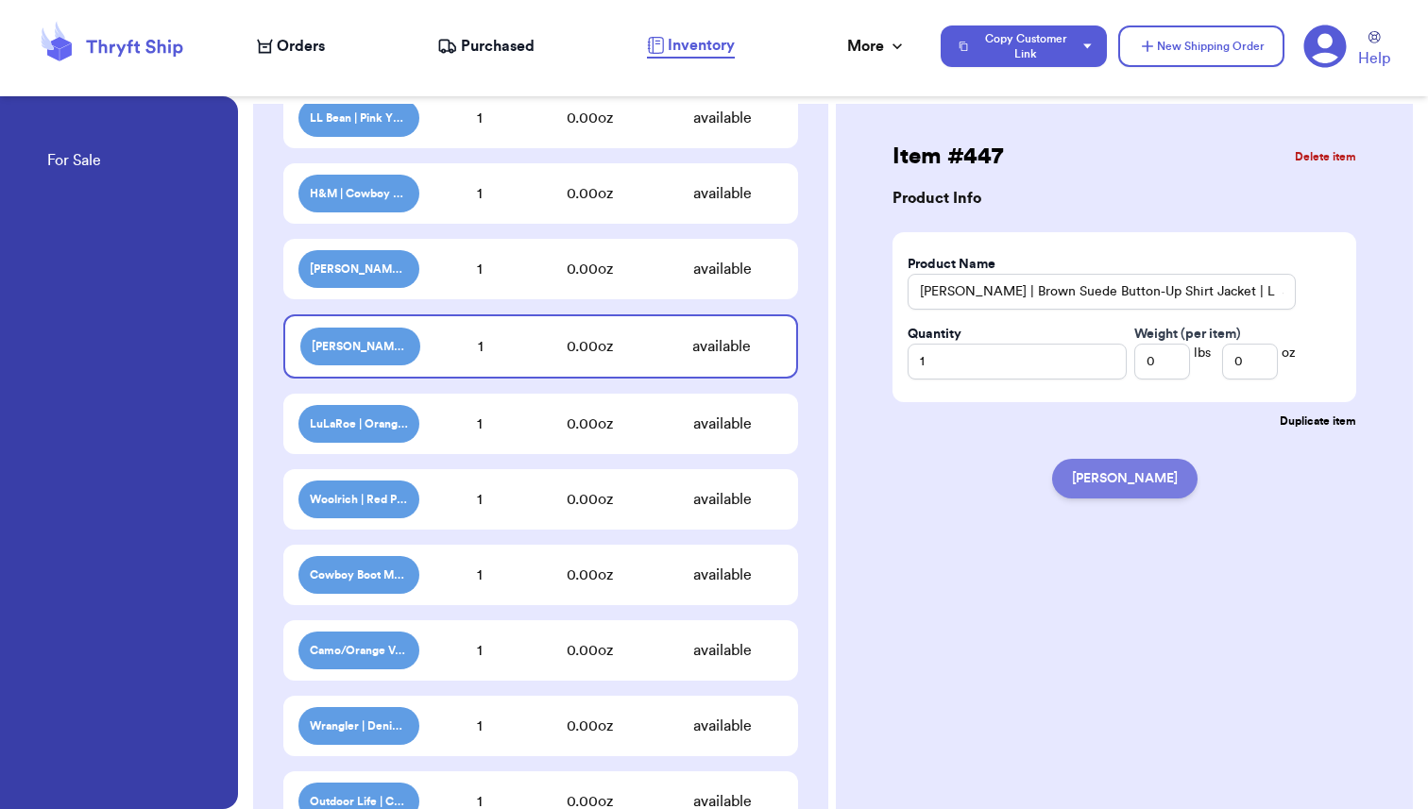
click at [1126, 473] on button "[PERSON_NAME]" at bounding box center [1124, 479] width 145 height 40
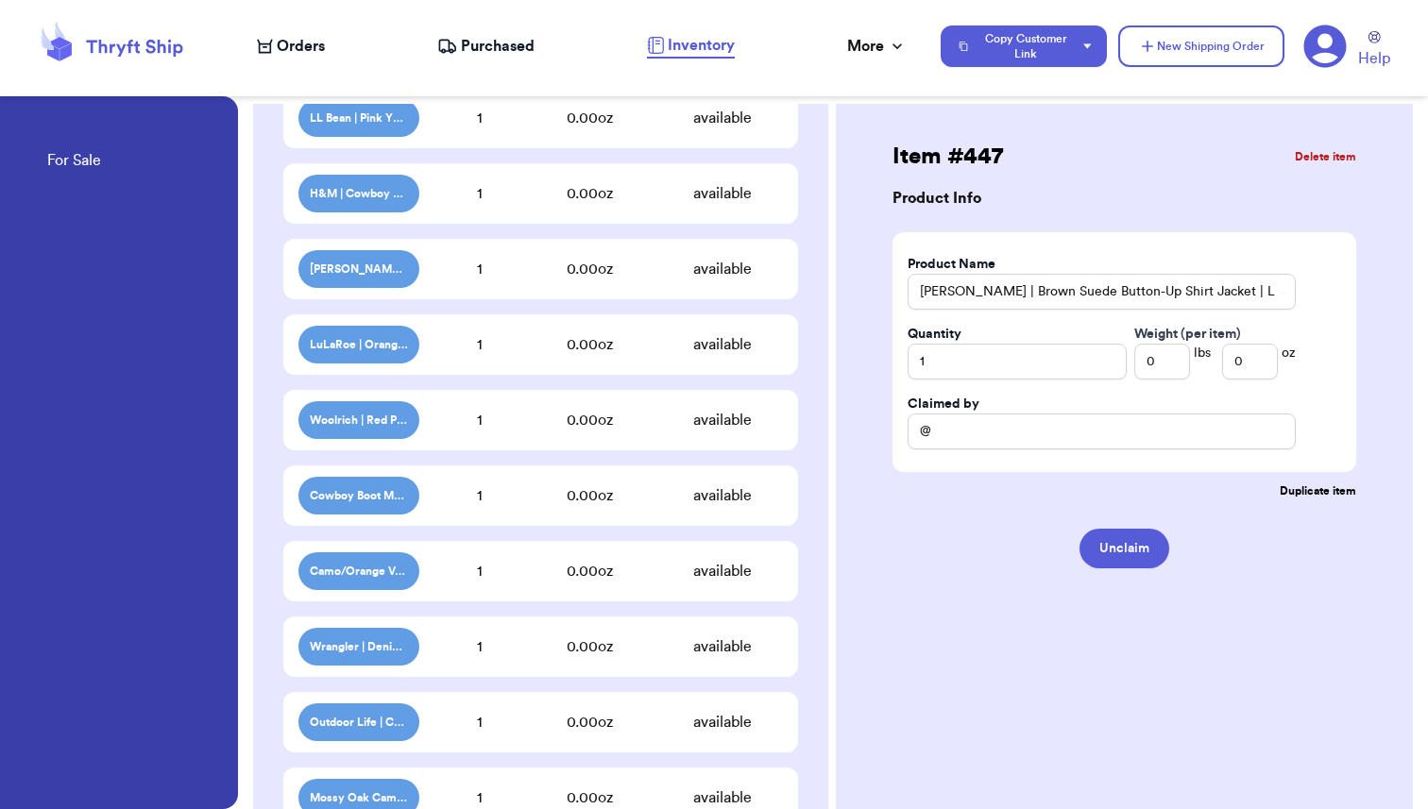
click at [542, 353] on div "0.00 oz" at bounding box center [590, 344] width 144 height 23
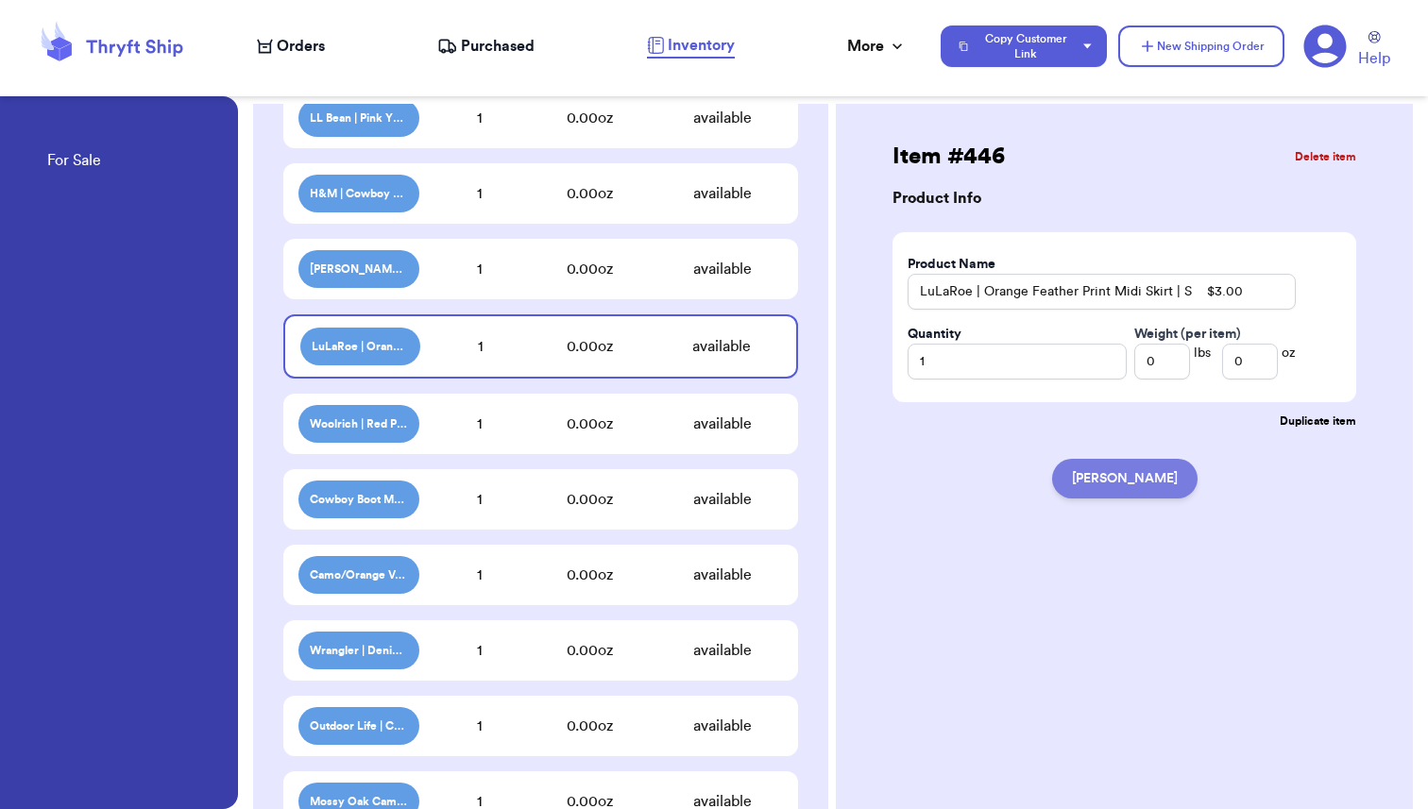
click at [1100, 474] on button "[PERSON_NAME]" at bounding box center [1124, 479] width 145 height 40
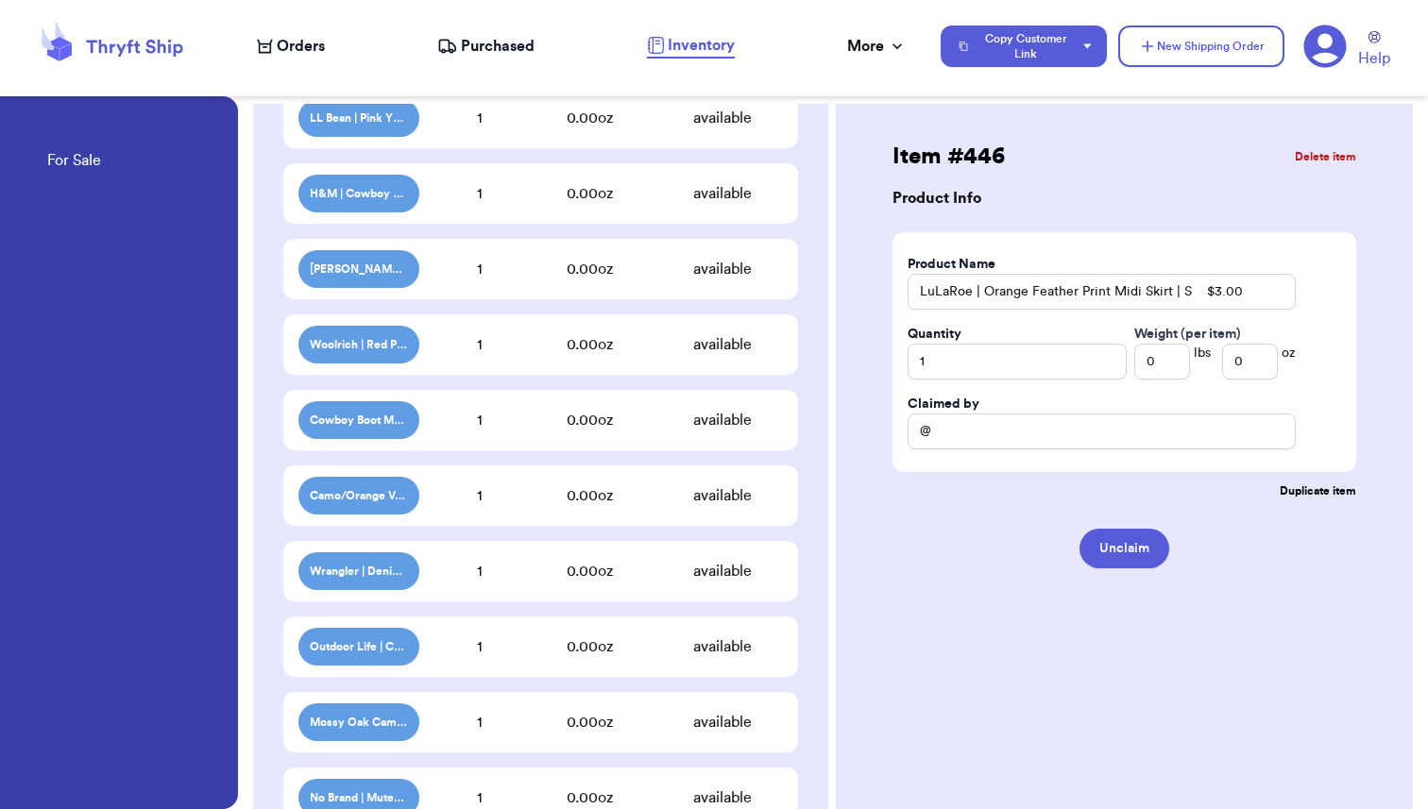
click at [476, 356] on div "Woolrich | Red Plaid Wool Zip-Up Jacket | S $45.00 1 0.00 oz available" at bounding box center [540, 344] width 515 height 60
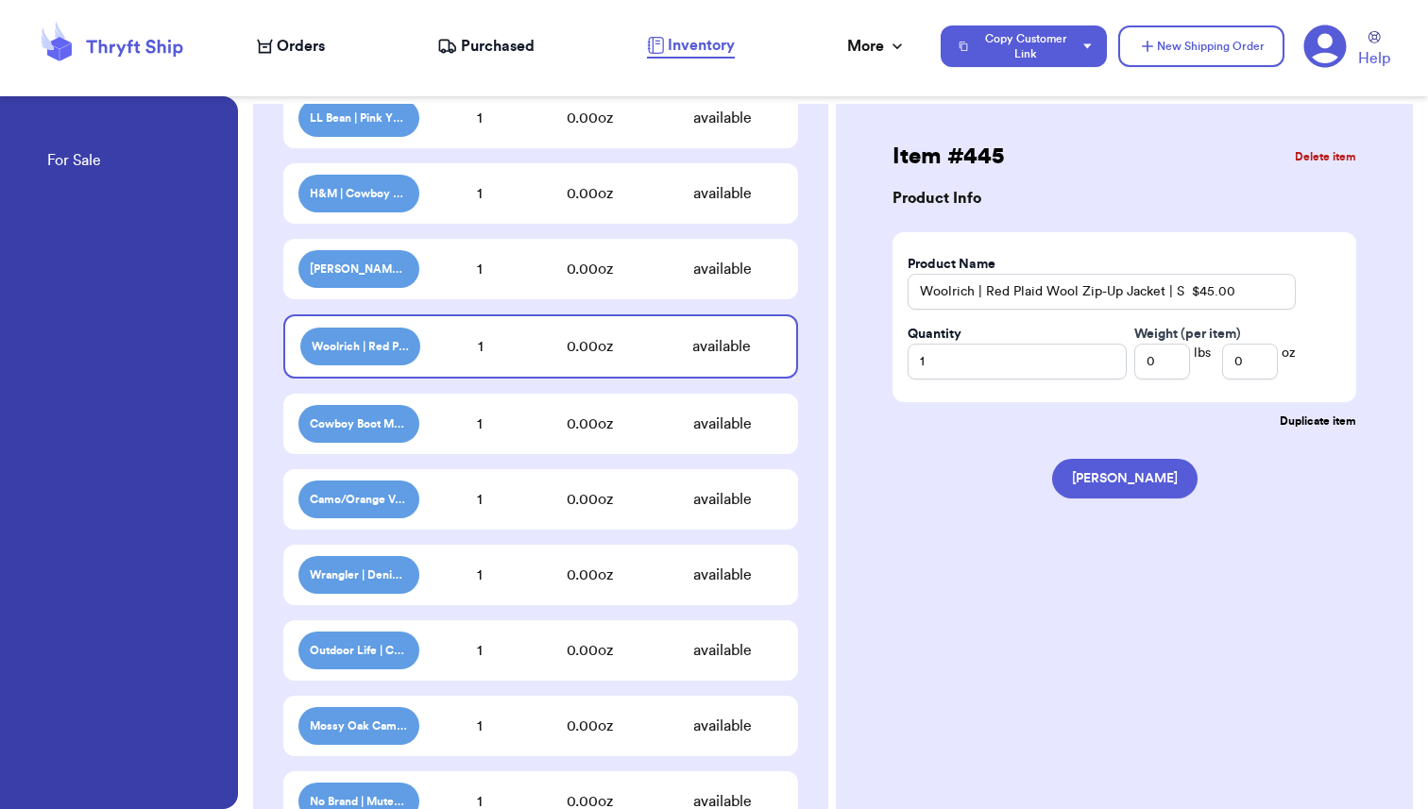
click at [501, 422] on div "1" at bounding box center [479, 424] width 121 height 23
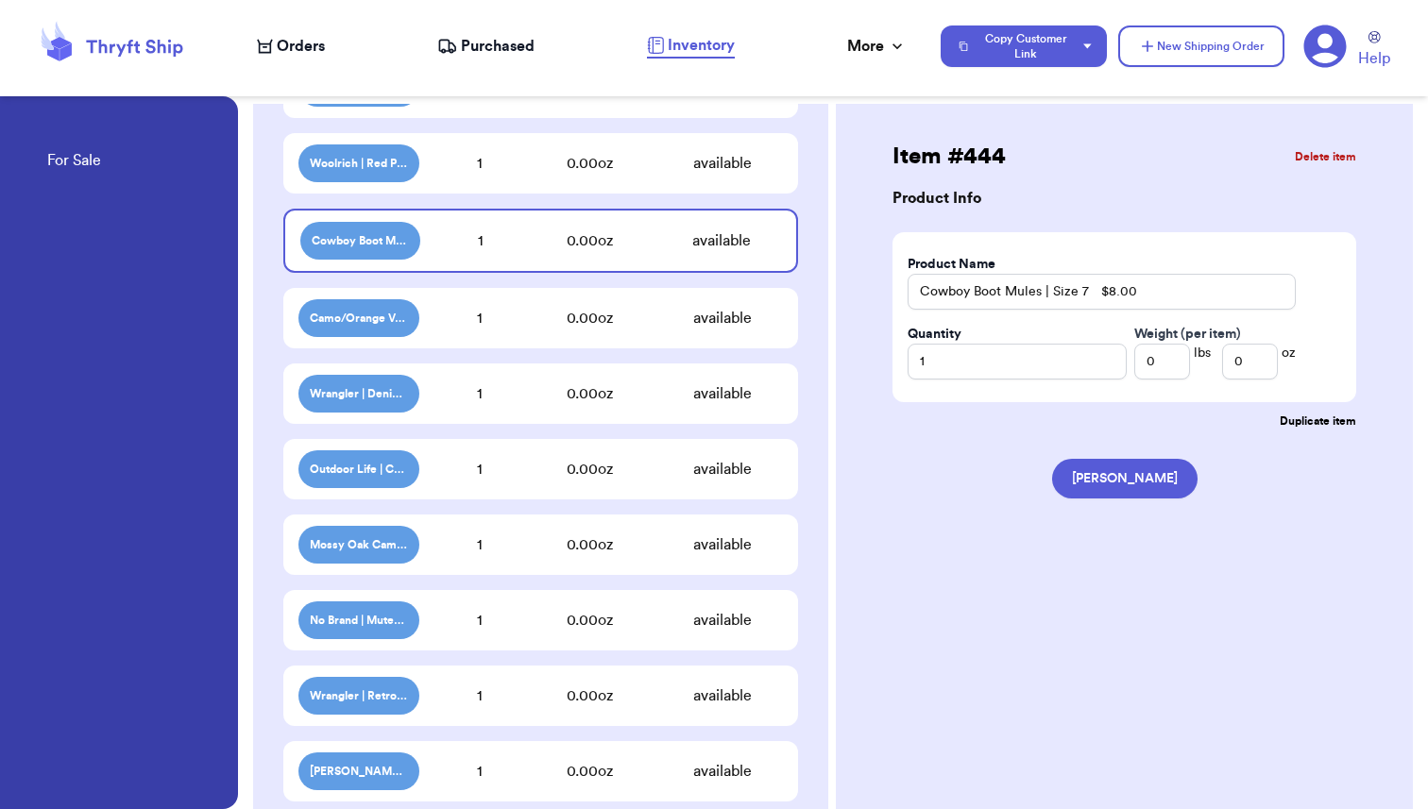
scroll to position [1768, 0]
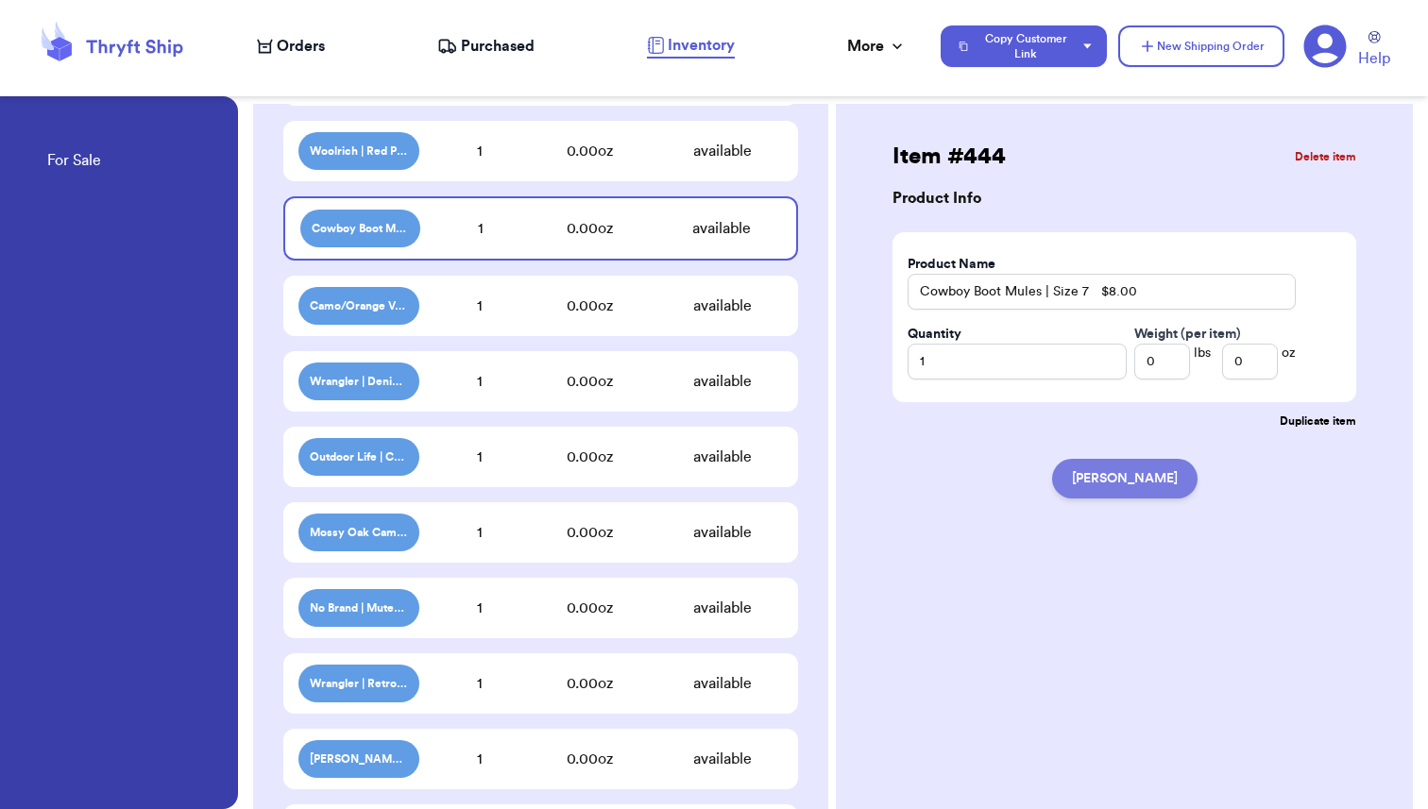
click at [1123, 493] on button "[PERSON_NAME]" at bounding box center [1124, 479] width 145 height 40
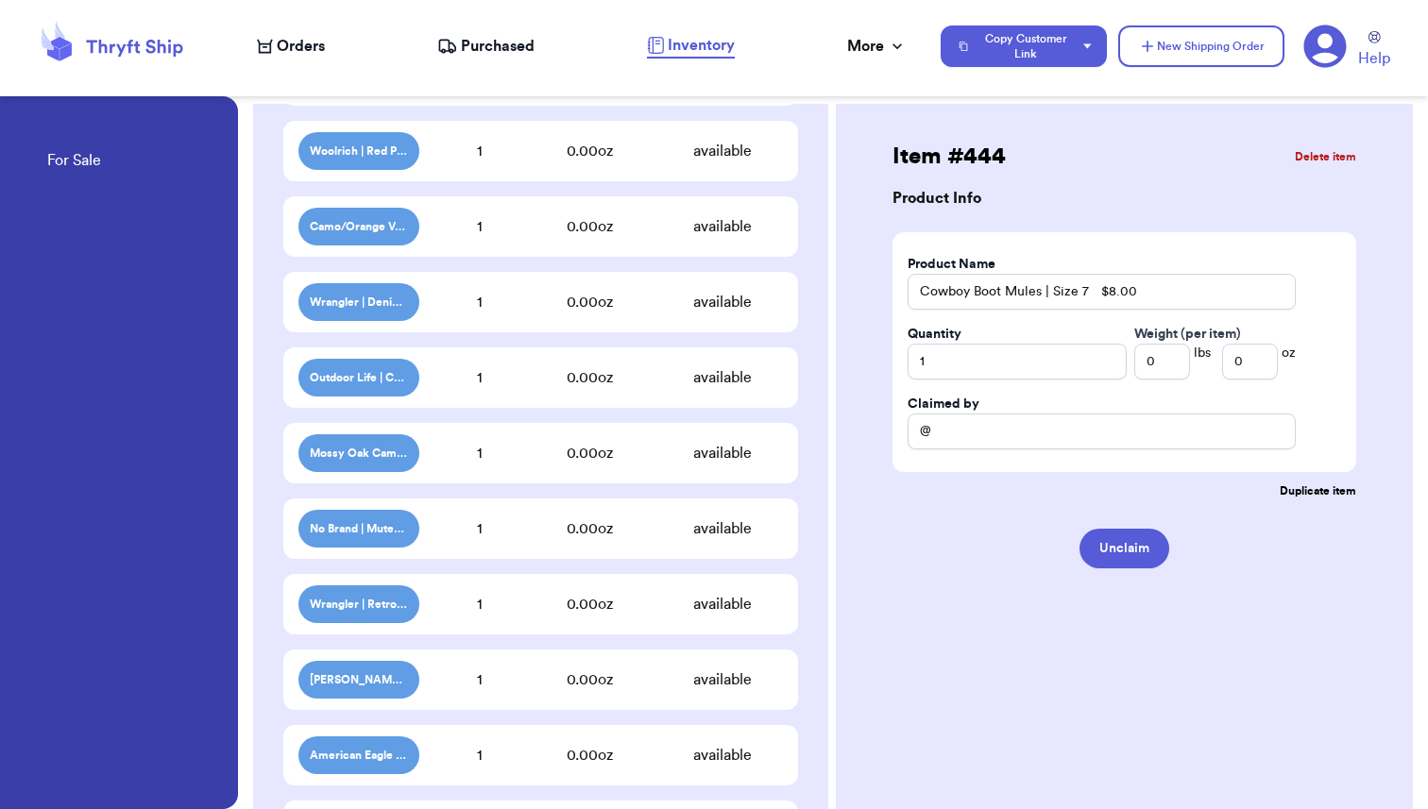
click at [611, 229] on div "0.00 oz" at bounding box center [590, 226] width 144 height 23
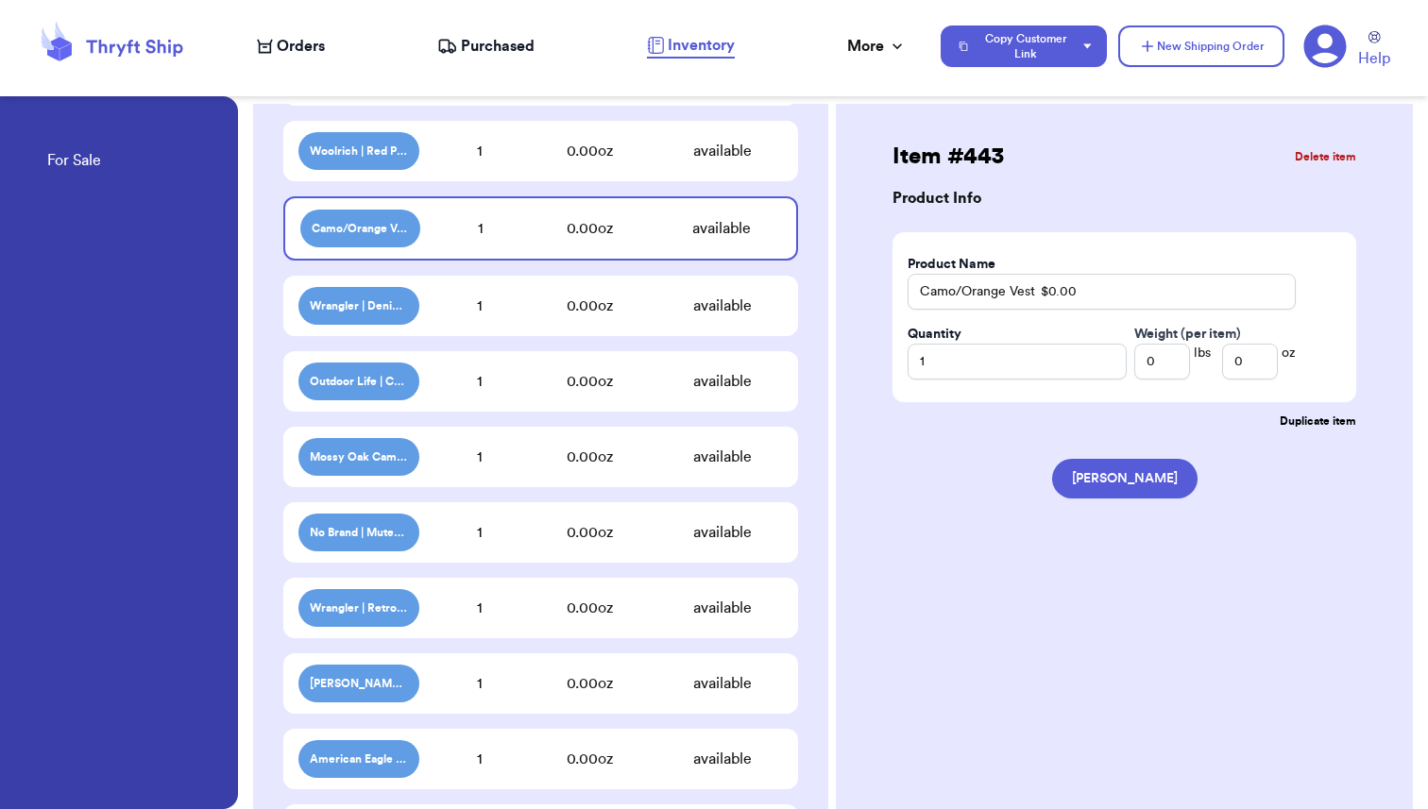
click at [583, 313] on div "0.00 oz" at bounding box center [590, 306] width 144 height 23
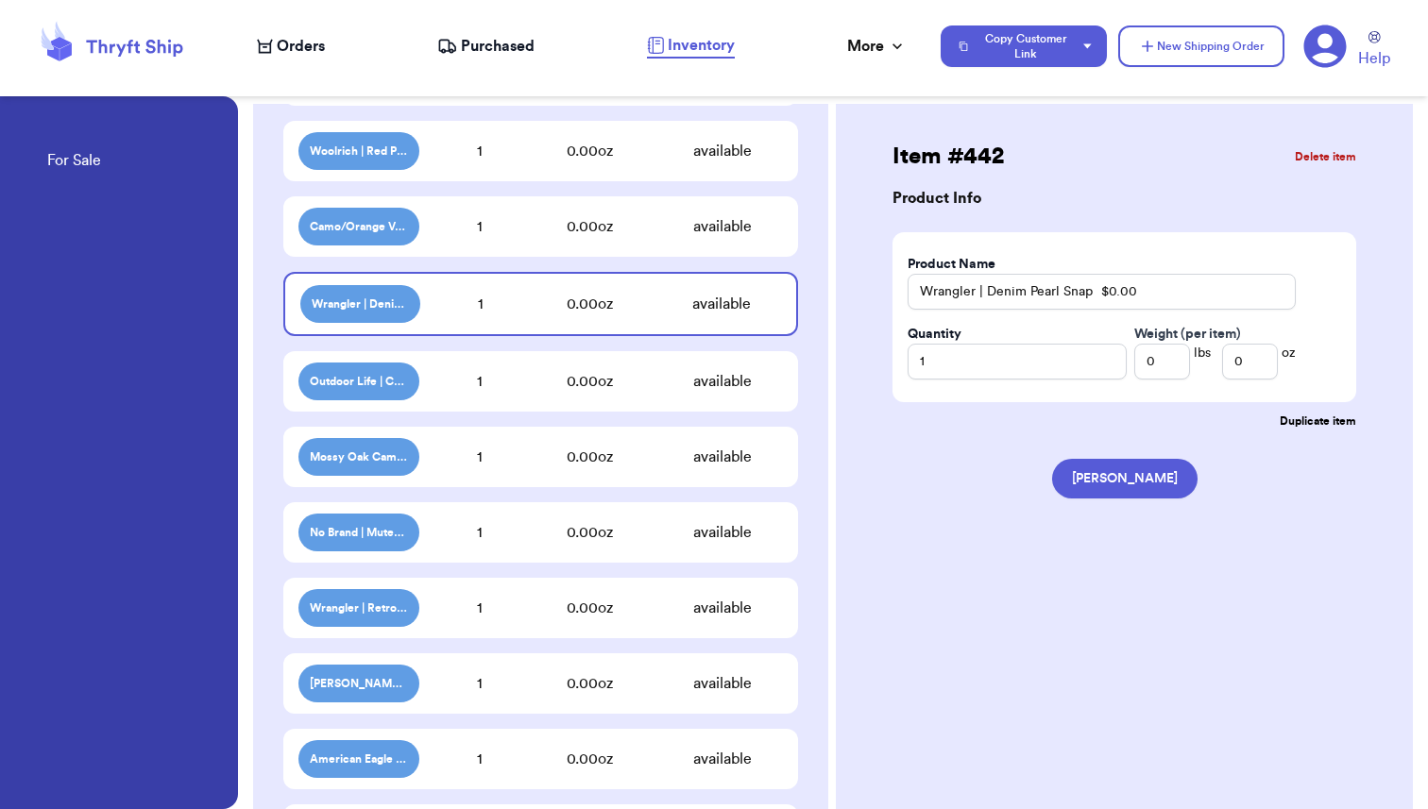
click at [569, 399] on div "Outdoor Life | Cream Henley $4.00 1 0.00 oz available" at bounding box center [540, 381] width 515 height 60
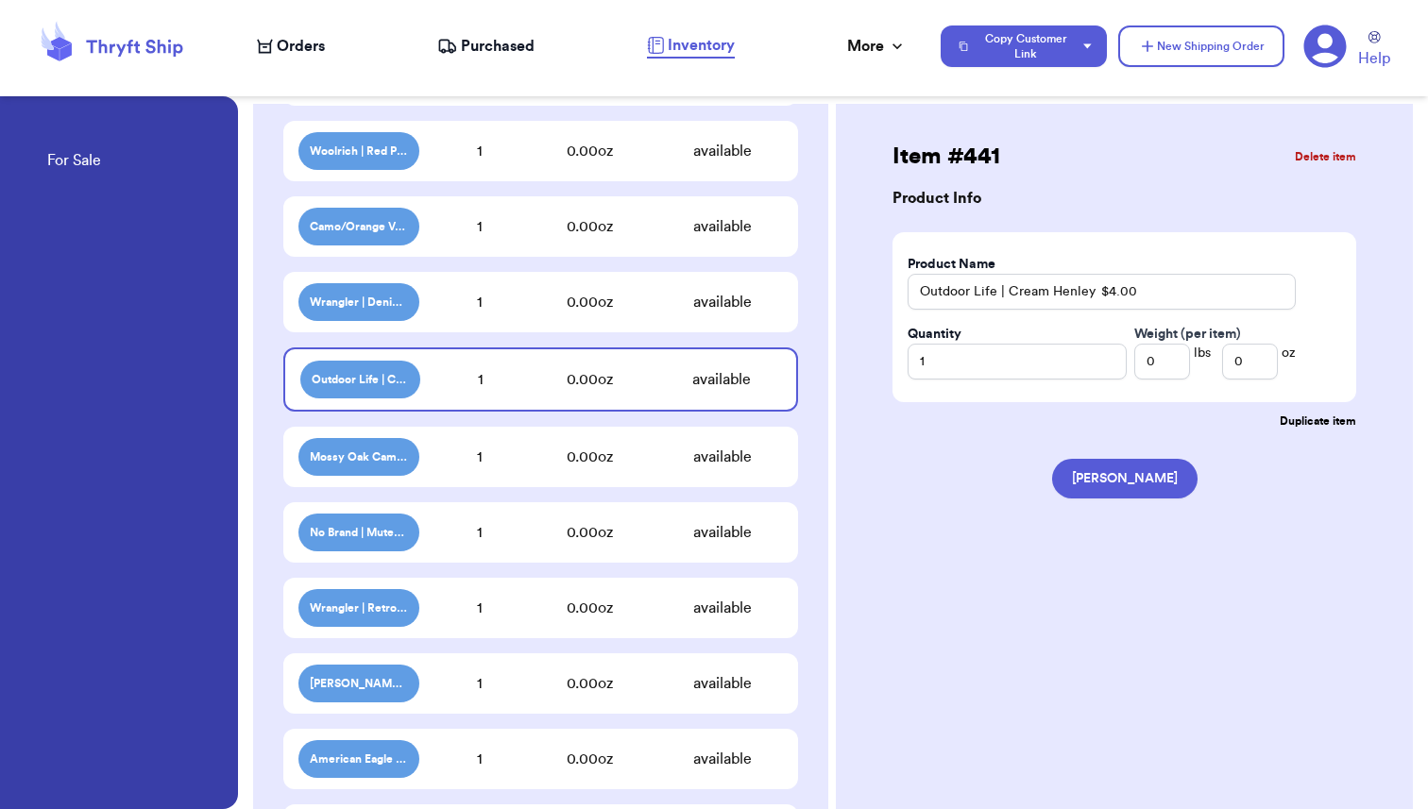
click at [547, 476] on div "Mossy Oak Camo American Flag Hoodie X Denim Shirt $9.00 1 0.00 oz available" at bounding box center [540, 457] width 515 height 60
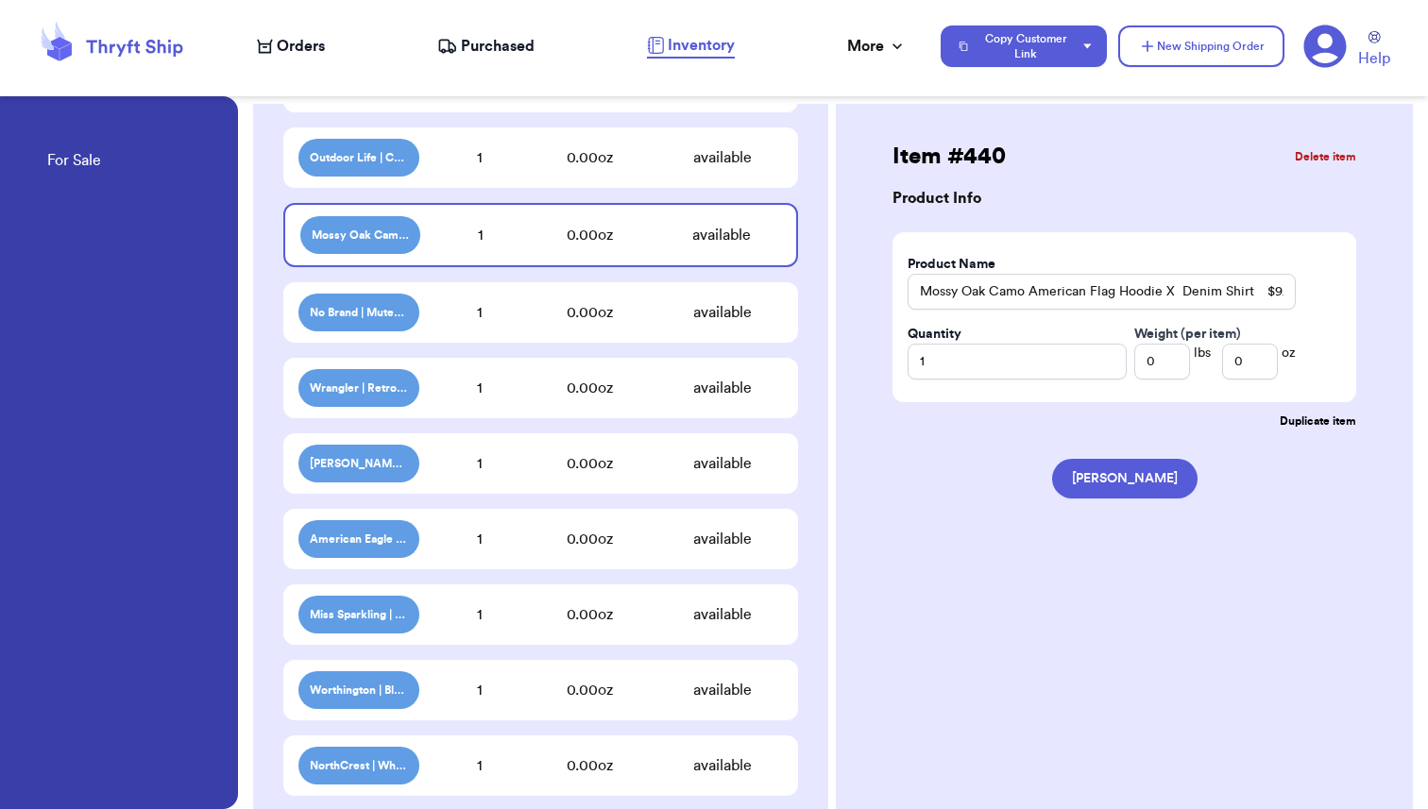
scroll to position [2003, 0]
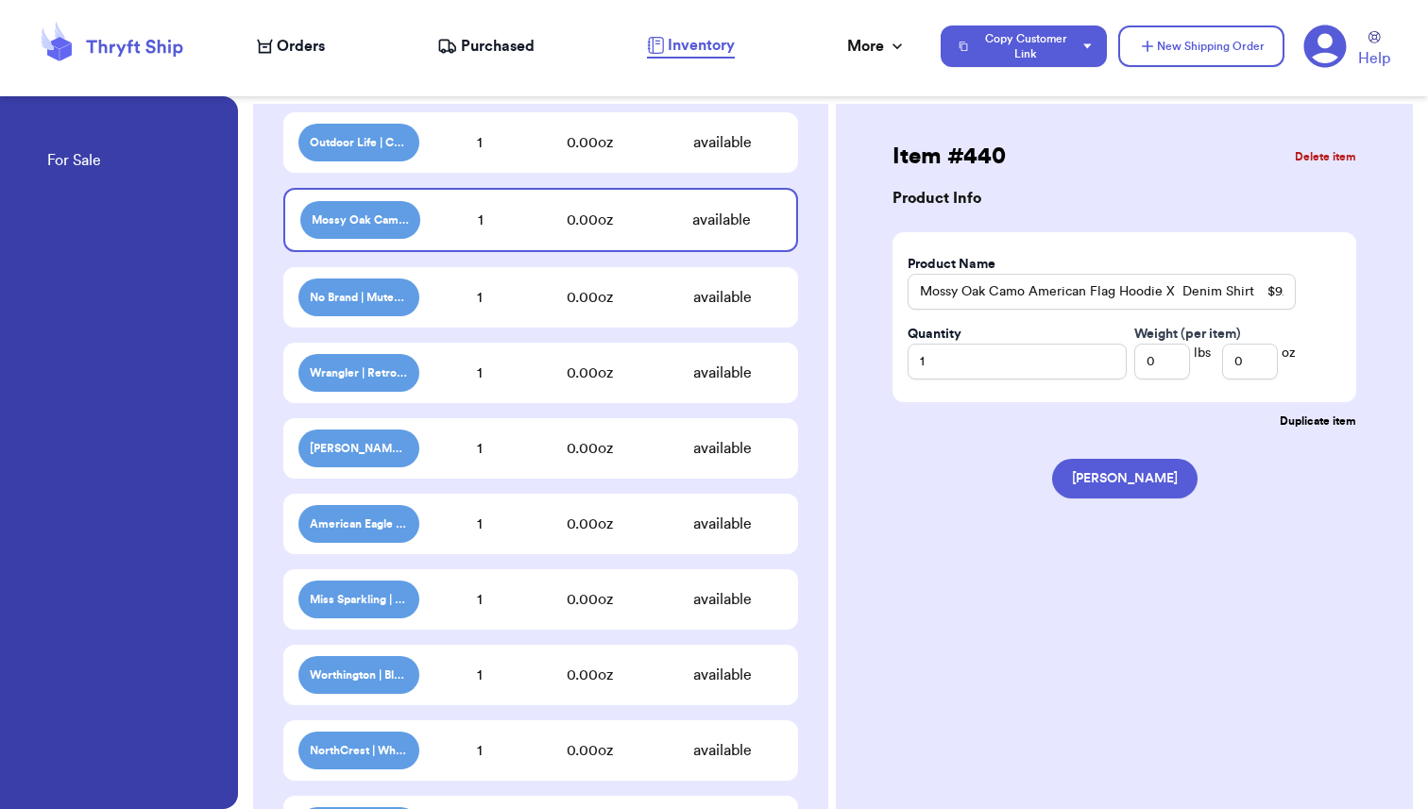
click at [506, 311] on div "No Brand | Muted Aztec Sweater Jacket $4.00 1 0.00 oz available" at bounding box center [540, 297] width 515 height 60
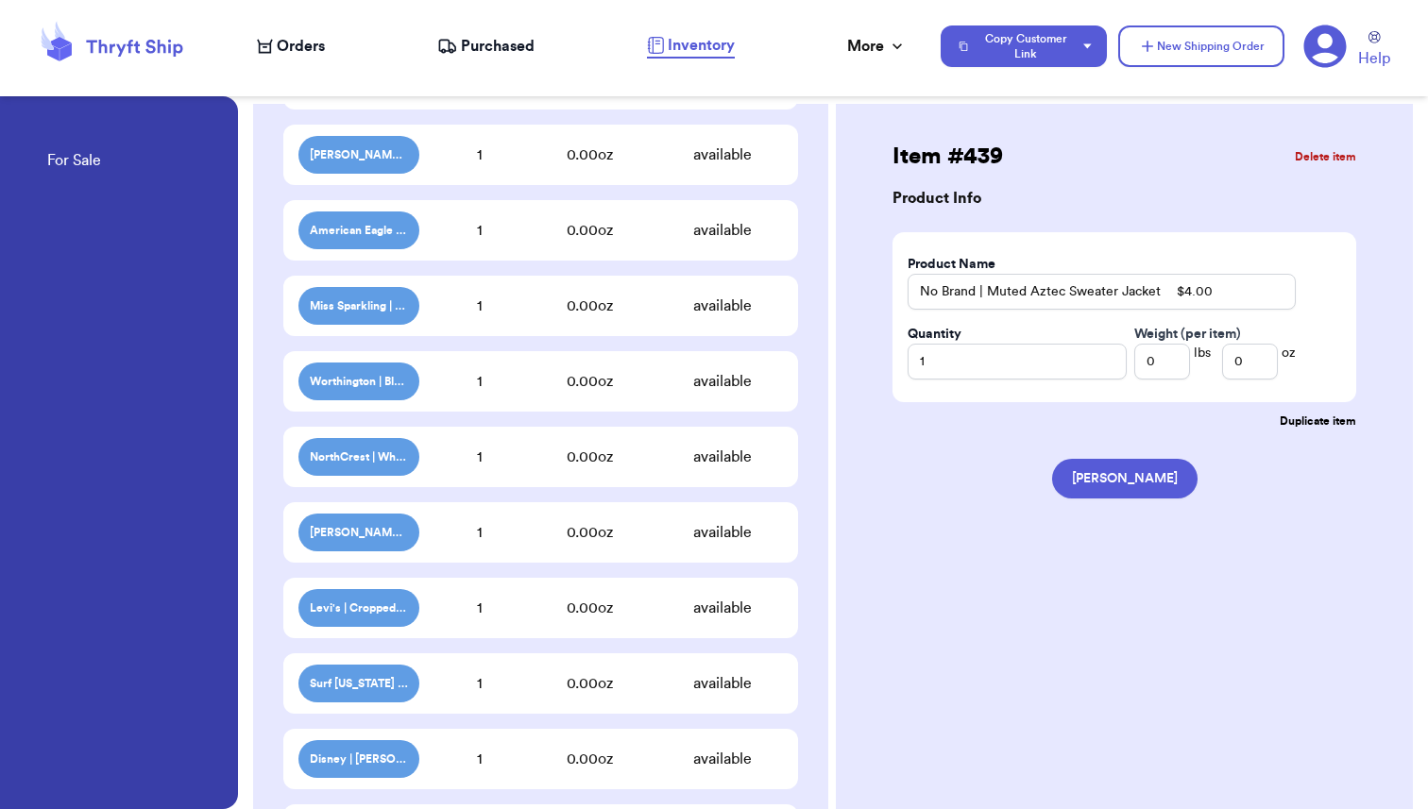
scroll to position [2303, 0]
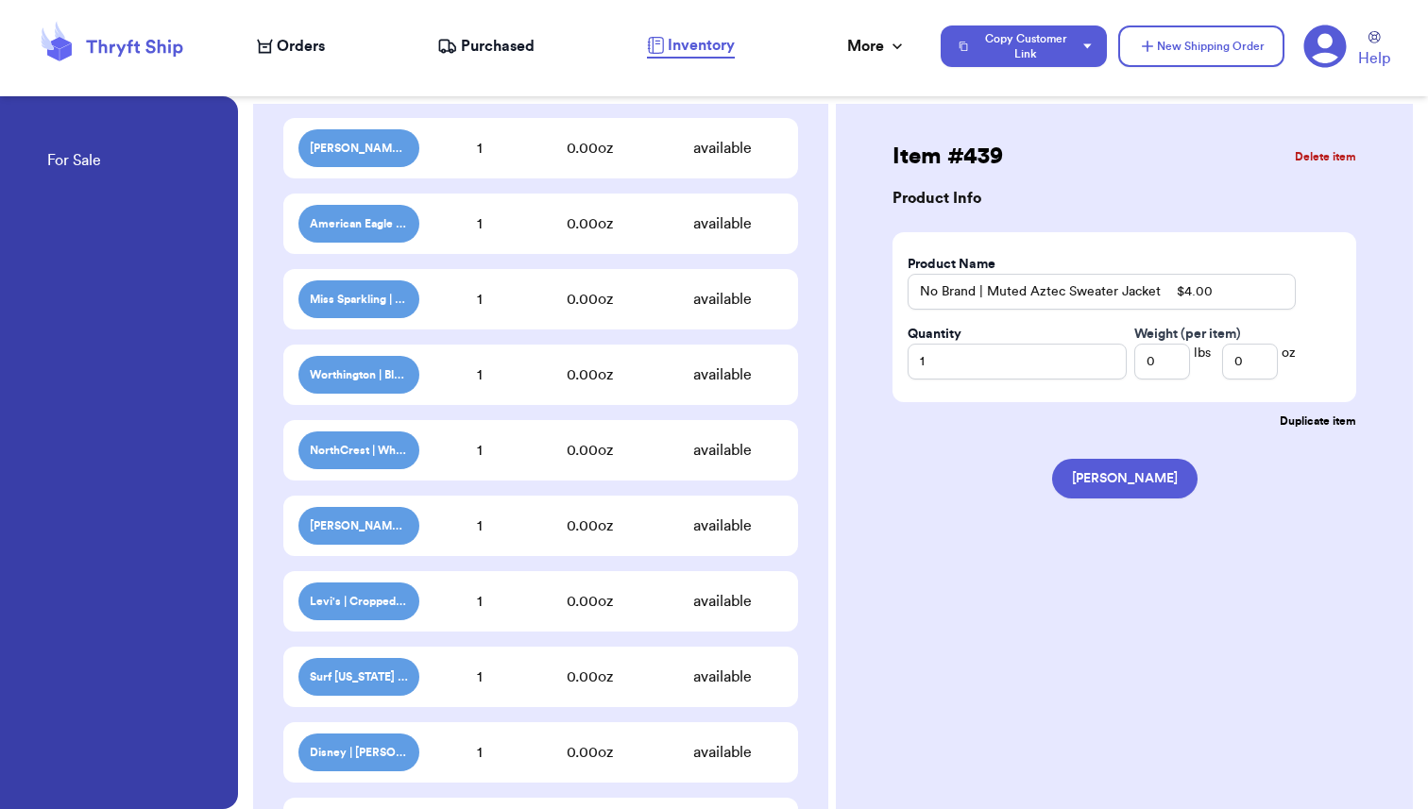
click at [501, 396] on div "Worthington | Black Lacey Tank | XLP $4.00 1 0.00 oz available" at bounding box center [540, 375] width 515 height 60
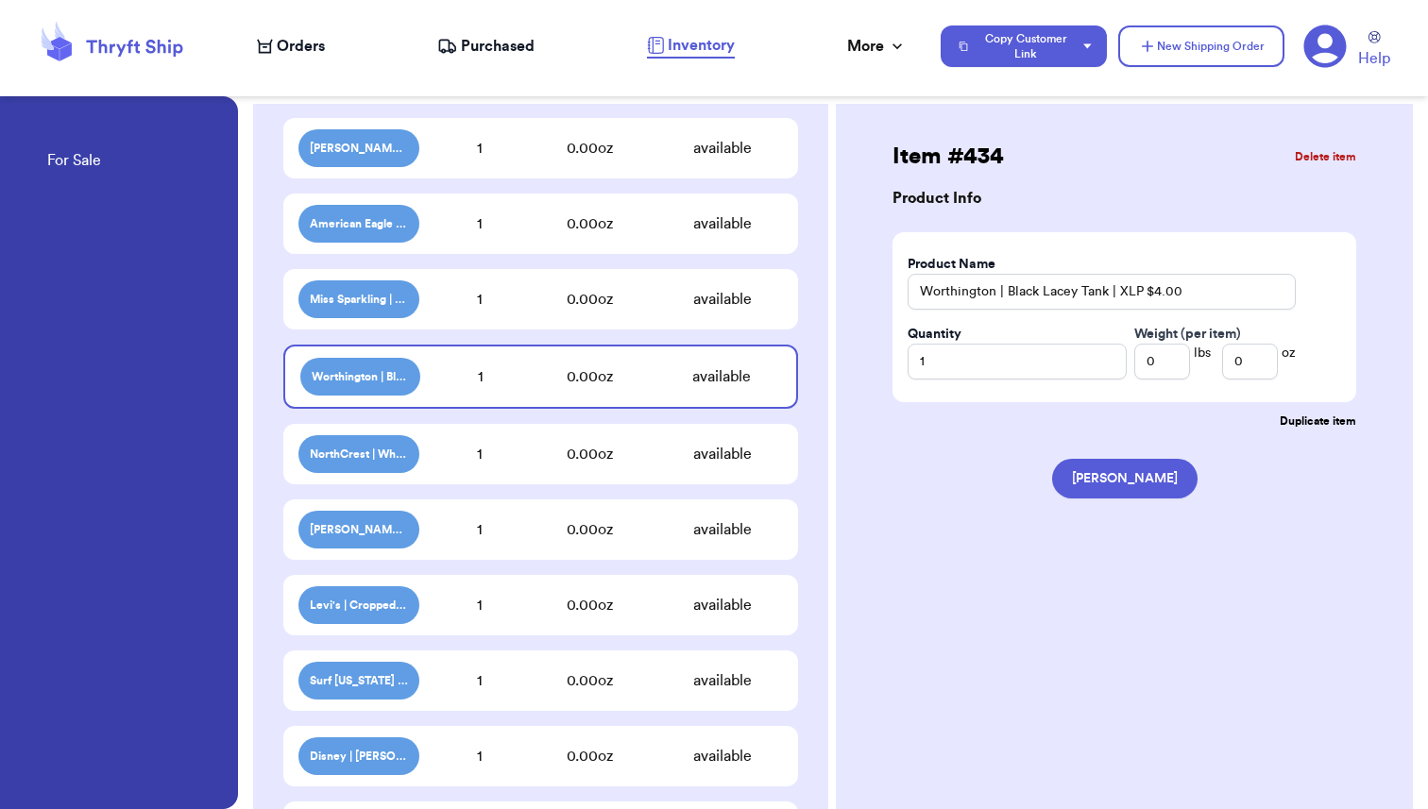
click at [506, 453] on div "1" at bounding box center [479, 454] width 121 height 23
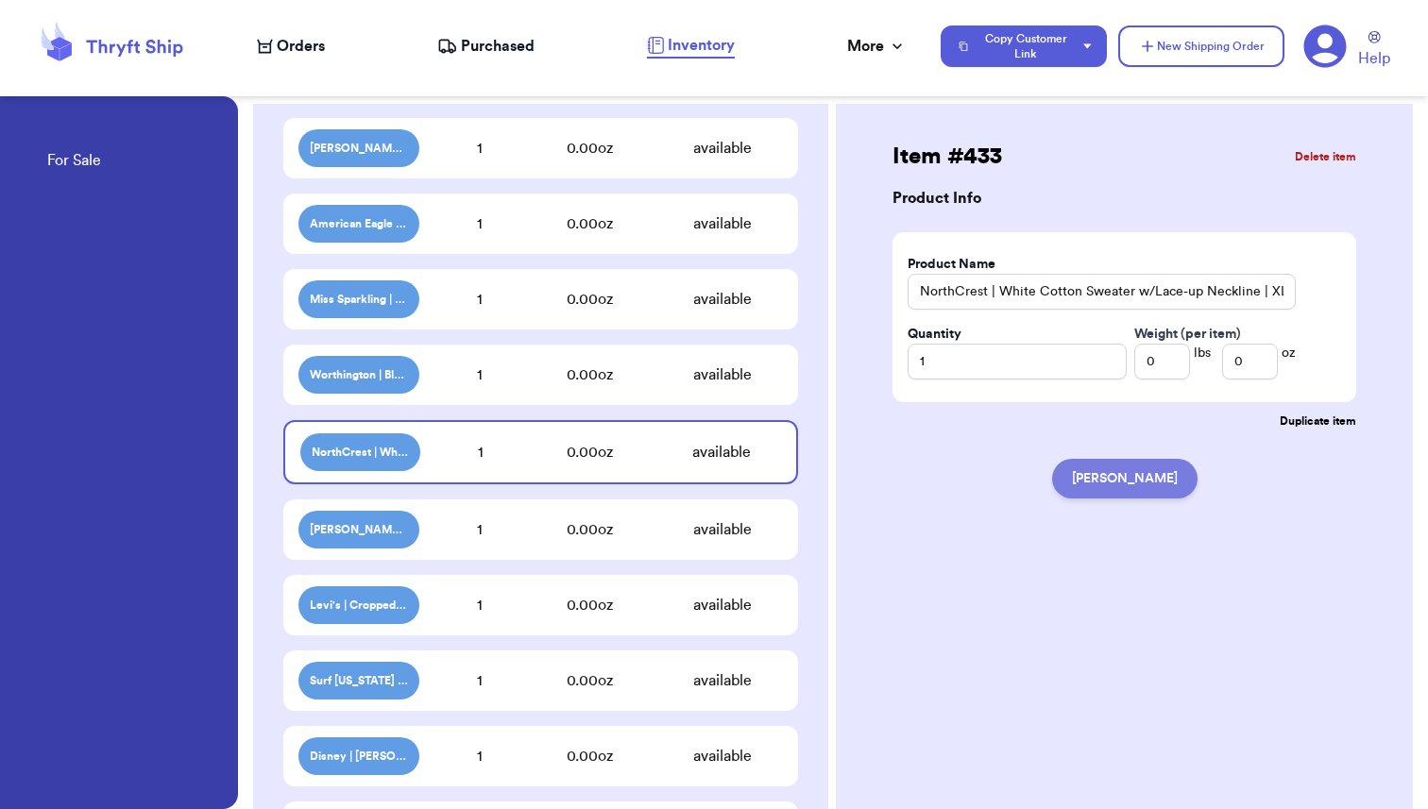
click at [1091, 481] on button "[PERSON_NAME]" at bounding box center [1124, 479] width 145 height 40
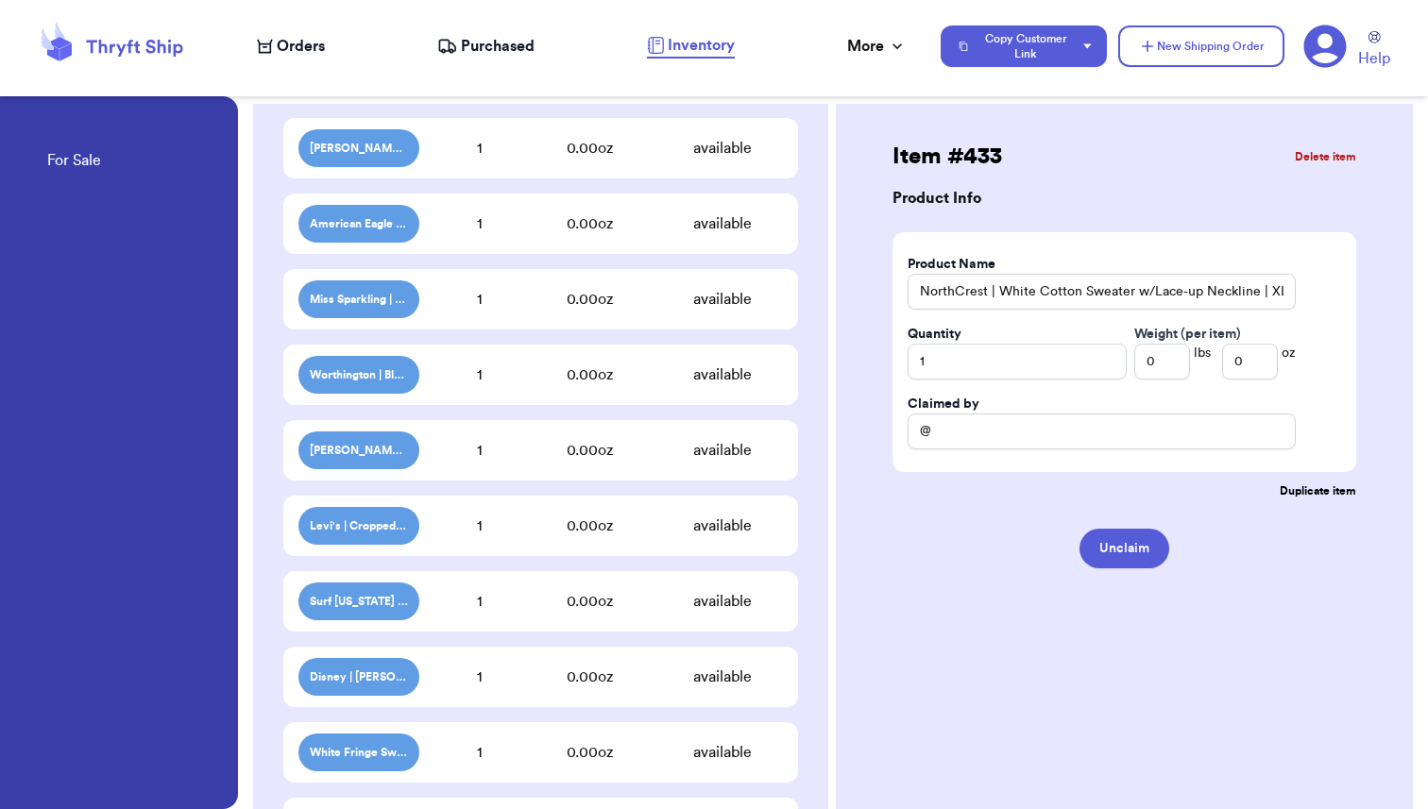
click at [503, 467] on div "[PERSON_NAME] [PERSON_NAME] | Oversized White Button-up w/Small Black Stripes |…" at bounding box center [540, 450] width 515 height 60
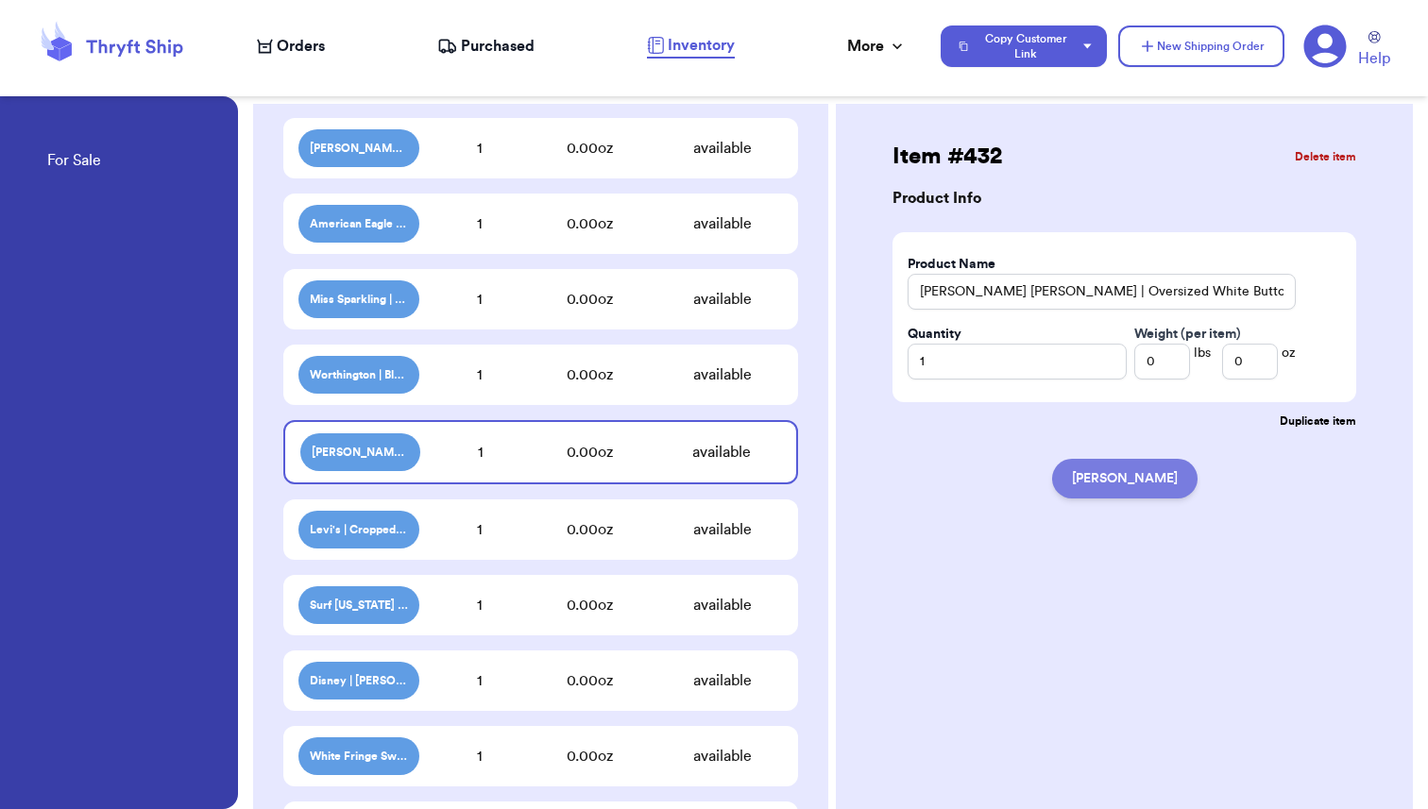
click at [1132, 484] on button "[PERSON_NAME]" at bounding box center [1124, 479] width 145 height 40
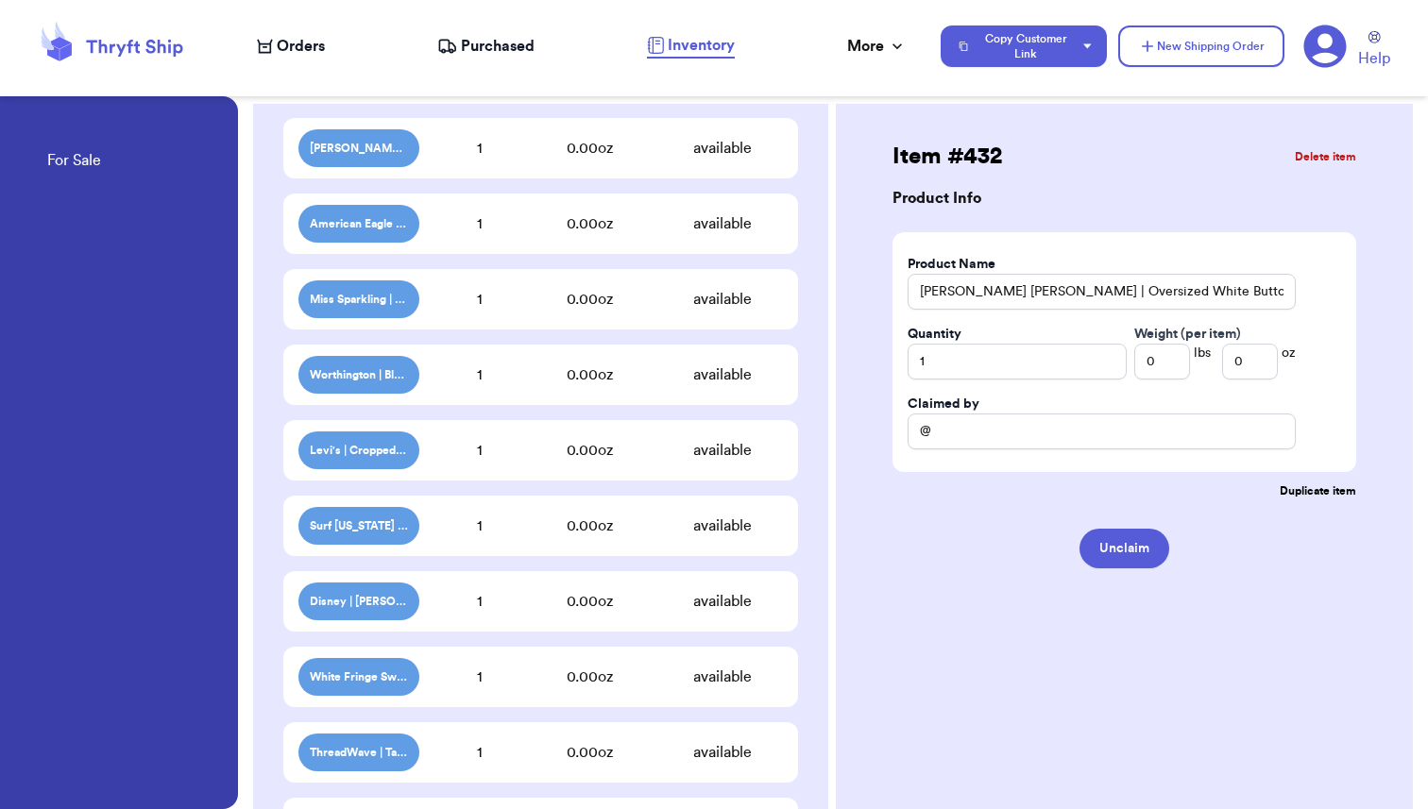
click at [488, 459] on div "1" at bounding box center [479, 450] width 121 height 23
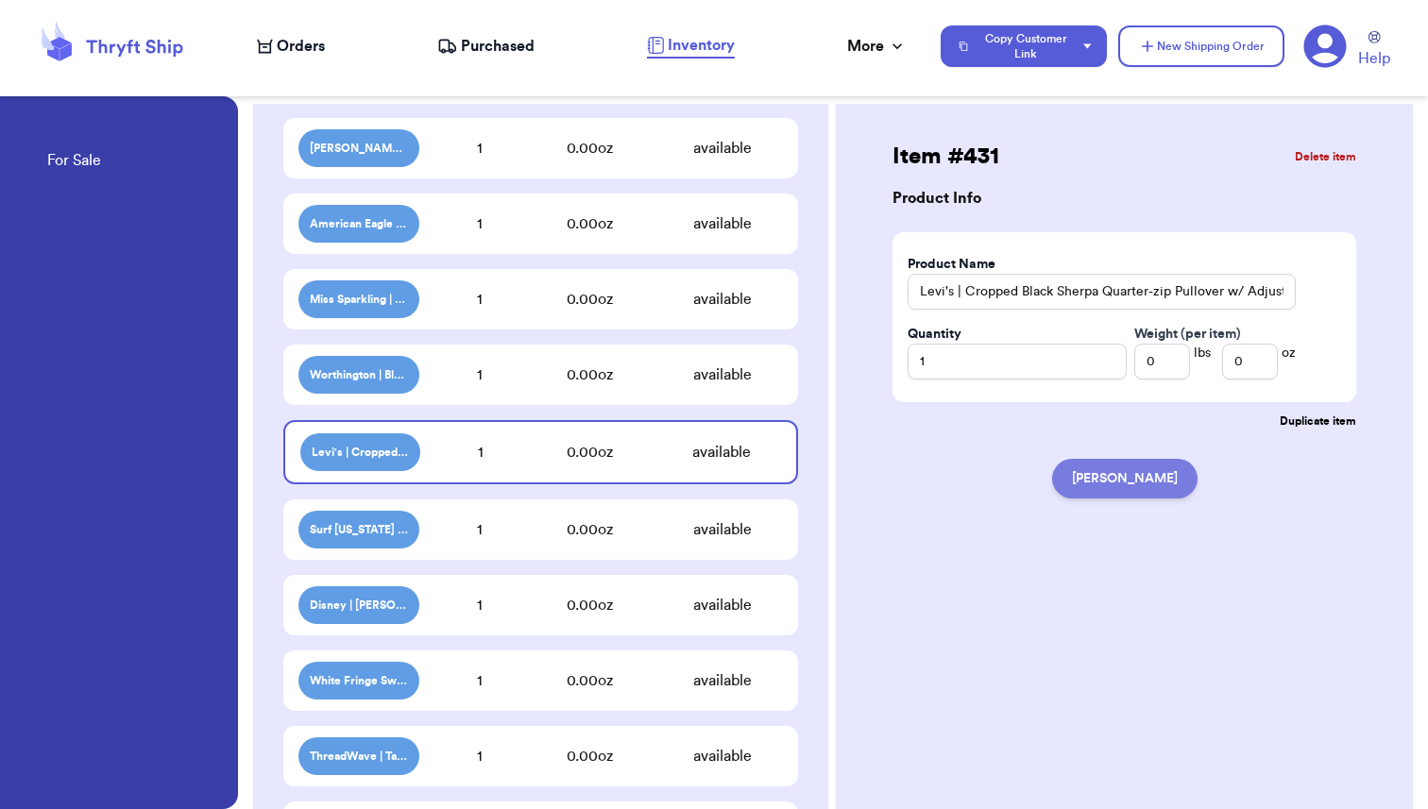
click at [1145, 489] on button "[PERSON_NAME]" at bounding box center [1124, 479] width 145 height 40
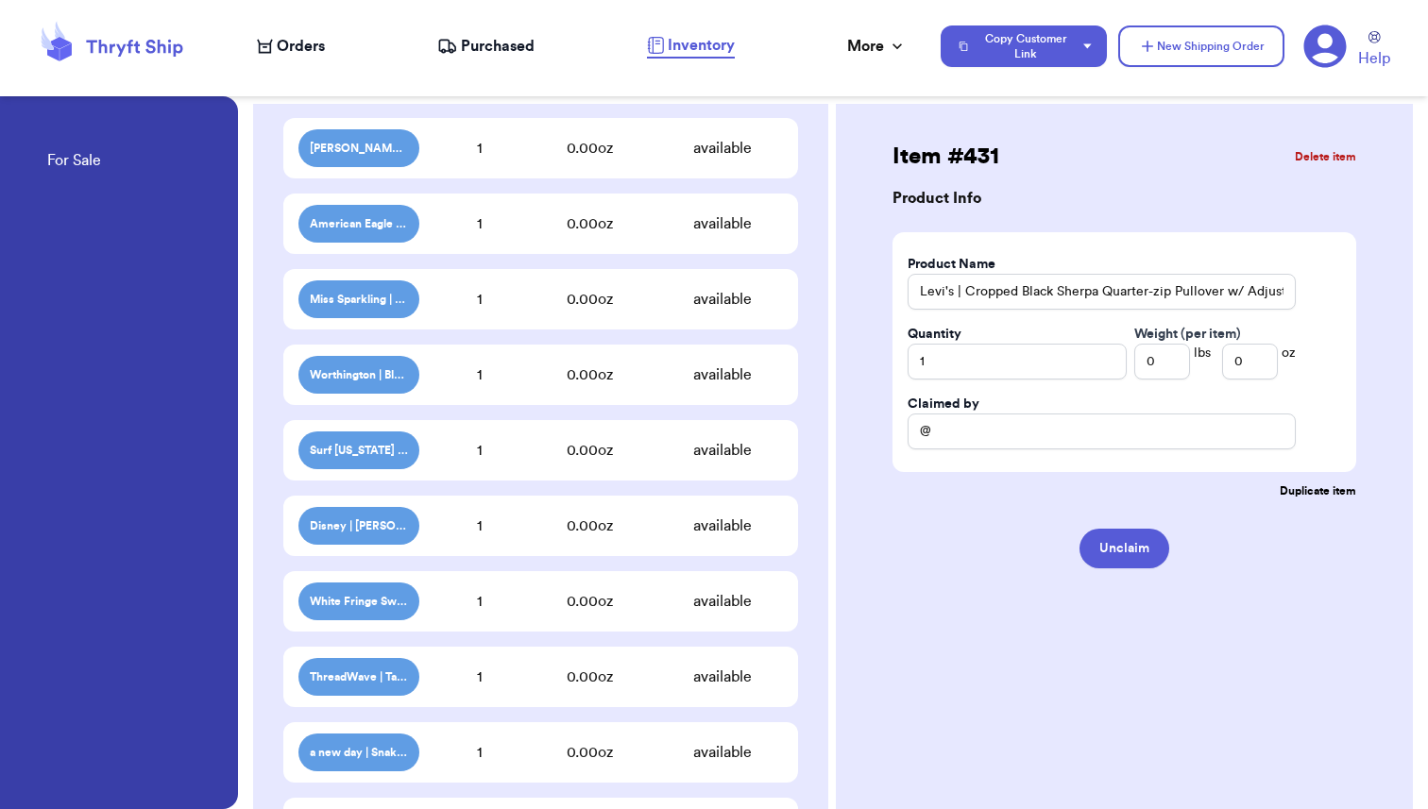
click at [542, 465] on div "Surf [US_STATE] Ball Cap Hat | Adjustable Fit $0.00 1 0.00 oz available" at bounding box center [540, 450] width 515 height 60
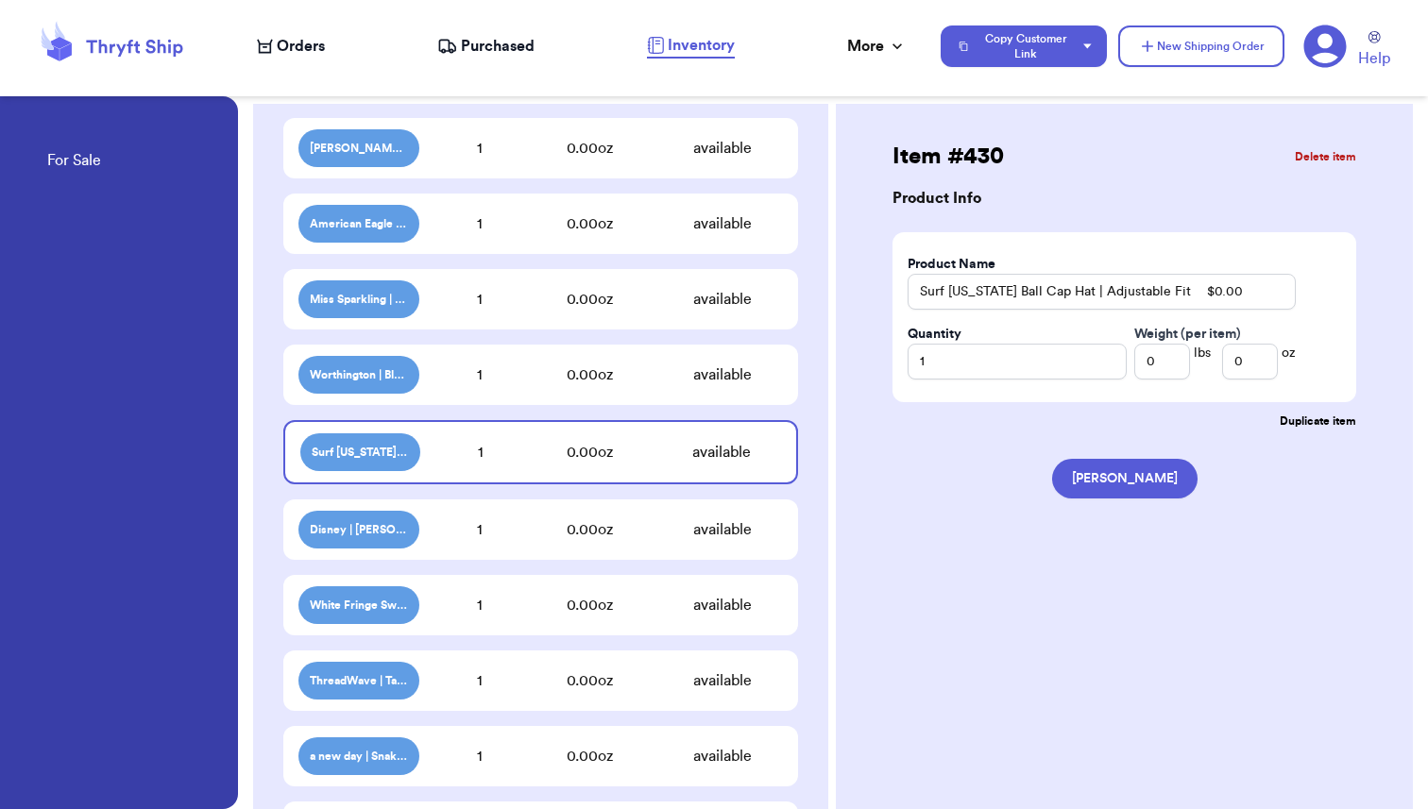
click at [525, 533] on div "0.00 oz" at bounding box center [590, 529] width 144 height 23
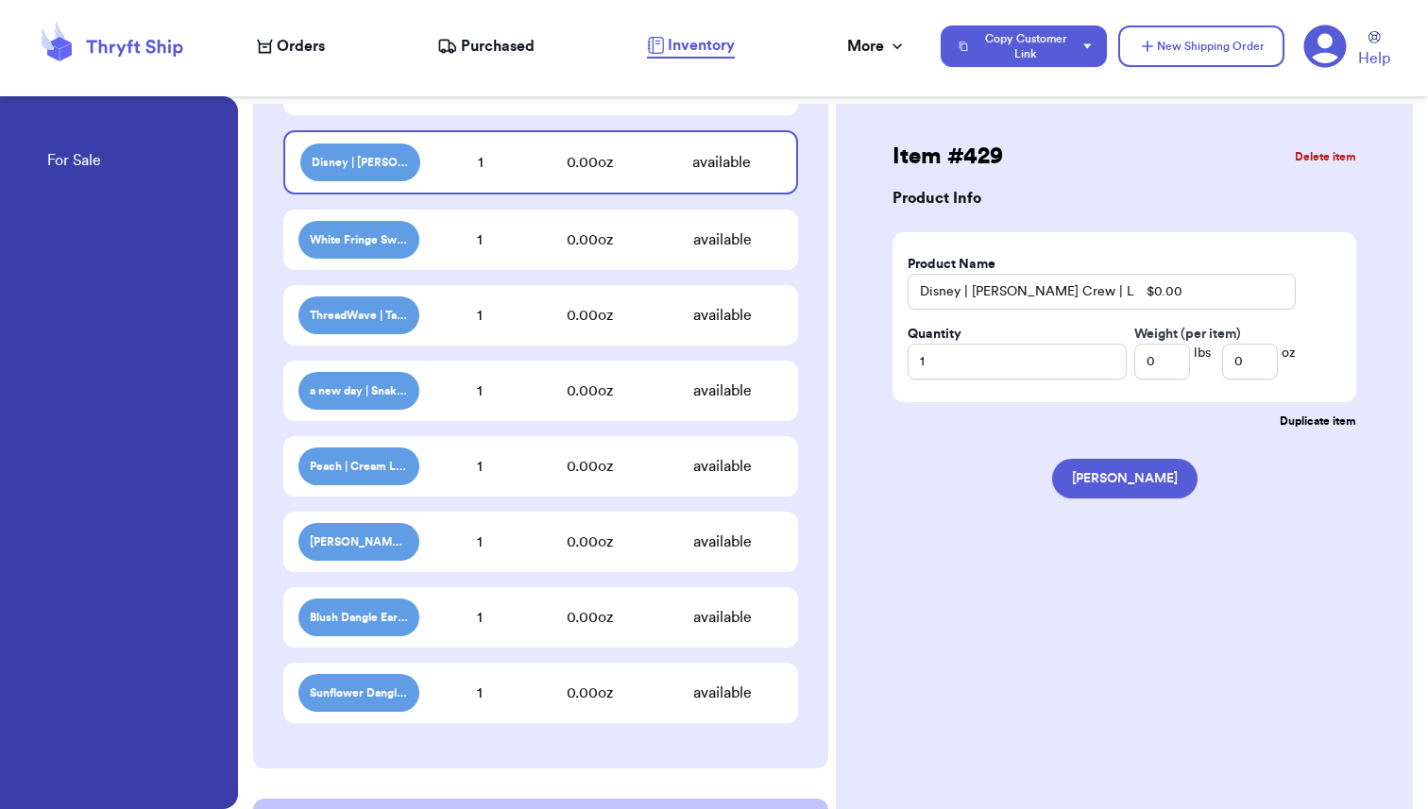
scroll to position [2676, 0]
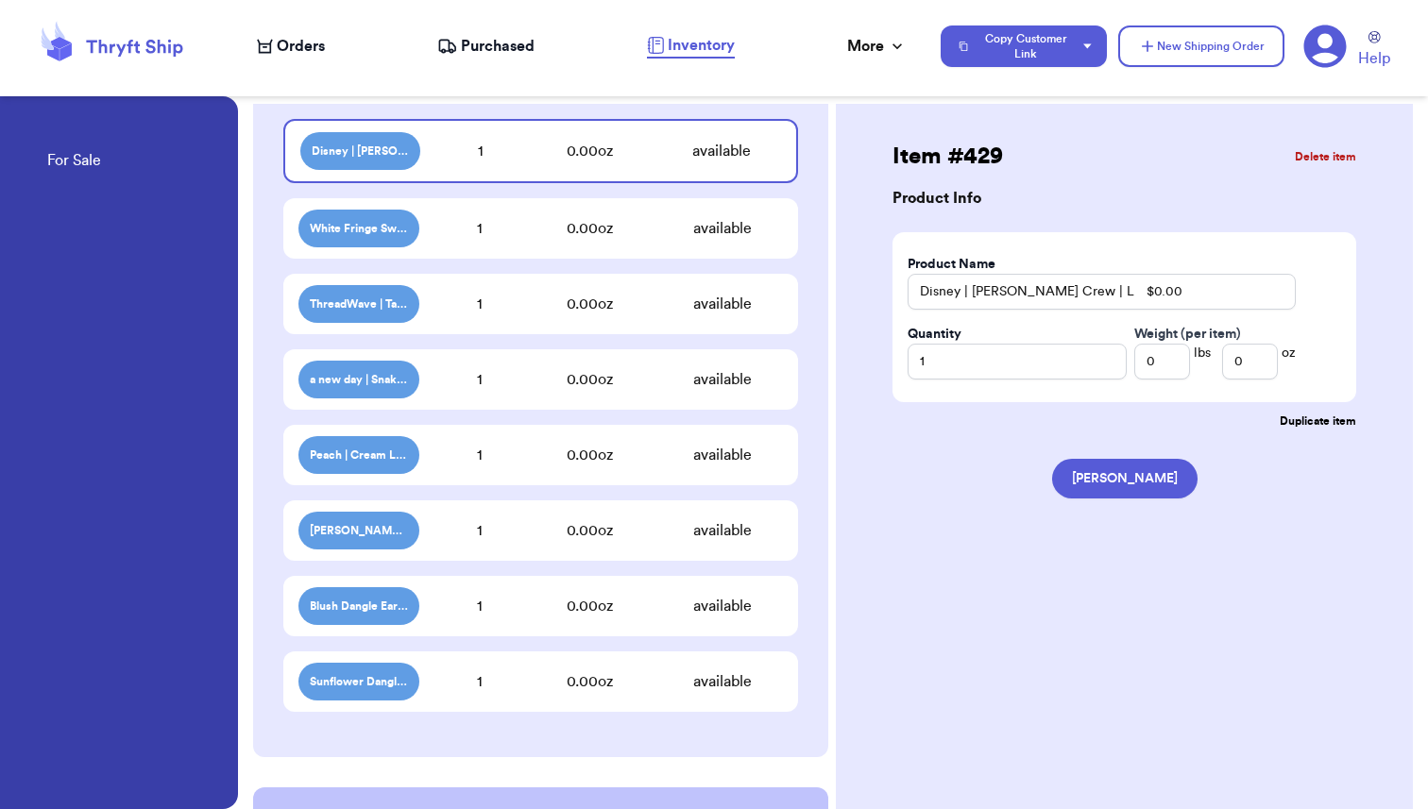
click at [506, 232] on div "1" at bounding box center [479, 228] width 121 height 23
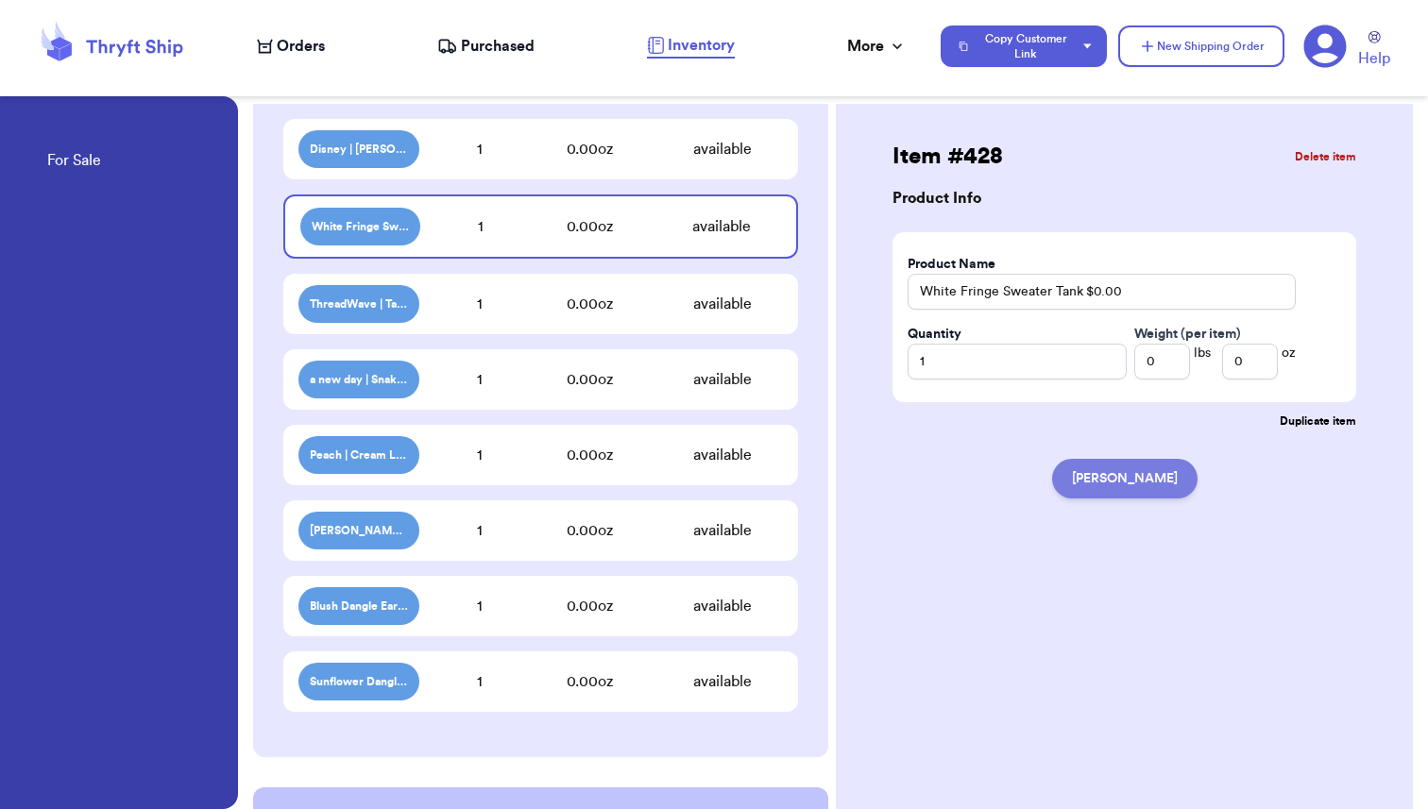
click at [1143, 482] on button "[PERSON_NAME]" at bounding box center [1124, 479] width 145 height 40
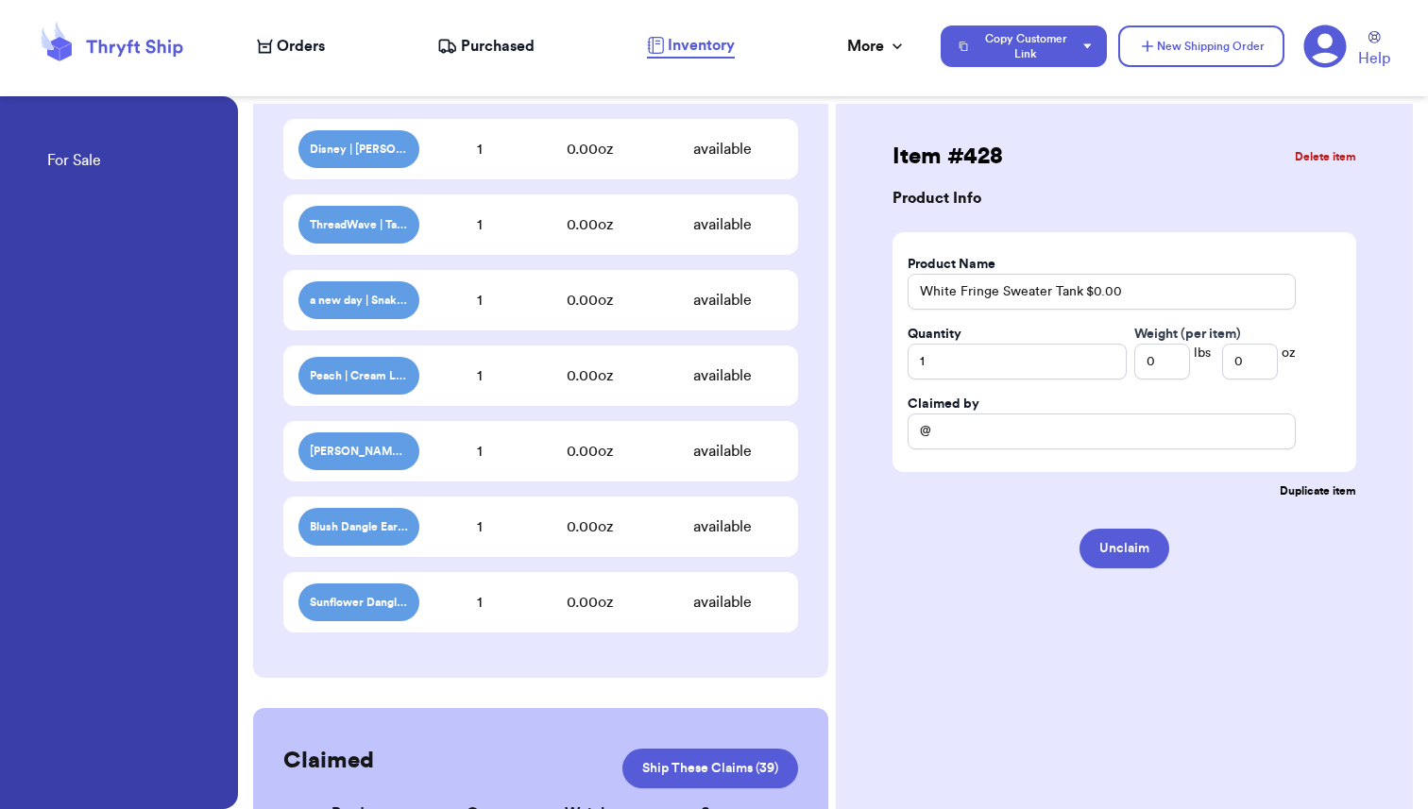
click at [486, 237] on div "ThreadWave | Tan Quilted Quarter Button Pullover | L $10.00 1 0.00 oz available" at bounding box center [540, 225] width 515 height 60
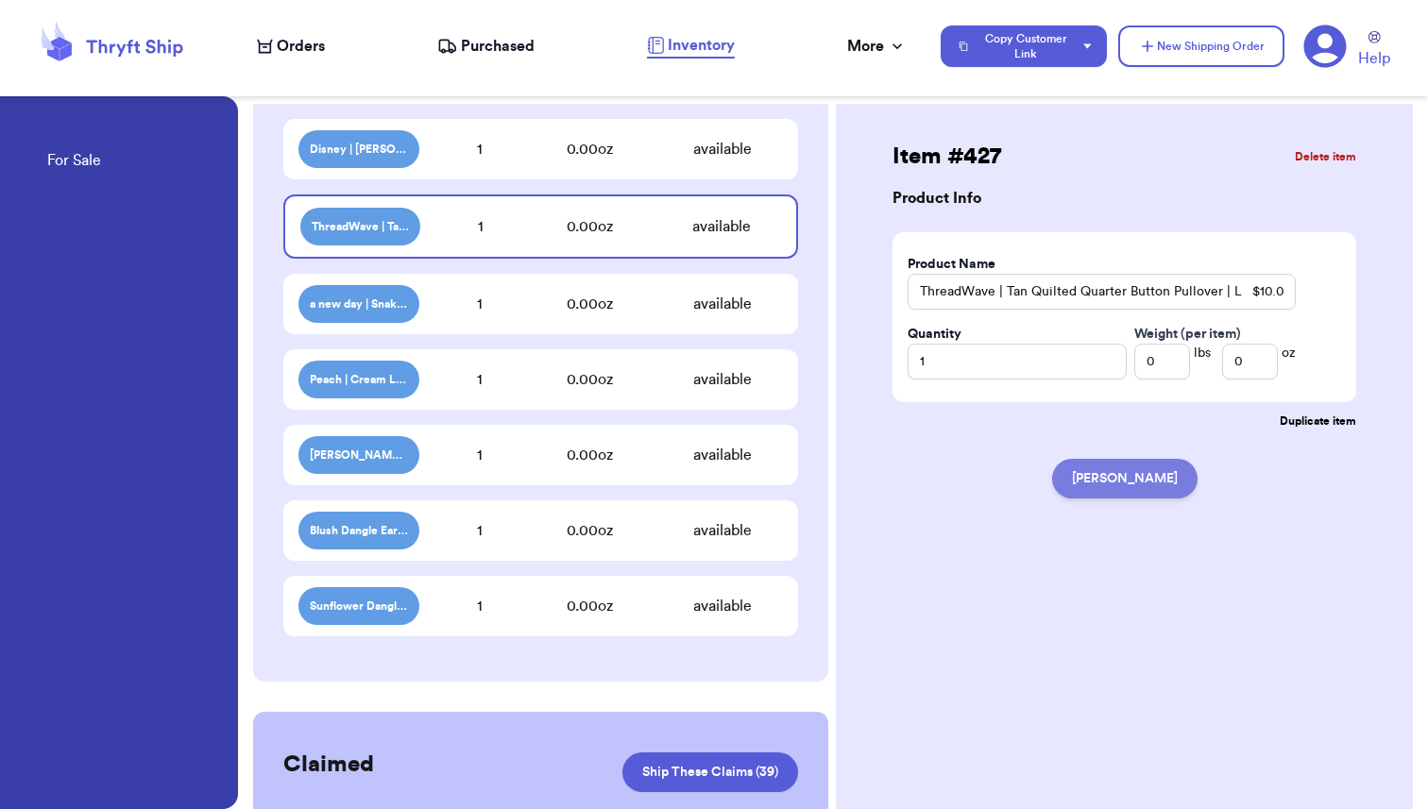
click at [1121, 476] on button "[PERSON_NAME]" at bounding box center [1124, 479] width 145 height 40
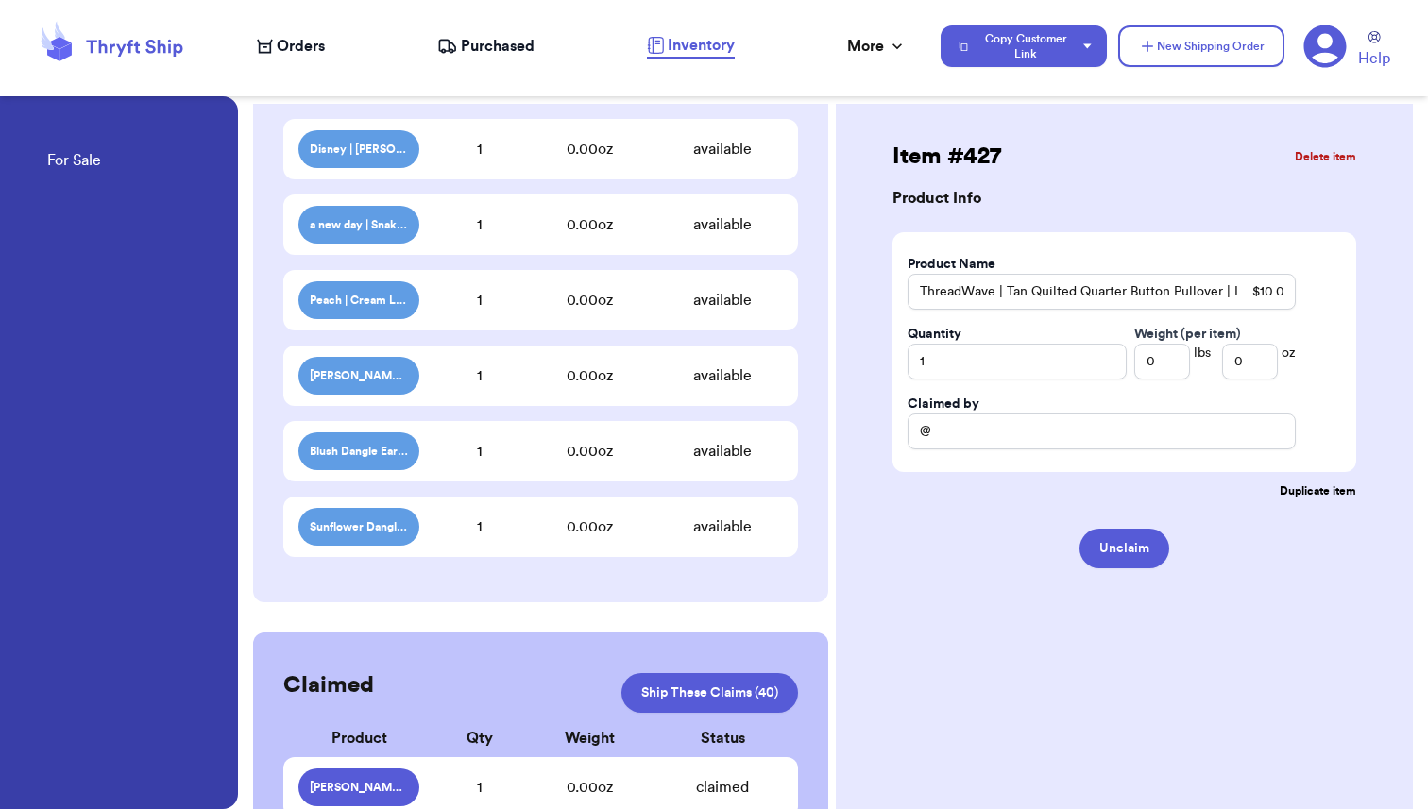
click at [537, 221] on div "0.00 oz" at bounding box center [590, 224] width 144 height 23
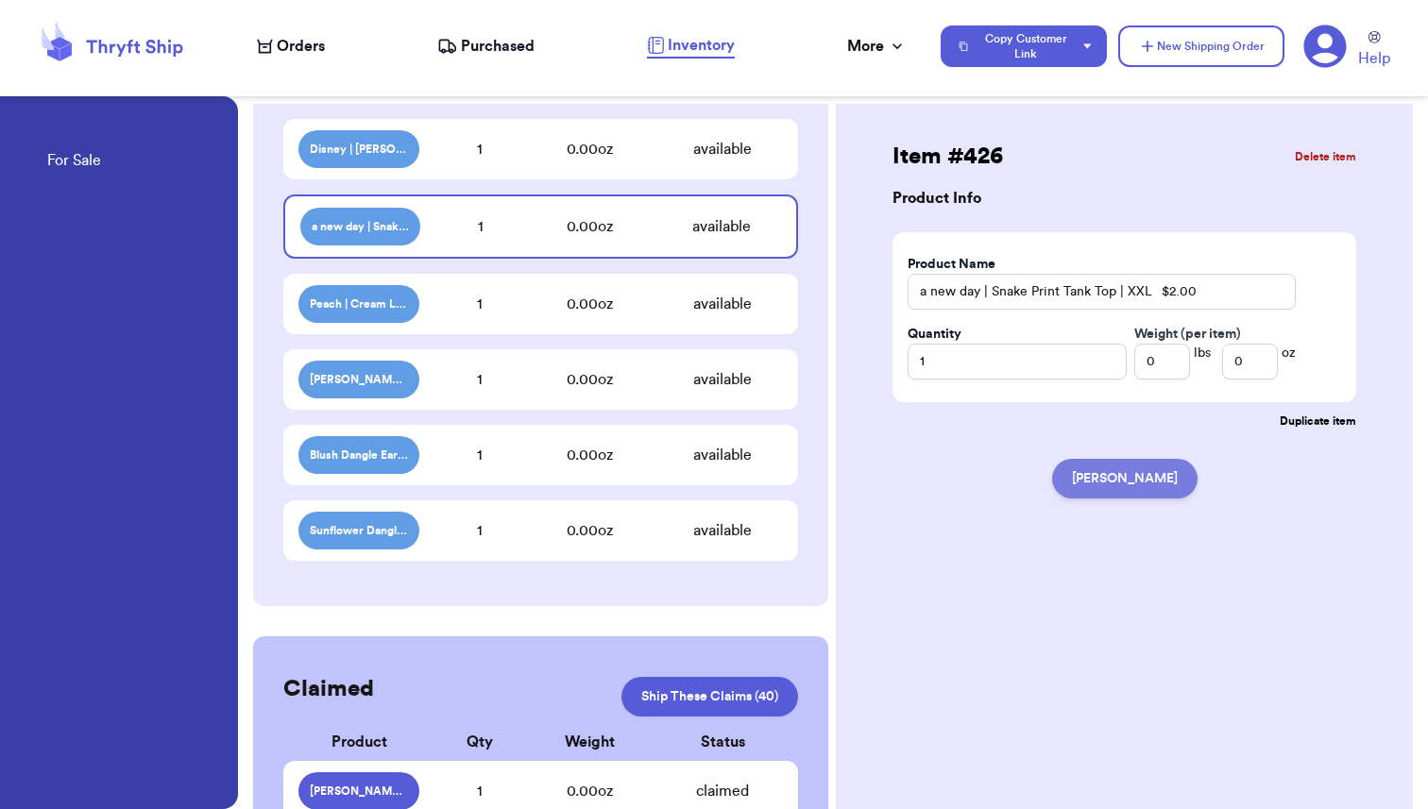
click at [1136, 478] on button "[PERSON_NAME]" at bounding box center [1124, 479] width 145 height 40
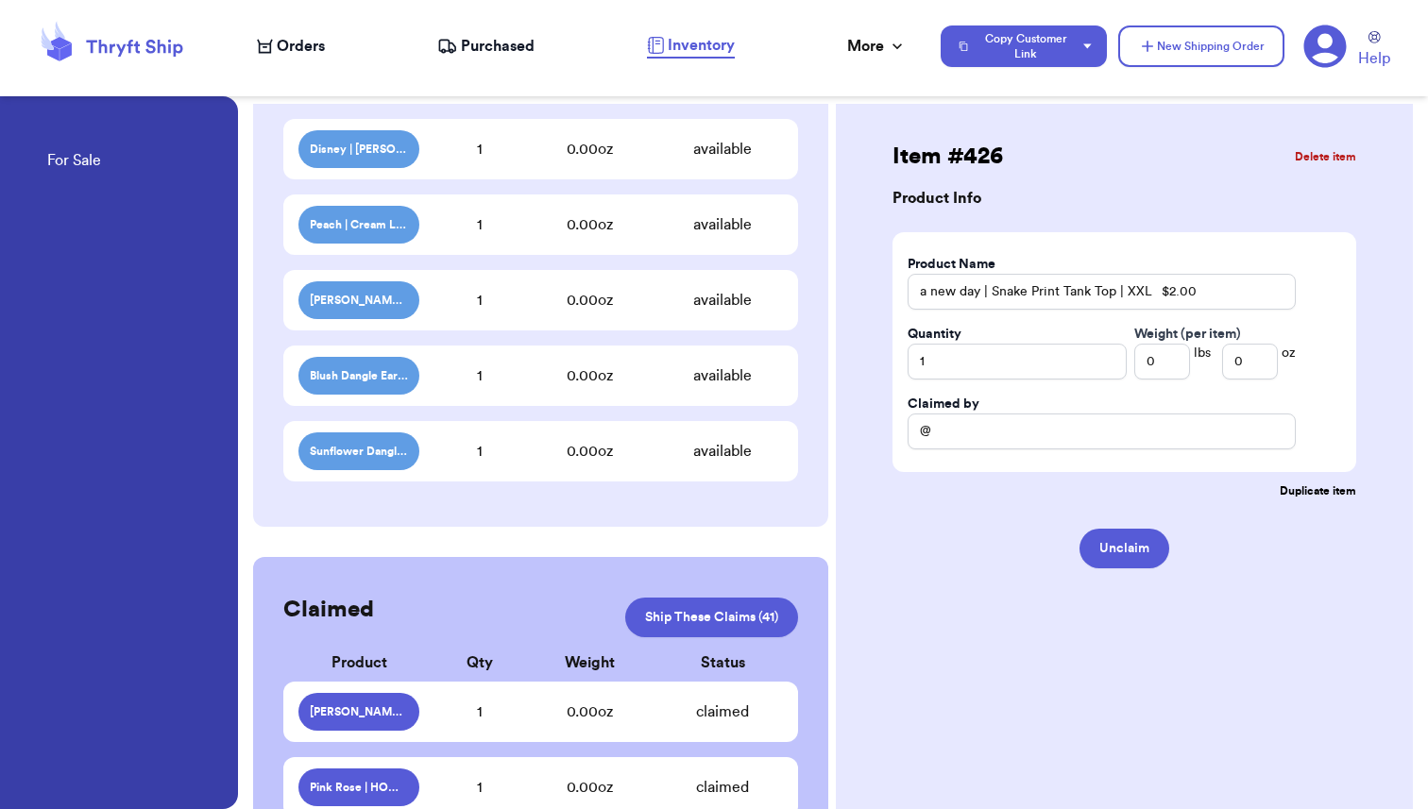
click at [483, 219] on div "1" at bounding box center [479, 224] width 121 height 23
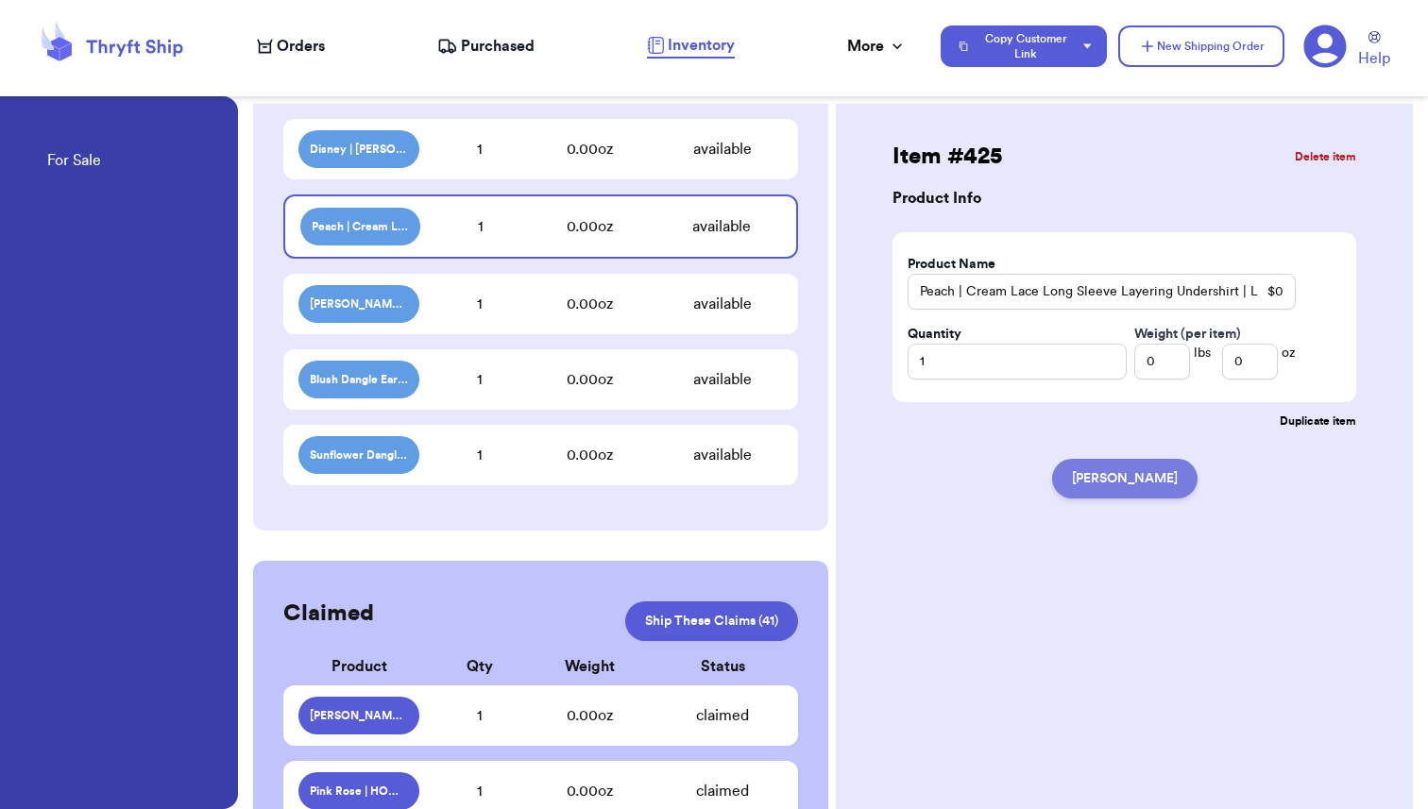
click at [1106, 487] on button "[PERSON_NAME]" at bounding box center [1124, 479] width 145 height 40
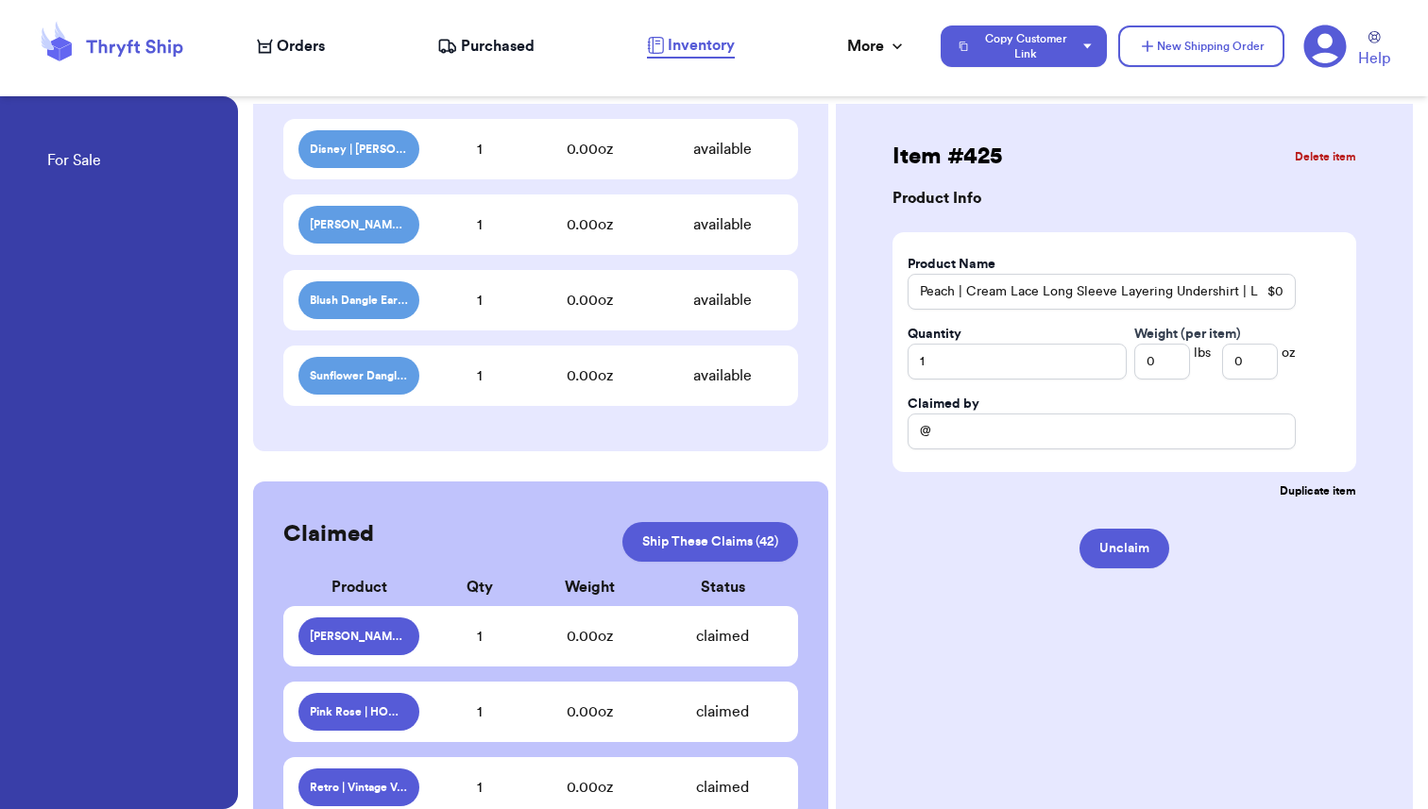
click at [502, 222] on div "1" at bounding box center [479, 224] width 121 height 23
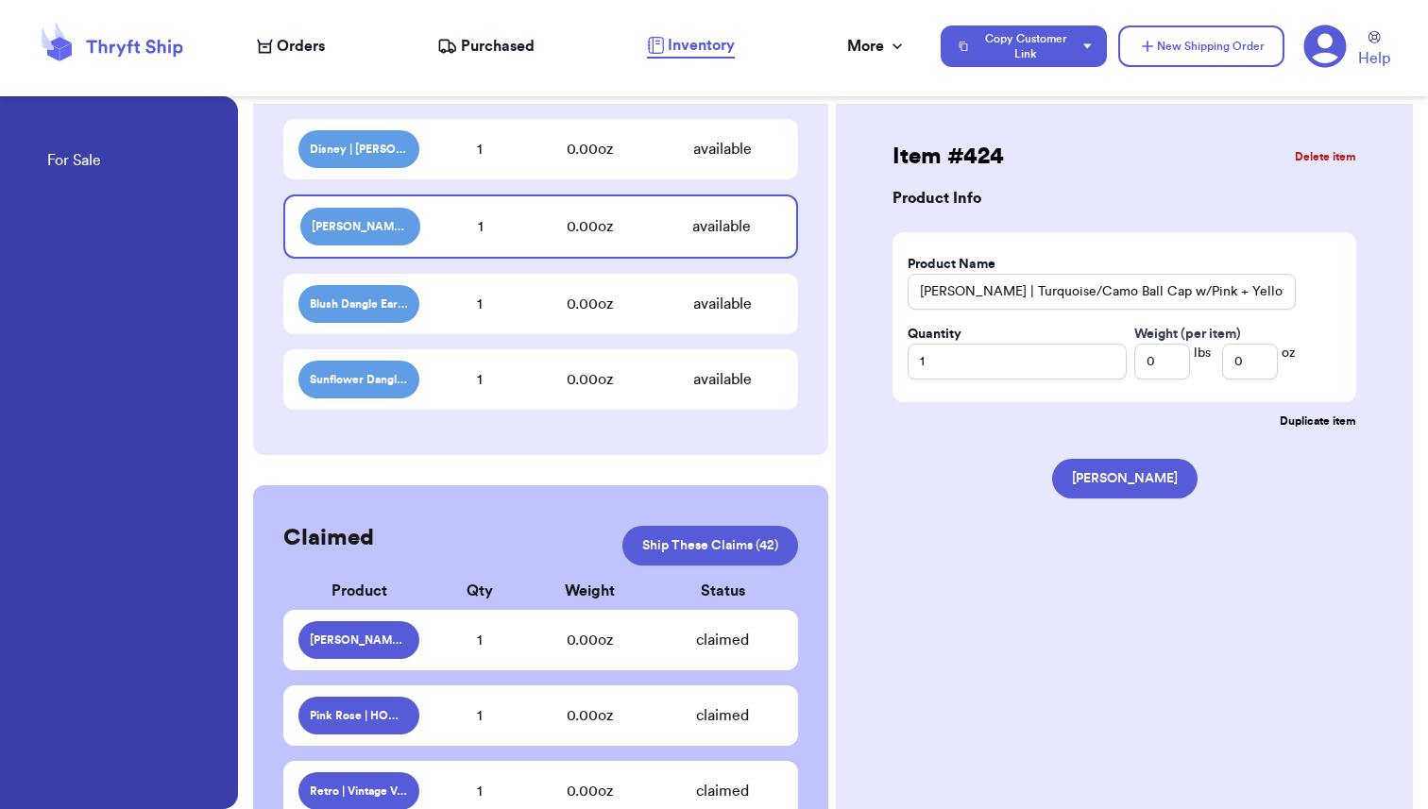
click at [494, 311] on div "1" at bounding box center [479, 304] width 121 height 23
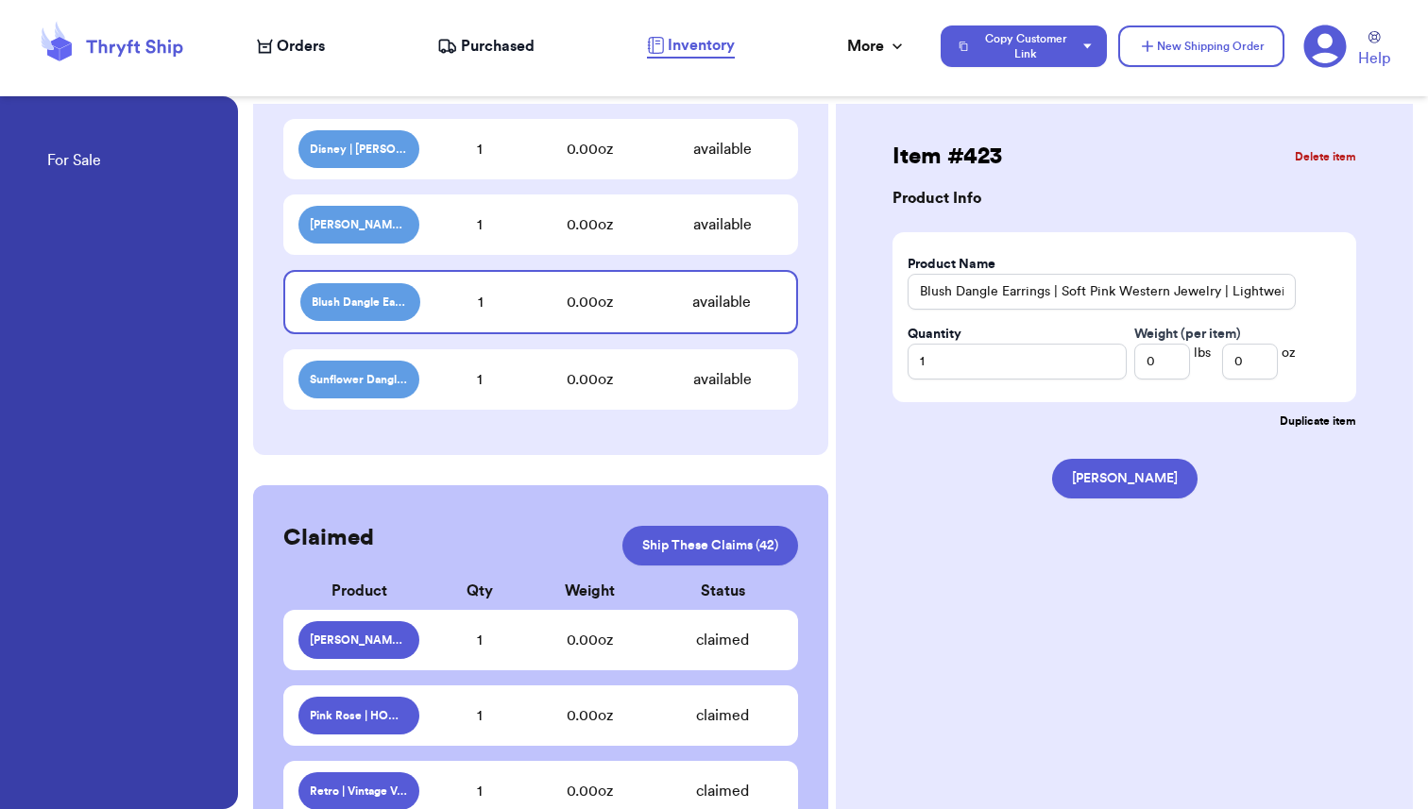
click at [494, 389] on div "1" at bounding box center [479, 379] width 121 height 23
type input "Sunflower Dangle Earrings | Blue Western Statement Jewelry | Lightweight $0.00"
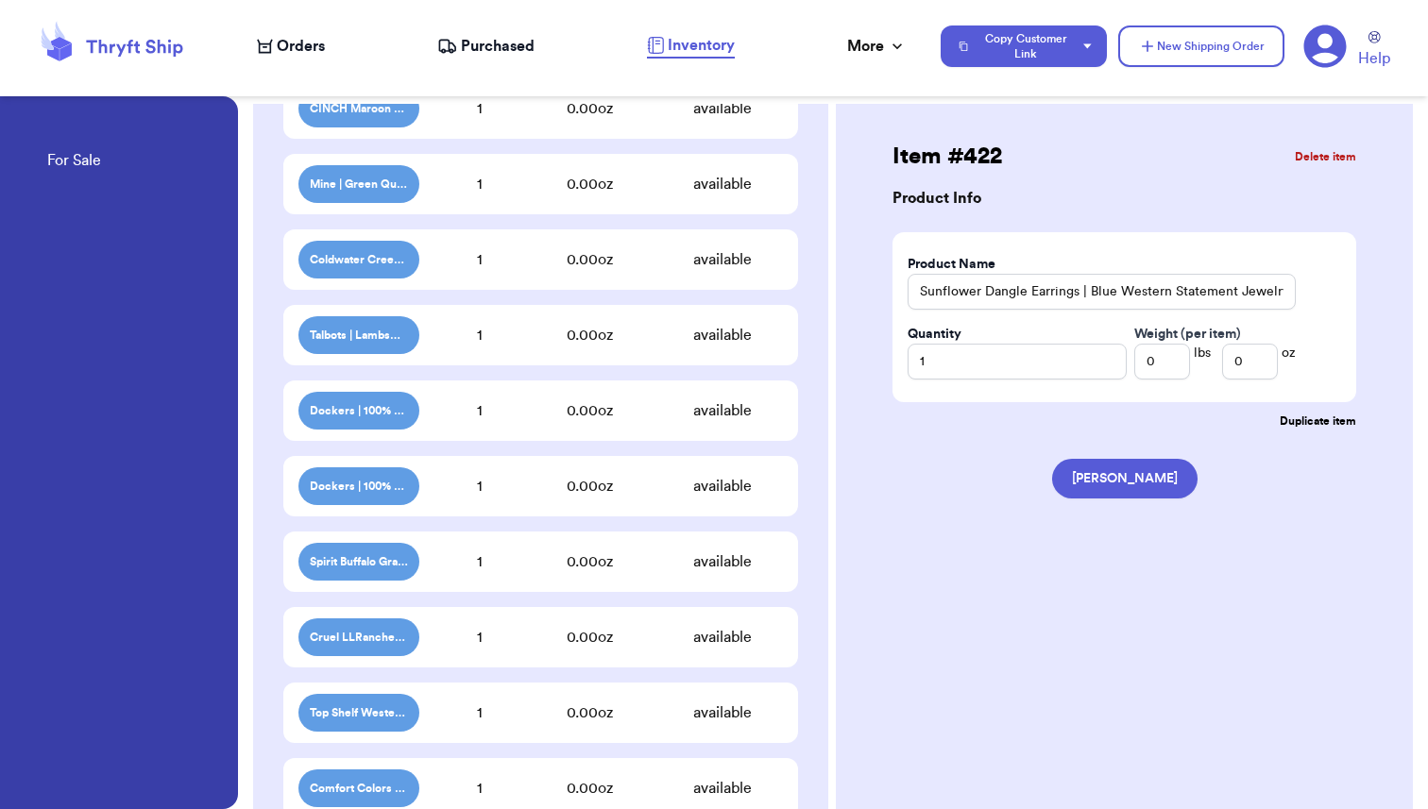
scroll to position [0, 0]
